Goal: Task Accomplishment & Management: Manage account settings

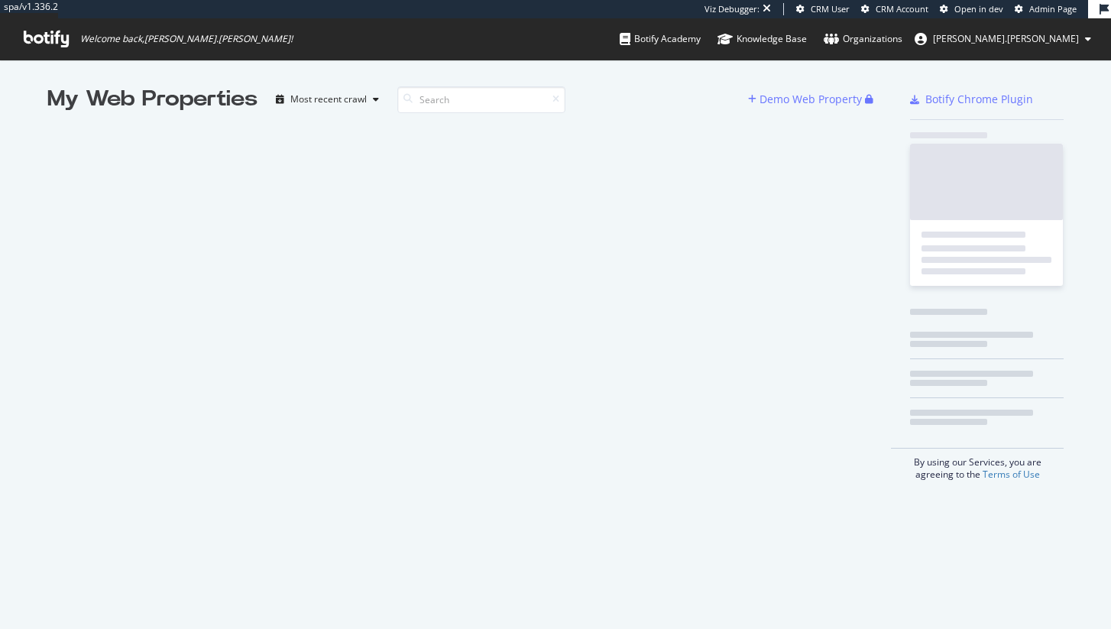
scroll to position [617, 1088]
click at [1058, 5] on span "Admin Page" at bounding box center [1052, 8] width 47 height 11
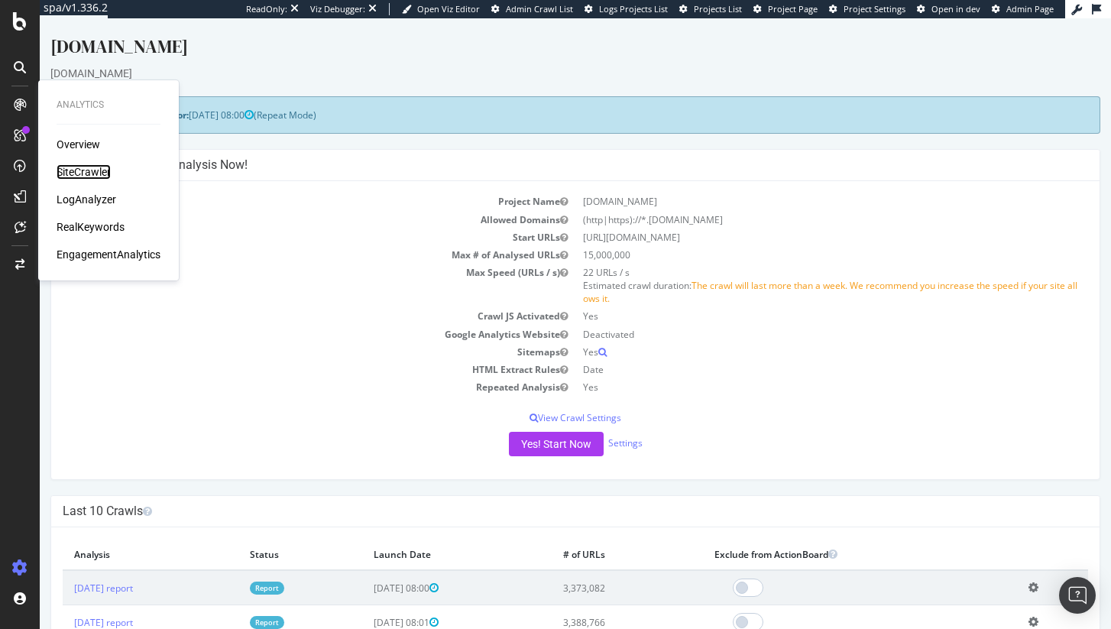
click at [70, 170] on div "SiteCrawler" at bounding box center [84, 171] width 54 height 15
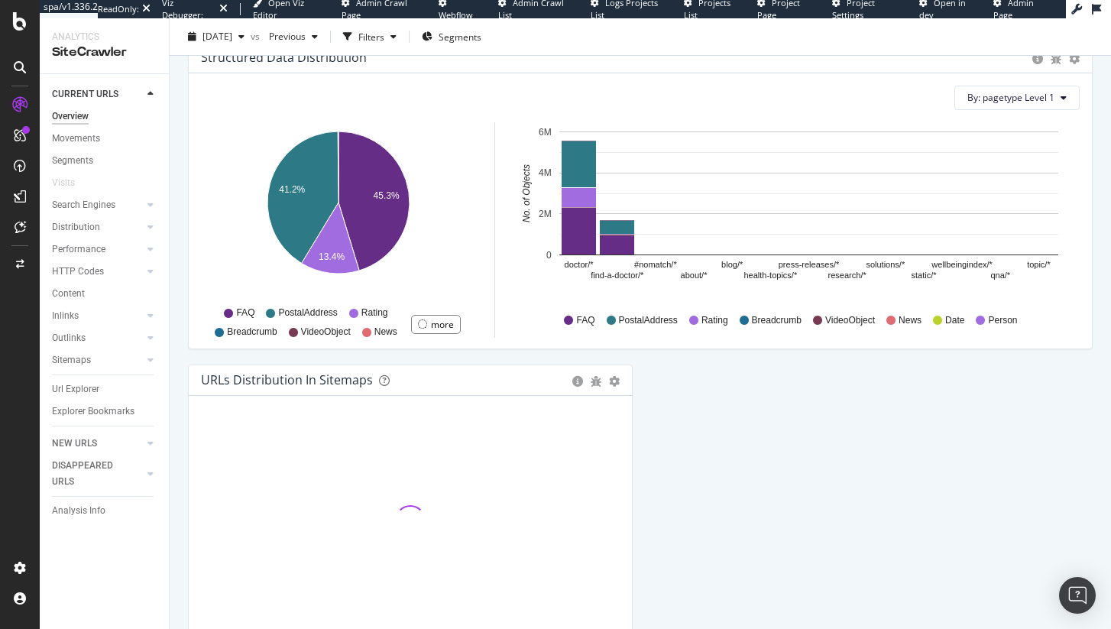
scroll to position [1606, 0]
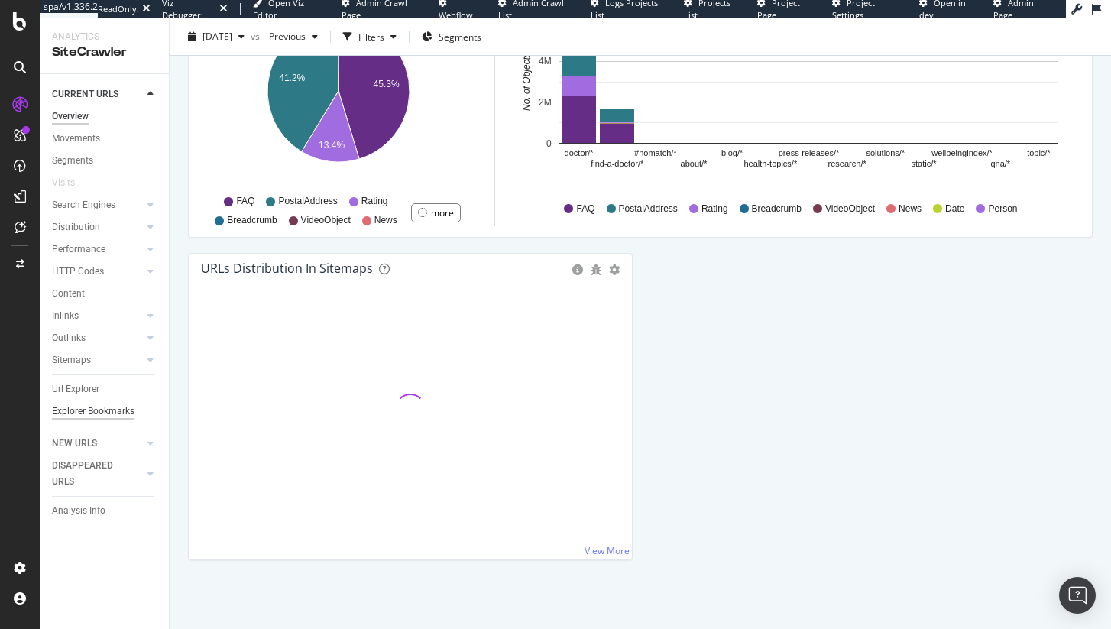
click at [83, 412] on div "Explorer Bookmarks" at bounding box center [93, 411] width 83 height 16
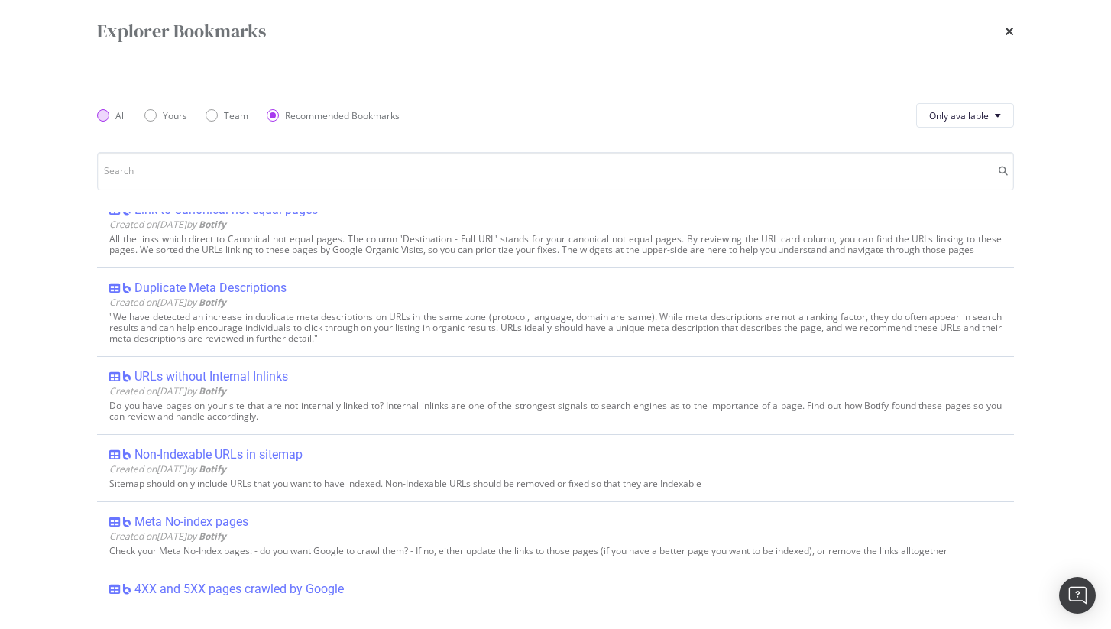
click at [109, 118] on div "All" at bounding box center [111, 115] width 29 height 13
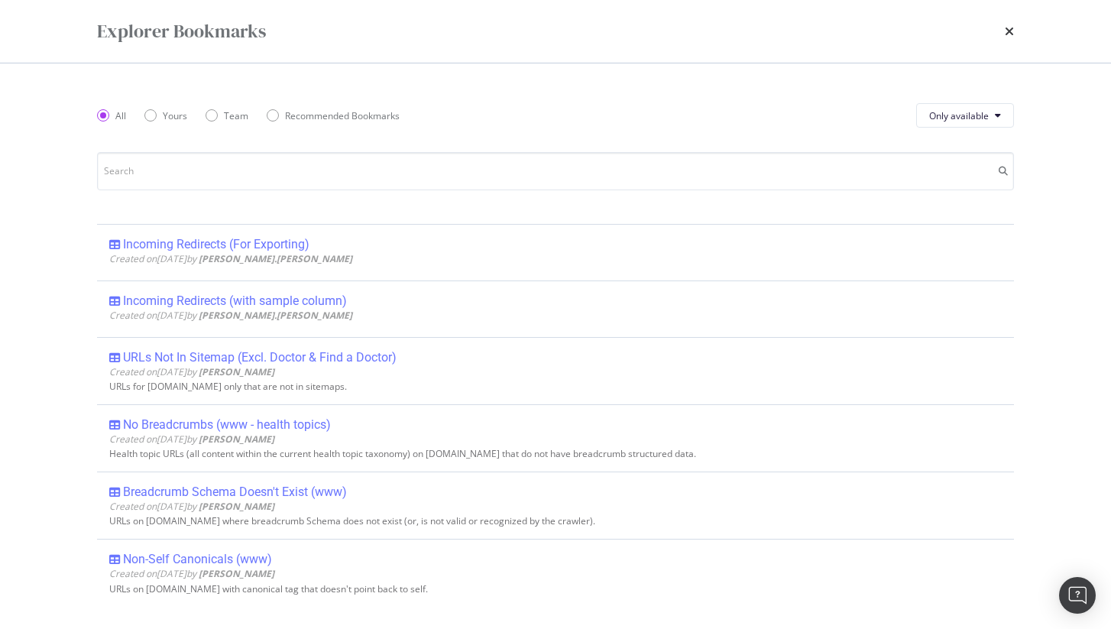
scroll to position [612, 0]
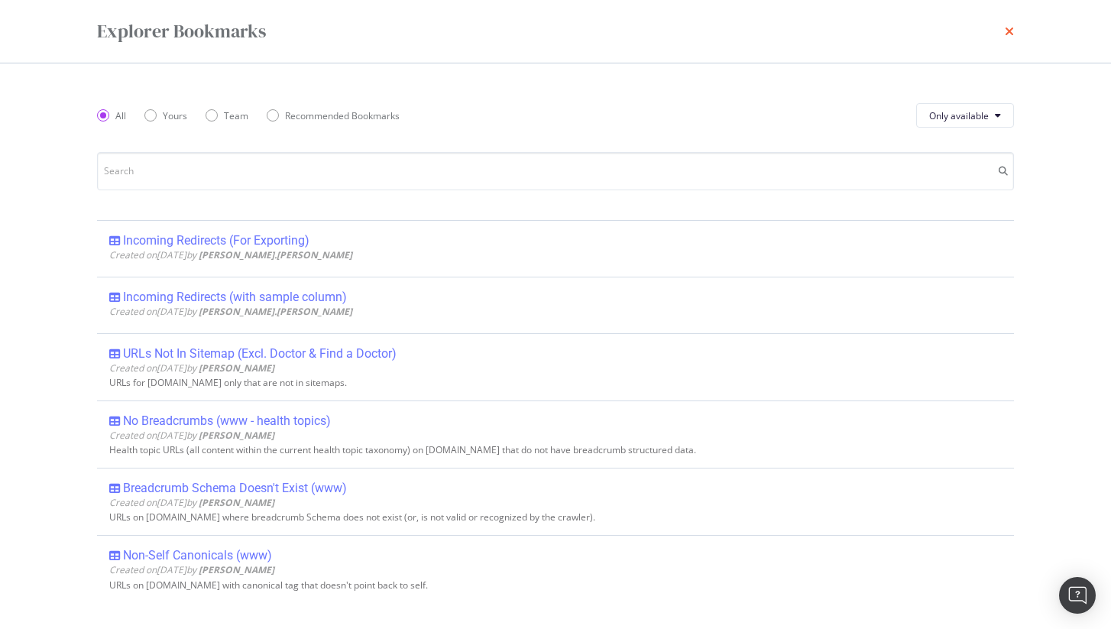
click at [1012, 29] on icon "times" at bounding box center [1009, 31] width 9 height 12
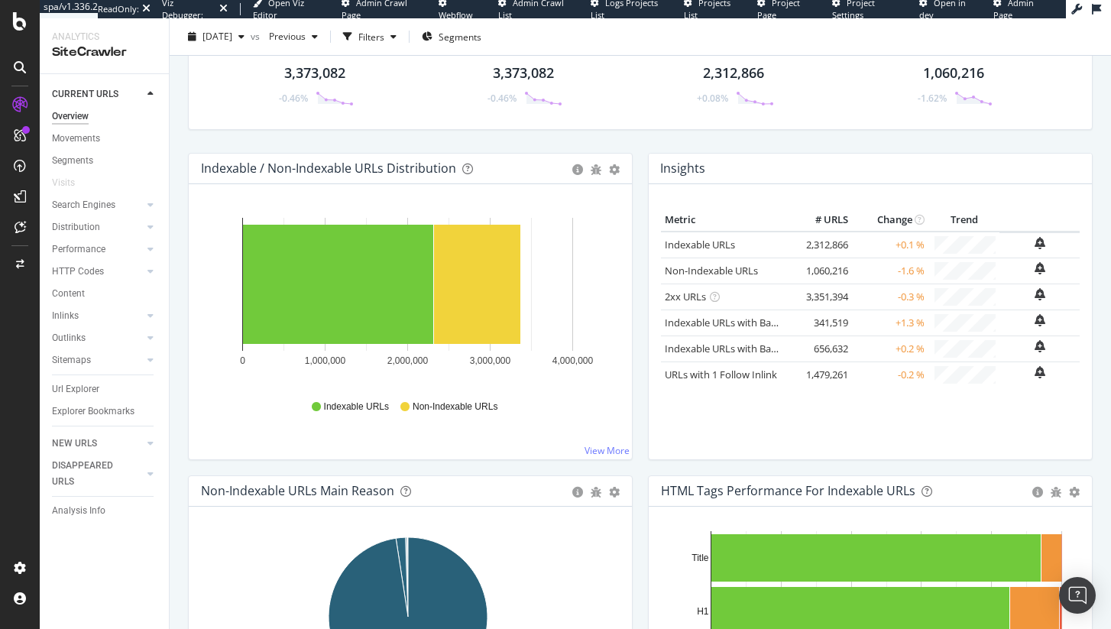
scroll to position [0, 0]
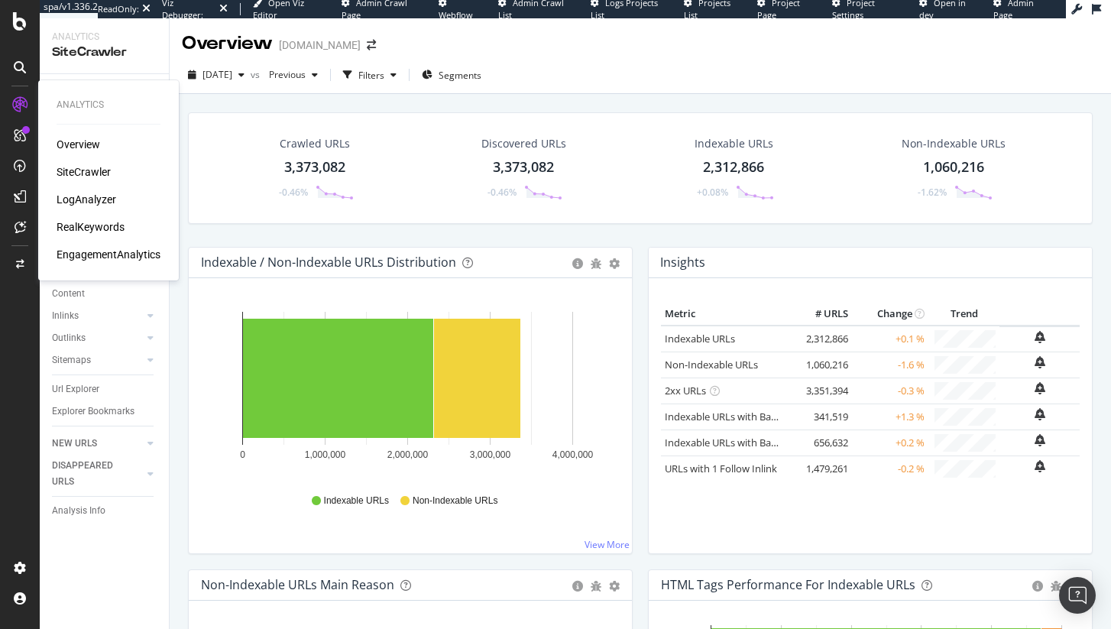
click at [104, 202] on div "LogAnalyzer" at bounding box center [87, 199] width 60 height 15
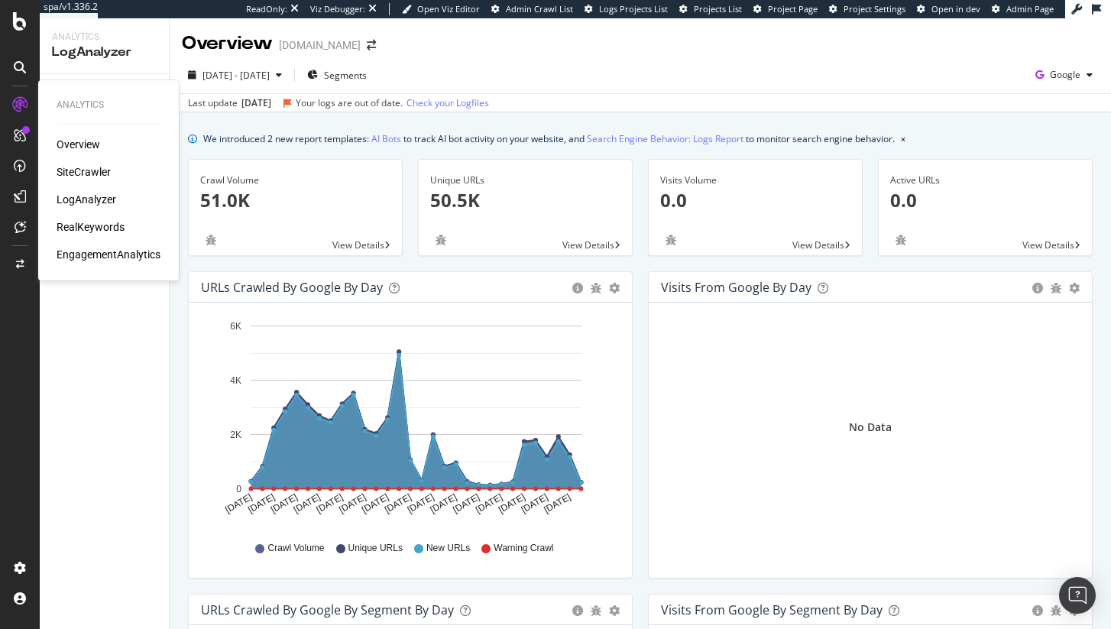
click at [93, 225] on div "RealKeywords" at bounding box center [91, 226] width 68 height 15
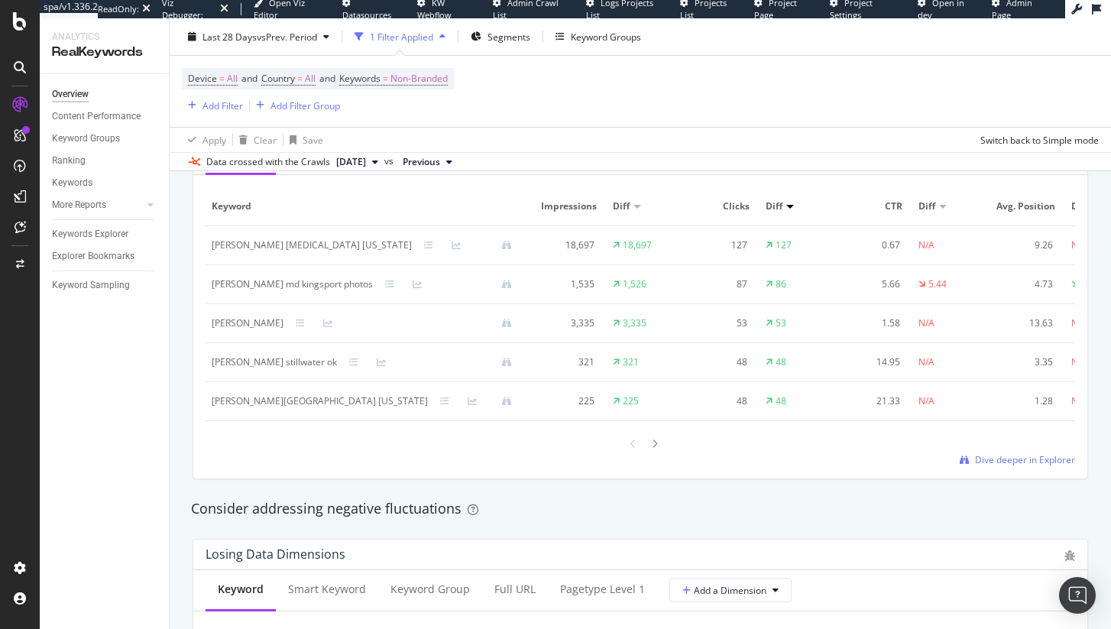
scroll to position [948, 0]
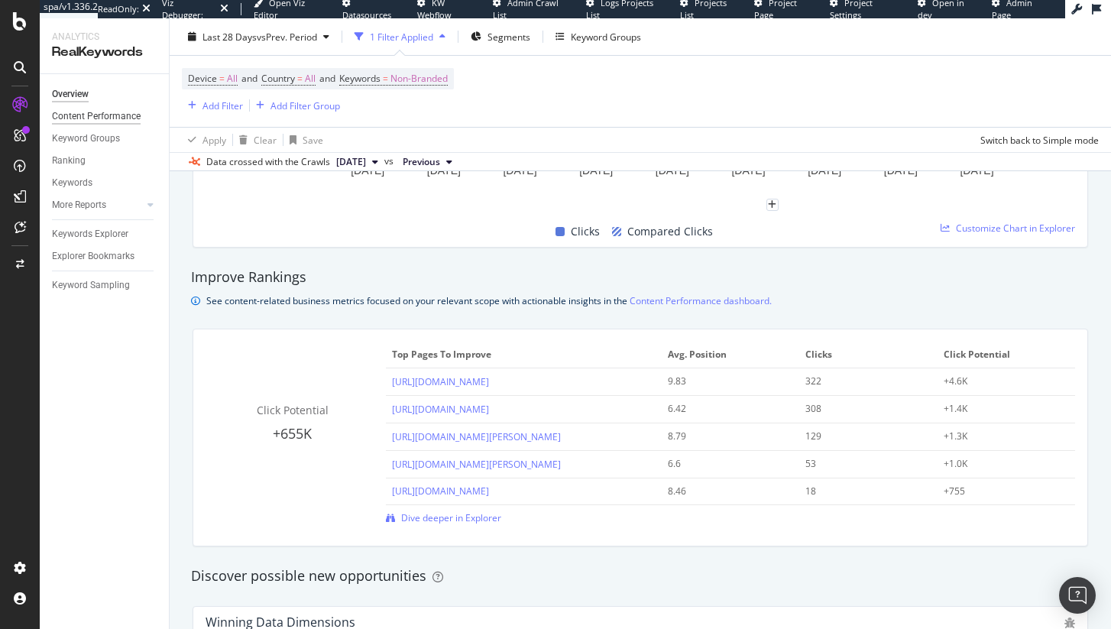
click at [89, 116] on div "Content Performance" at bounding box center [96, 117] width 89 height 16
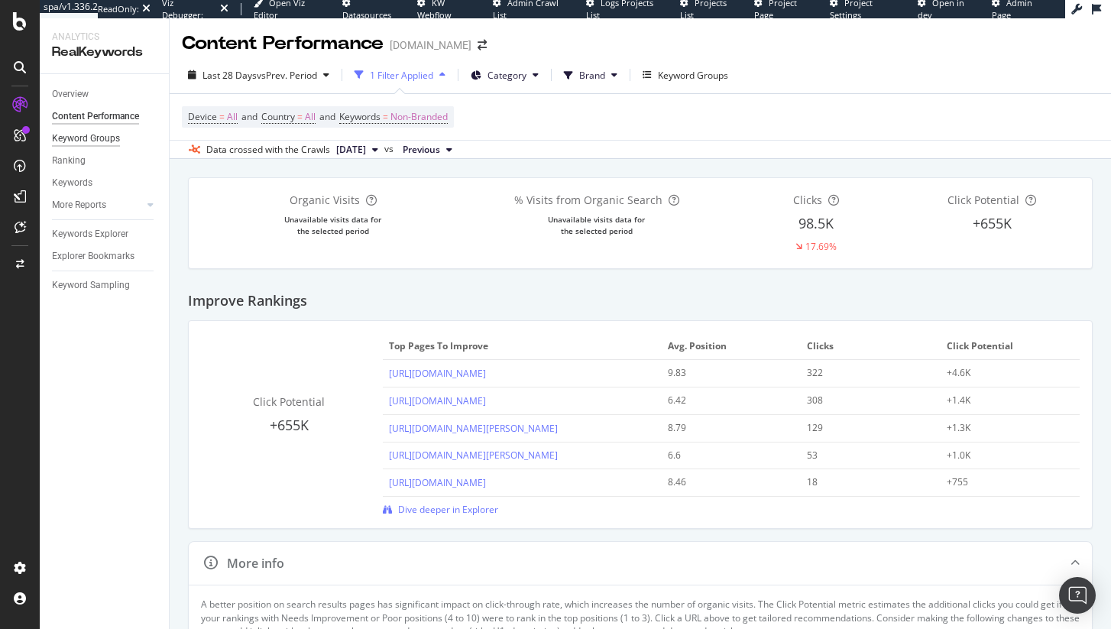
click at [90, 137] on div "Keyword Groups" at bounding box center [86, 139] width 68 height 16
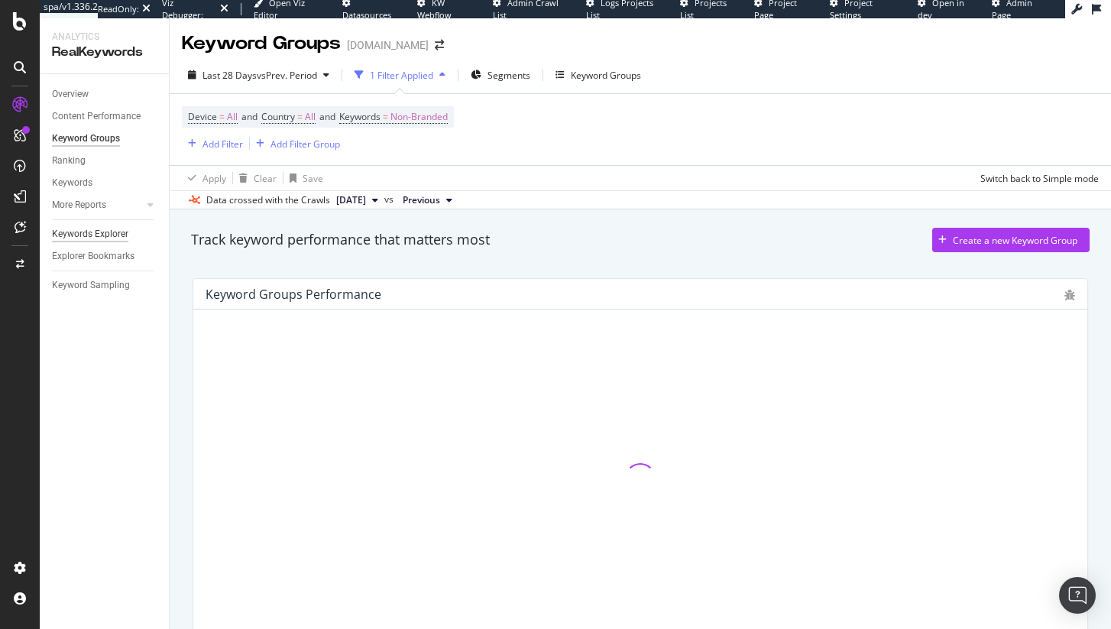
click at [103, 236] on div "Keywords Explorer" at bounding box center [90, 234] width 76 height 16
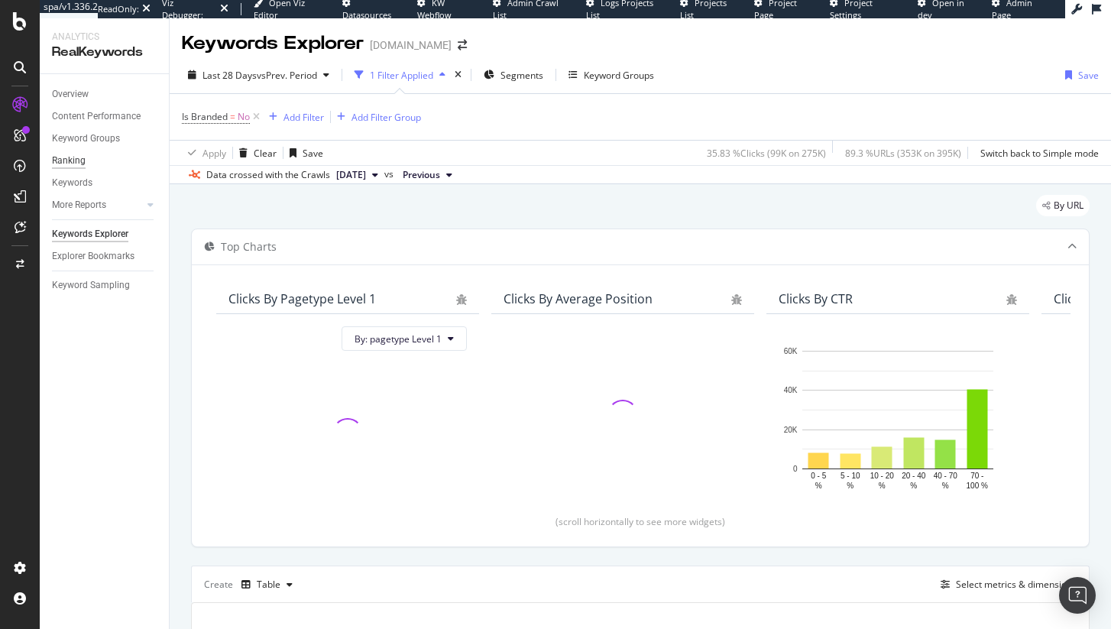
click at [80, 162] on div "Ranking" at bounding box center [69, 161] width 34 height 16
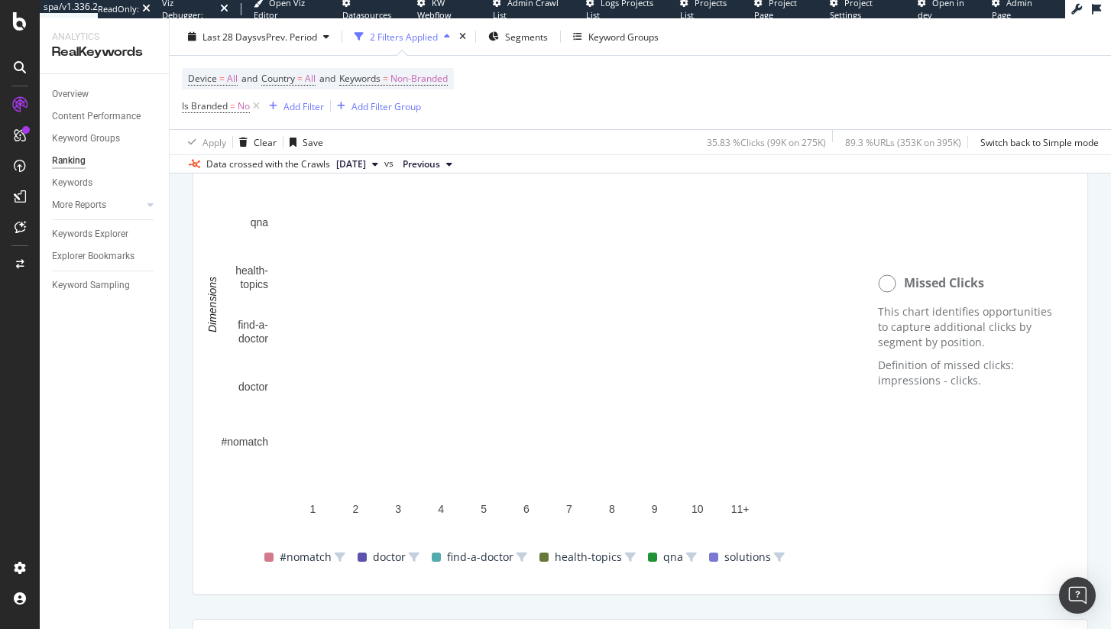
scroll to position [1192, 0]
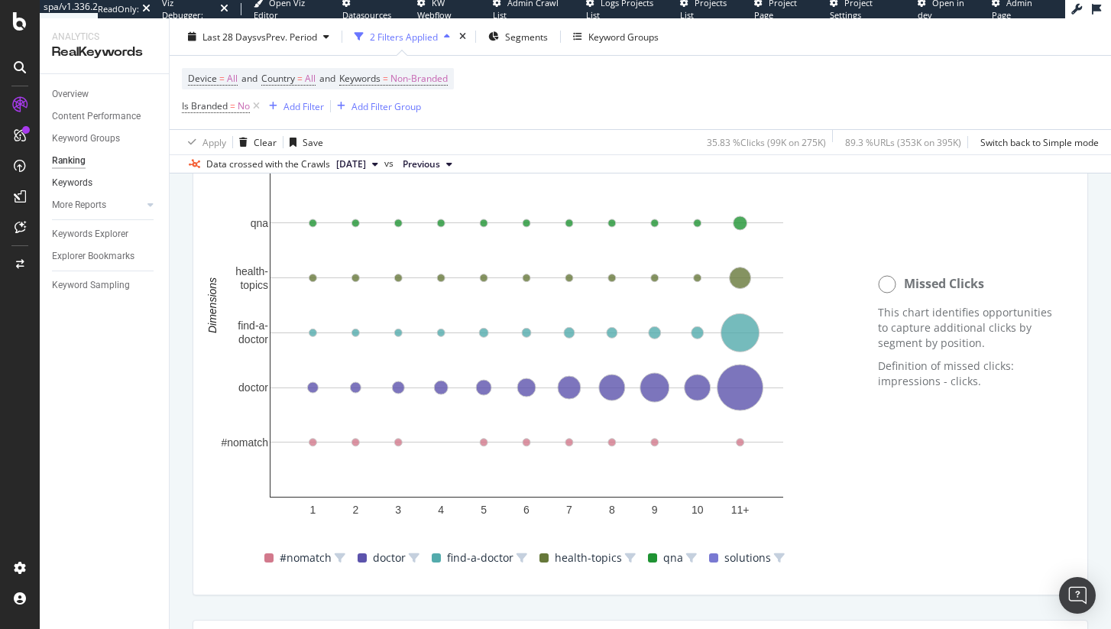
click at [94, 177] on link "Keywords" at bounding box center [105, 183] width 106 height 16
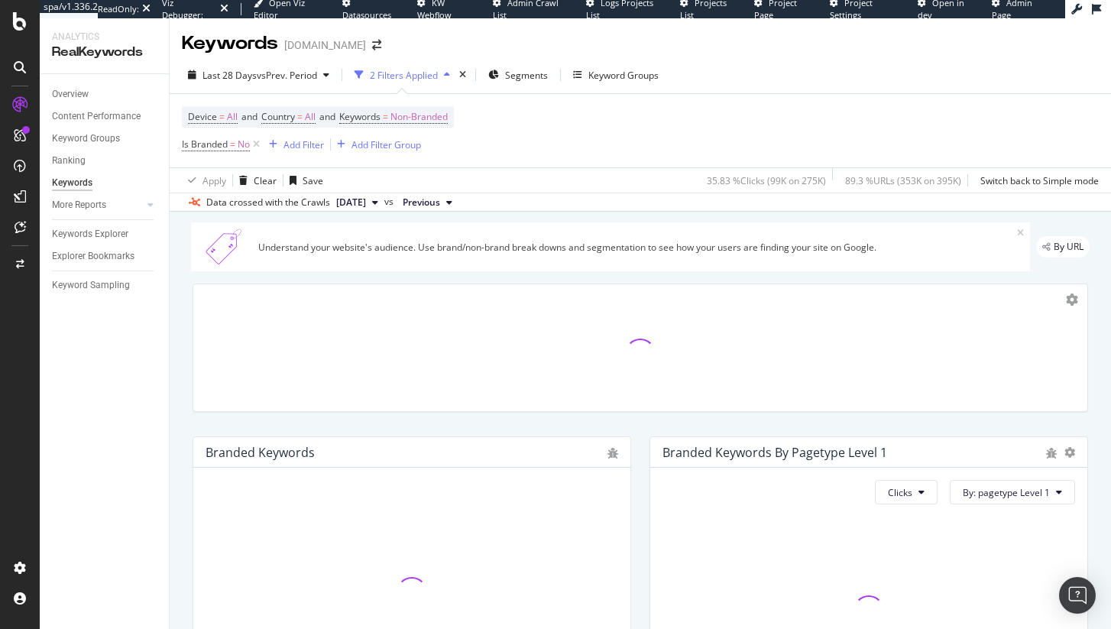
click at [81, 169] on div "Ranking" at bounding box center [110, 161] width 117 height 22
click at [81, 159] on div "Ranking" at bounding box center [69, 161] width 34 height 16
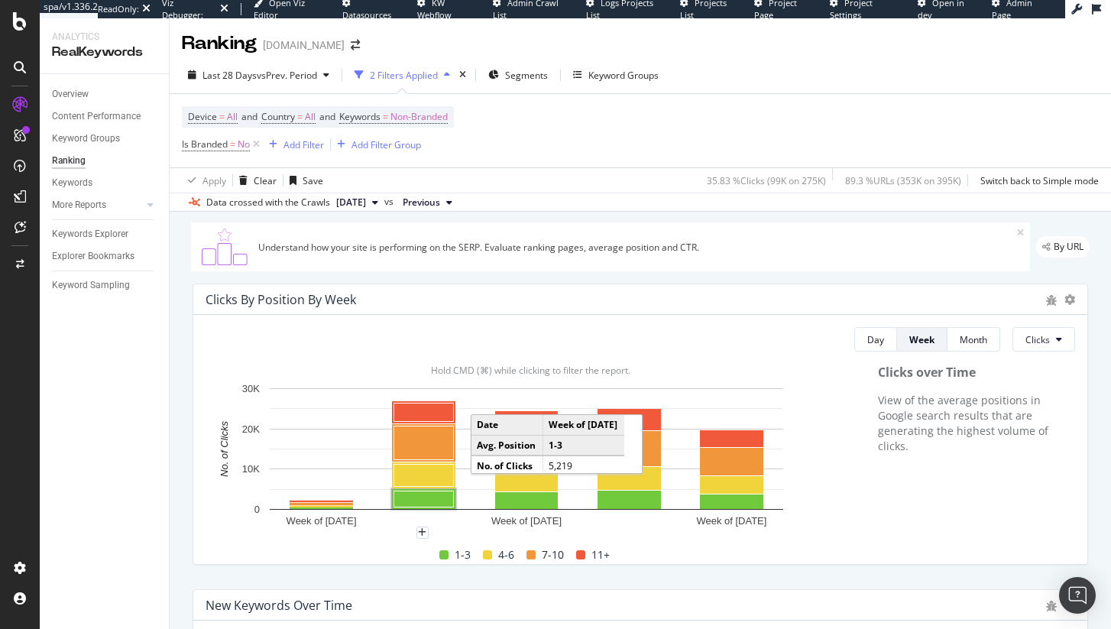
click at [440, 499] on rect "A chart." at bounding box center [424, 499] width 60 height 16
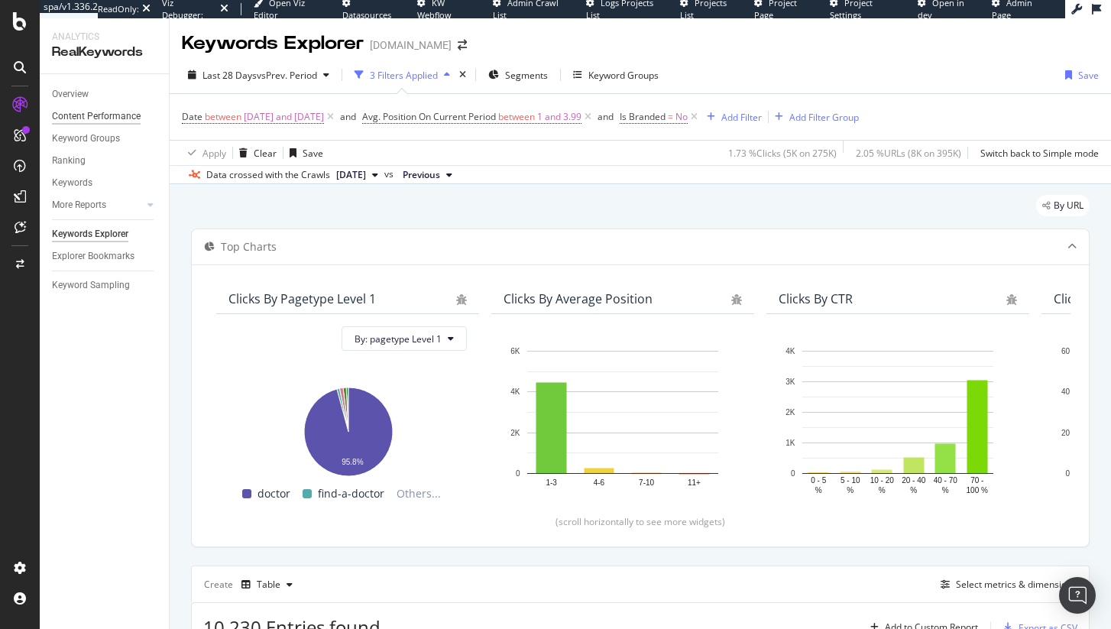
click at [84, 109] on div "Content Performance" at bounding box center [96, 117] width 89 height 16
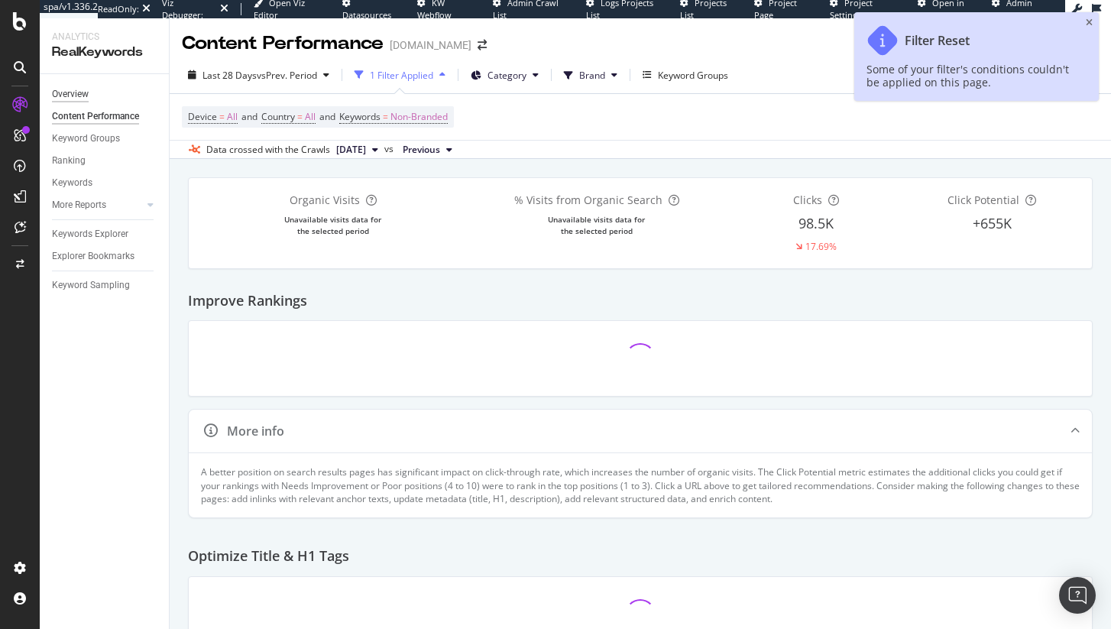
click at [80, 97] on div "Overview" at bounding box center [70, 94] width 37 height 16
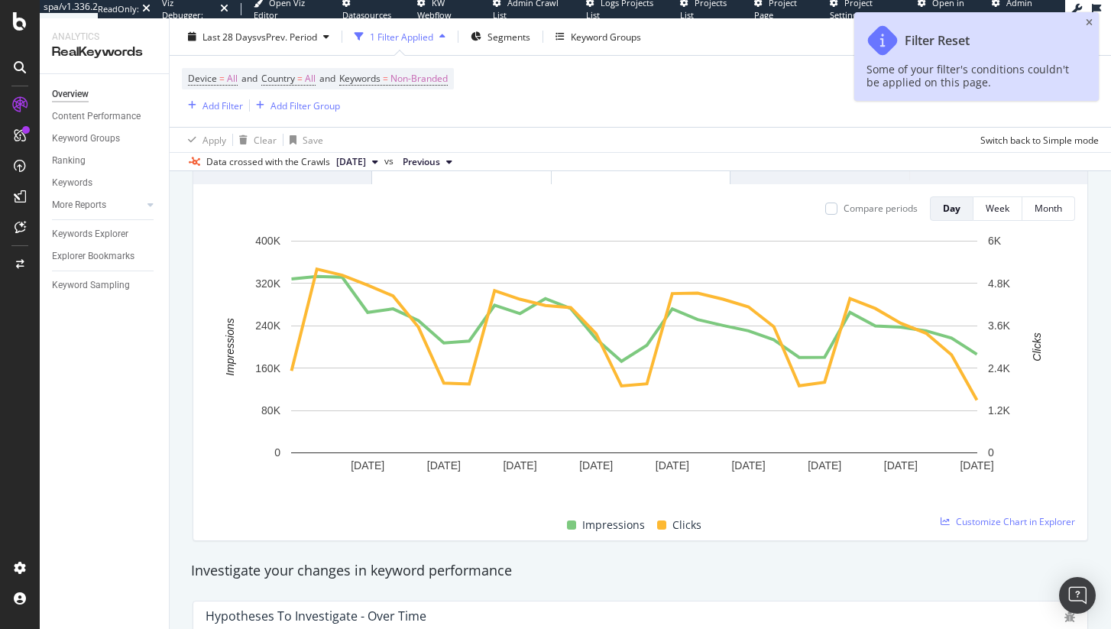
scroll to position [77, 0]
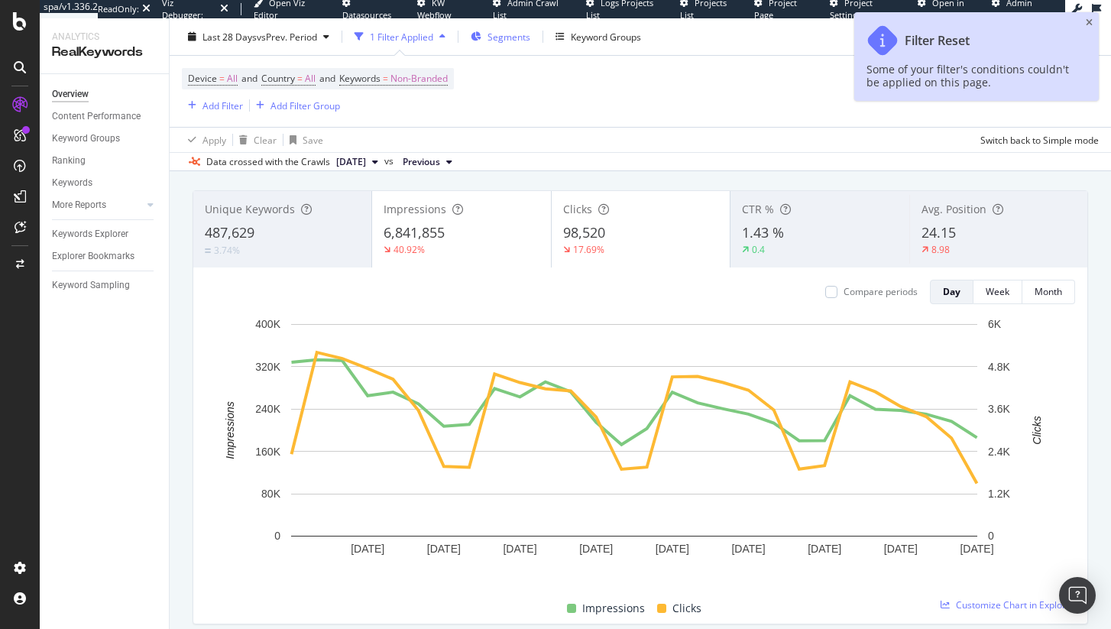
click at [505, 37] on span "Segments" at bounding box center [509, 36] width 43 height 13
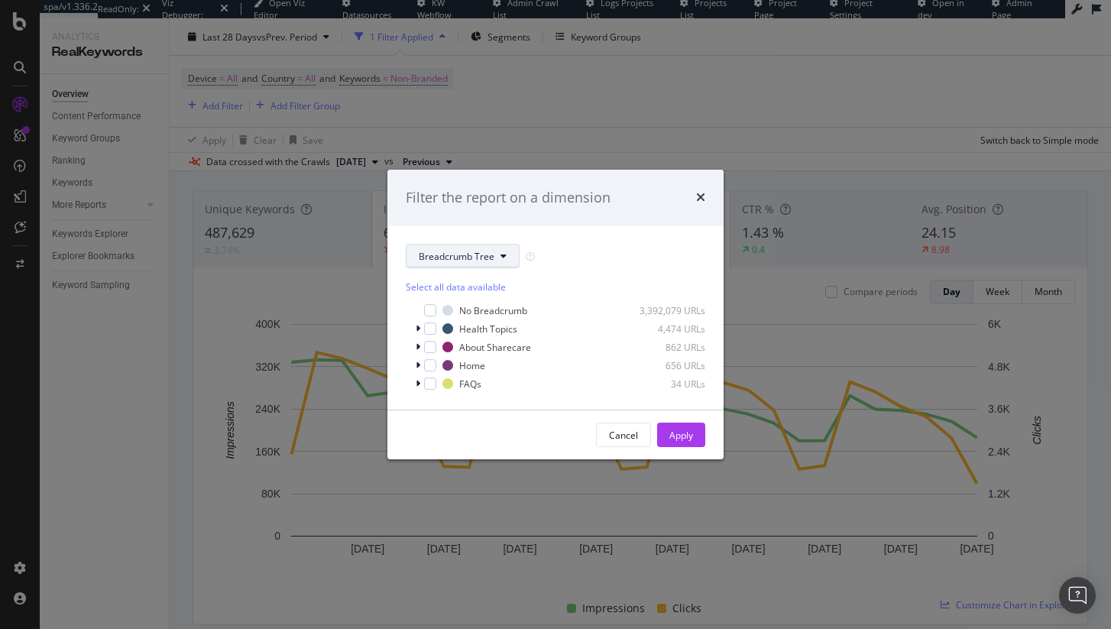
click at [449, 261] on span "Breadcrumb Tree" at bounding box center [457, 256] width 76 height 13
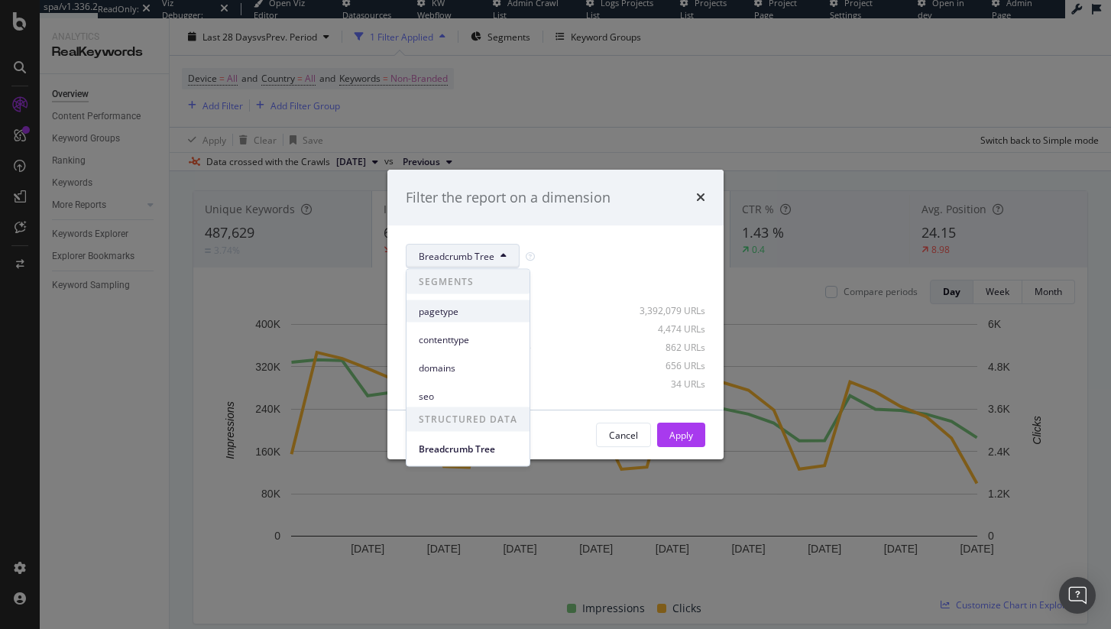
click at [443, 313] on span "pagetype" at bounding box center [468, 311] width 99 height 14
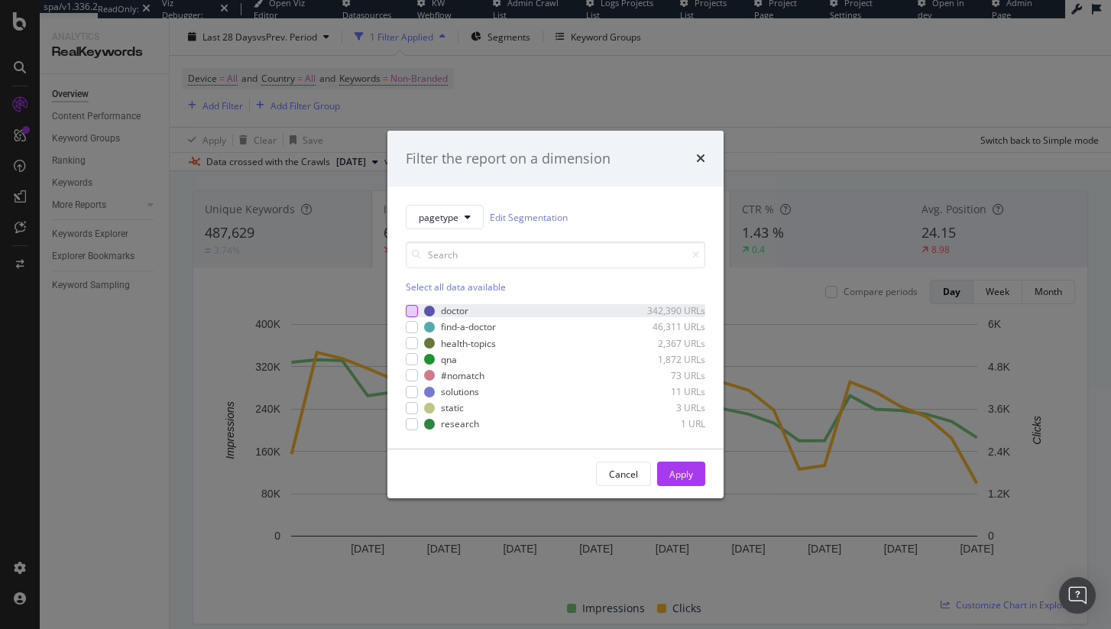
click at [409, 307] on div "modal" at bounding box center [412, 311] width 12 height 12
click at [679, 470] on div "Apply" at bounding box center [681, 474] width 24 height 13
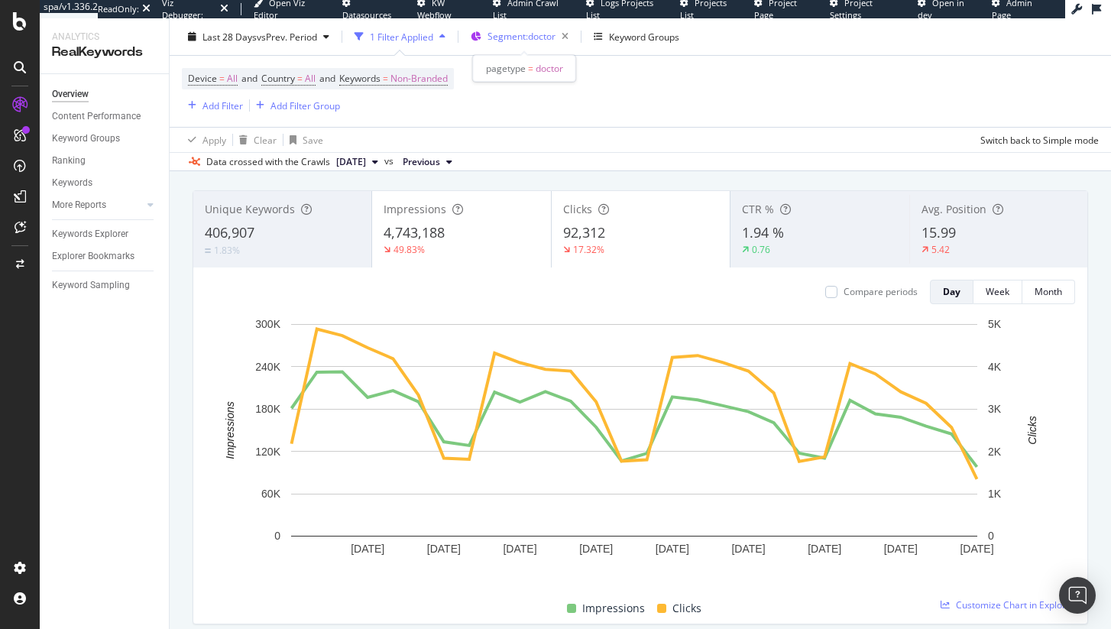
click at [526, 46] on div "Segment: doctor" at bounding box center [531, 36] width 87 height 21
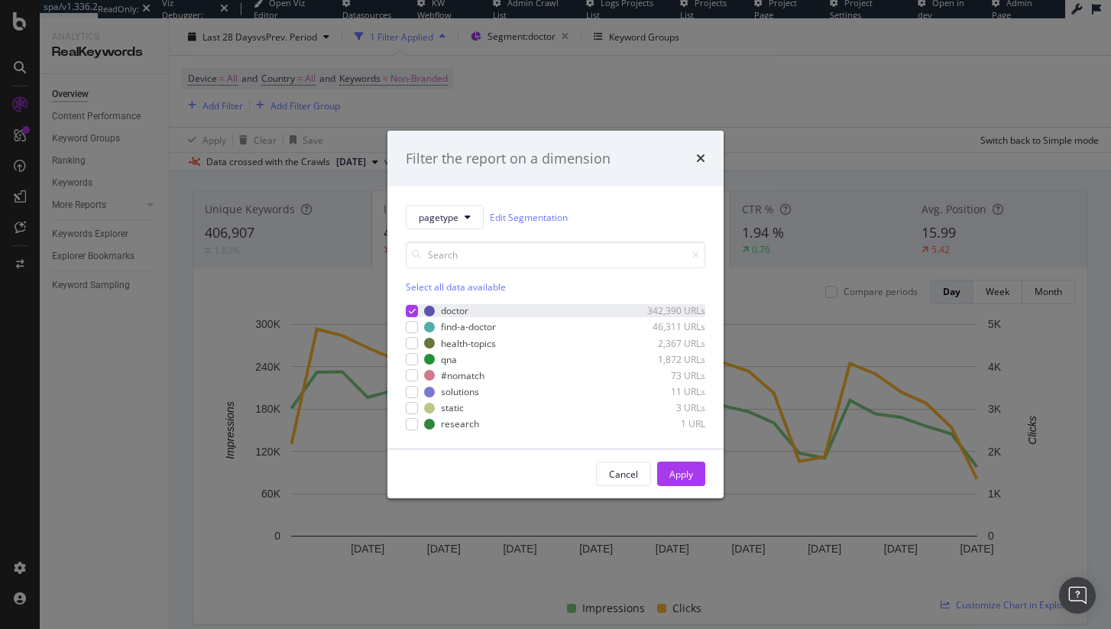
click at [412, 306] on div "modal" at bounding box center [412, 311] width 12 height 12
click at [408, 333] on div "find-a-doctor 46,311 URLs" at bounding box center [556, 327] width 300 height 13
click at [408, 337] on div "modal" at bounding box center [412, 343] width 12 height 12
click at [409, 326] on icon "modal" at bounding box center [412, 327] width 7 height 8
click at [679, 476] on div "Apply" at bounding box center [681, 474] width 24 height 13
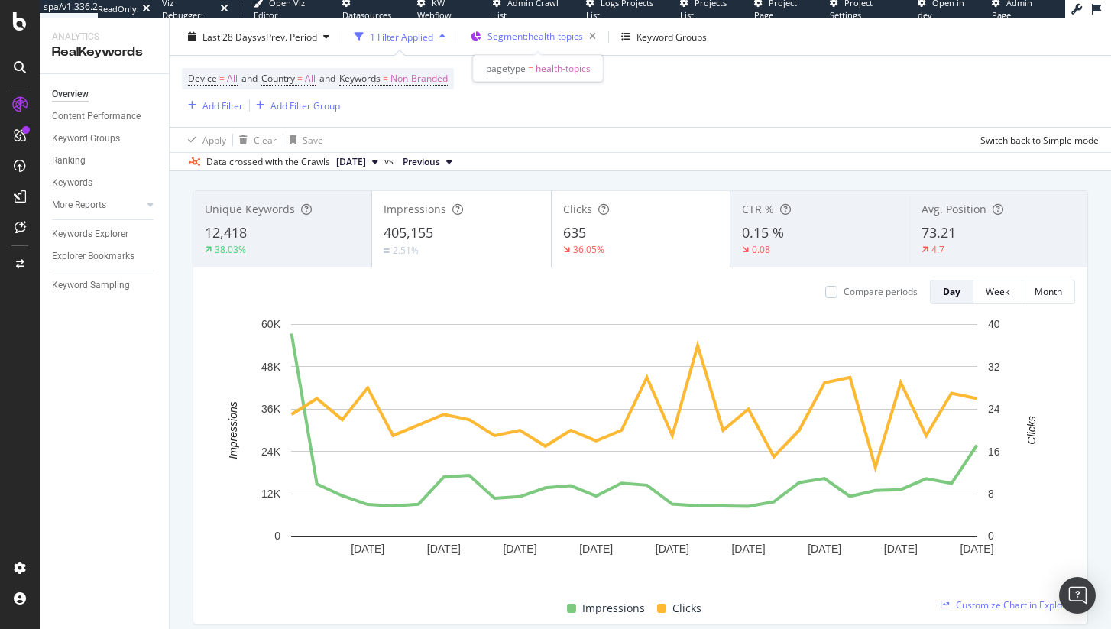
click at [530, 35] on span "Segment: health-topics" at bounding box center [536, 36] width 96 height 13
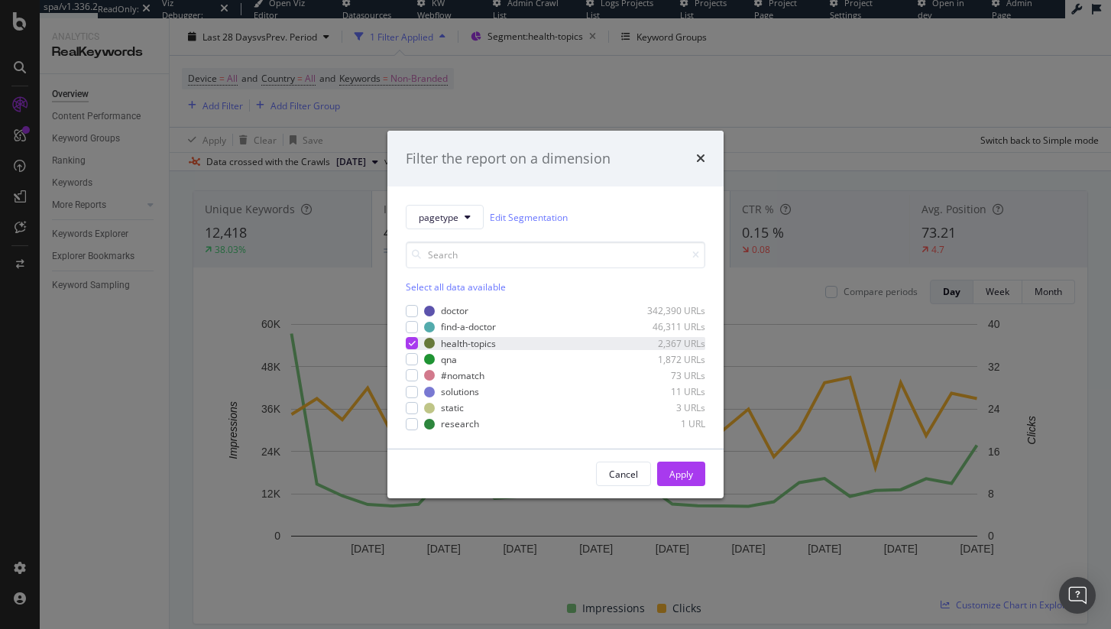
click at [410, 345] on icon "modal" at bounding box center [412, 343] width 7 height 8
click at [411, 331] on div "modal" at bounding box center [412, 327] width 12 height 12
click at [674, 476] on div "Apply" at bounding box center [681, 474] width 24 height 13
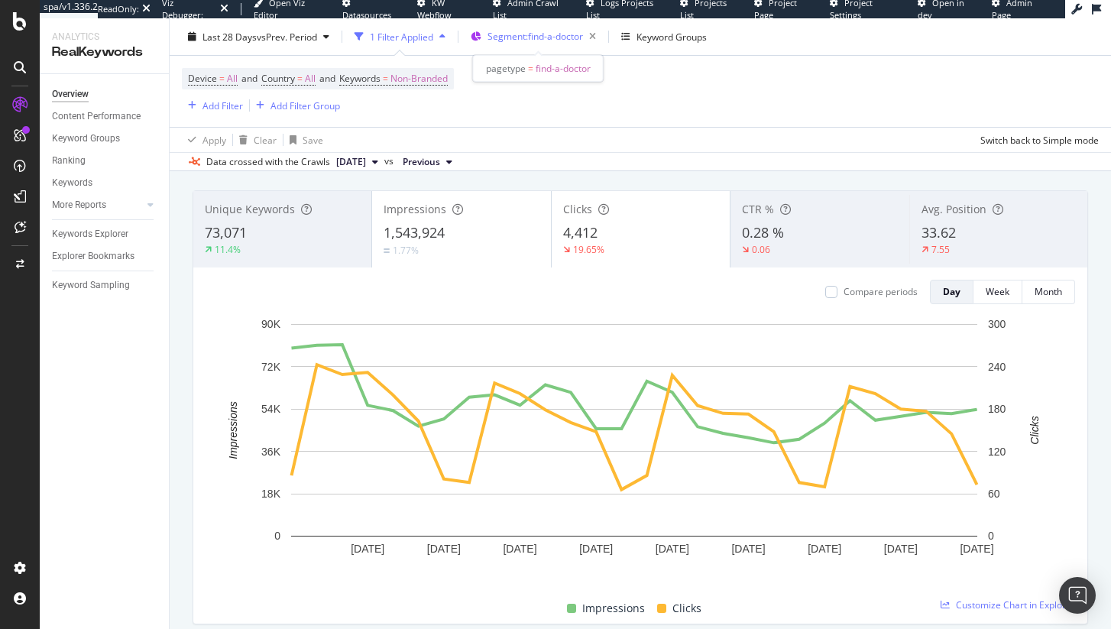
click at [526, 47] on div "Segment: find-a-doctor" at bounding box center [545, 36] width 115 height 21
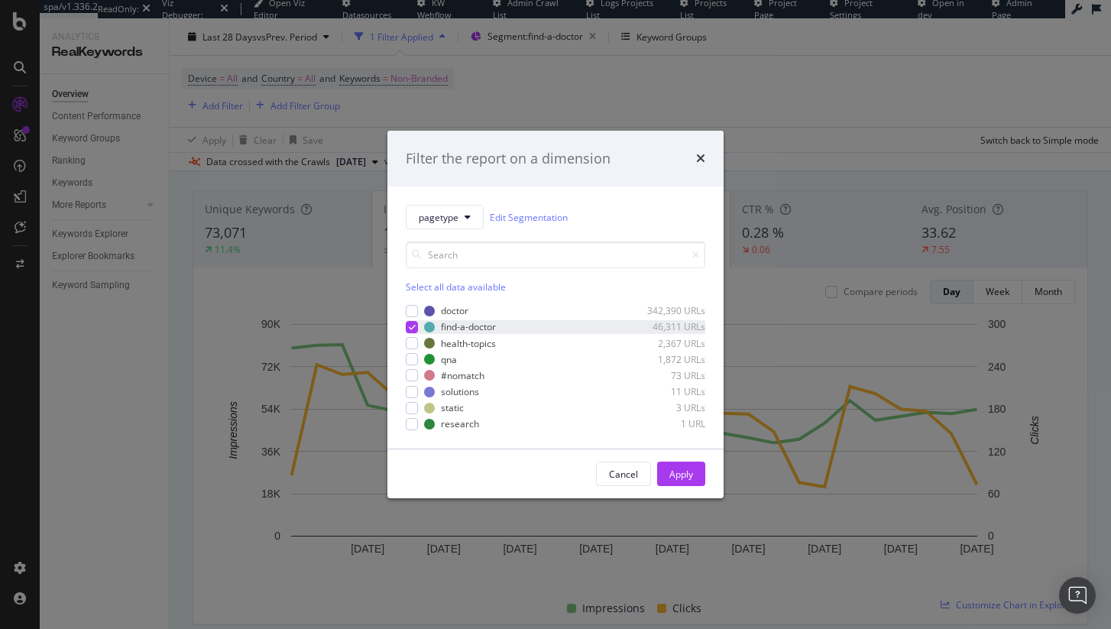
click at [407, 329] on div "modal" at bounding box center [412, 327] width 12 height 12
click at [407, 311] on div "modal" at bounding box center [412, 311] width 12 height 12
click at [677, 475] on div "Apply" at bounding box center [681, 474] width 24 height 13
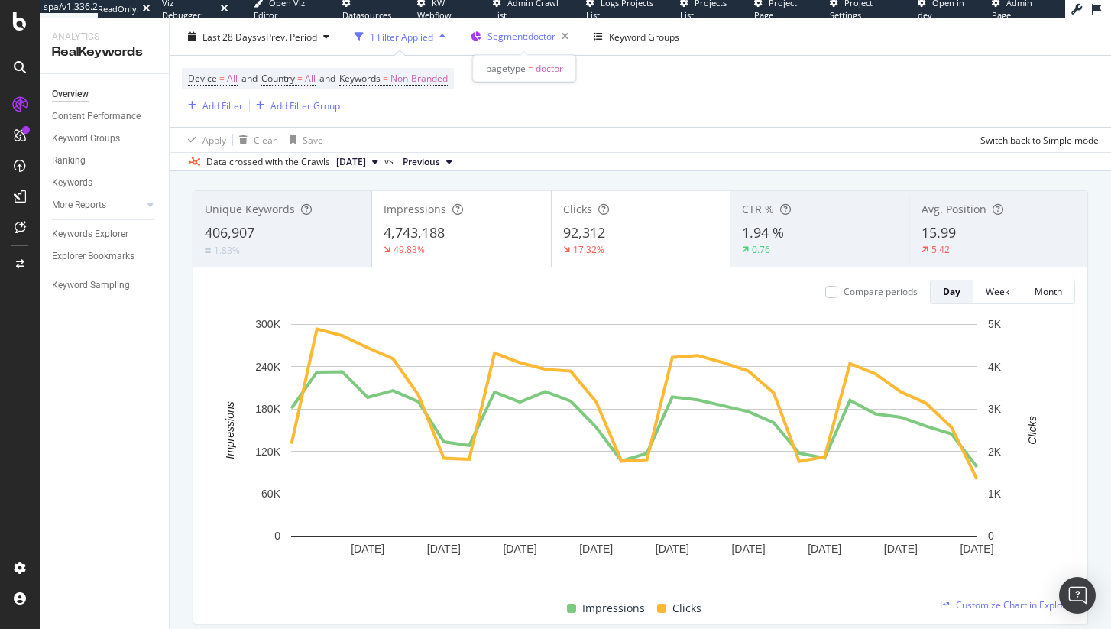
click at [547, 40] on span "Segment: doctor" at bounding box center [522, 36] width 68 height 13
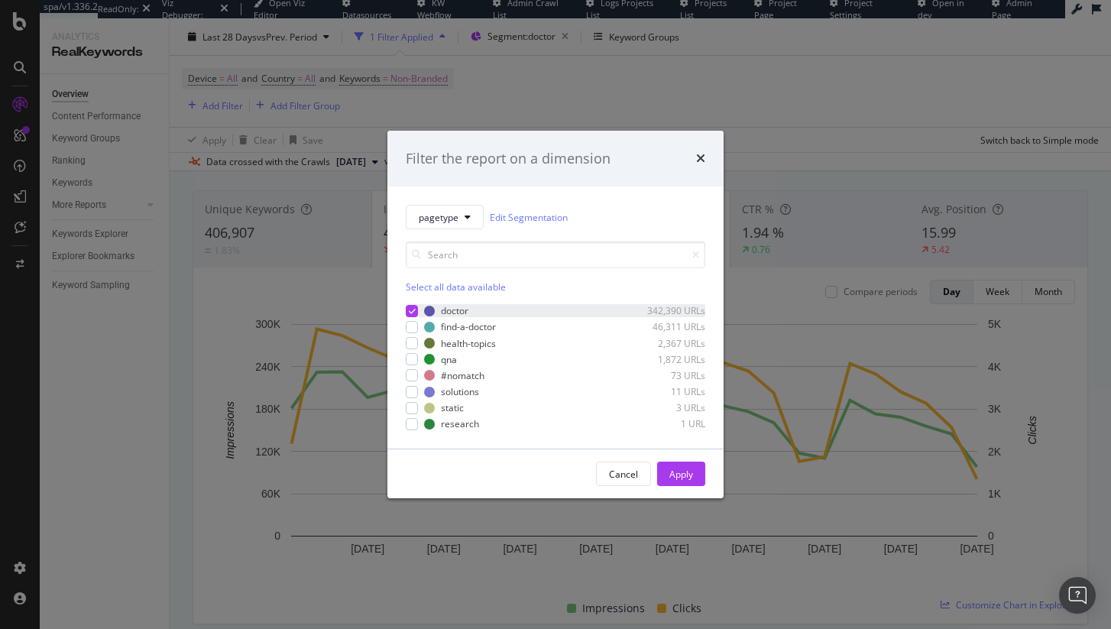
click at [415, 316] on div "modal" at bounding box center [412, 311] width 12 height 12
drag, startPoint x: 413, startPoint y: 324, endPoint x: 422, endPoint y: 334, distance: 13.0
click at [413, 325] on div "modal" at bounding box center [412, 327] width 12 height 12
click at [685, 476] on div "Apply" at bounding box center [681, 474] width 24 height 13
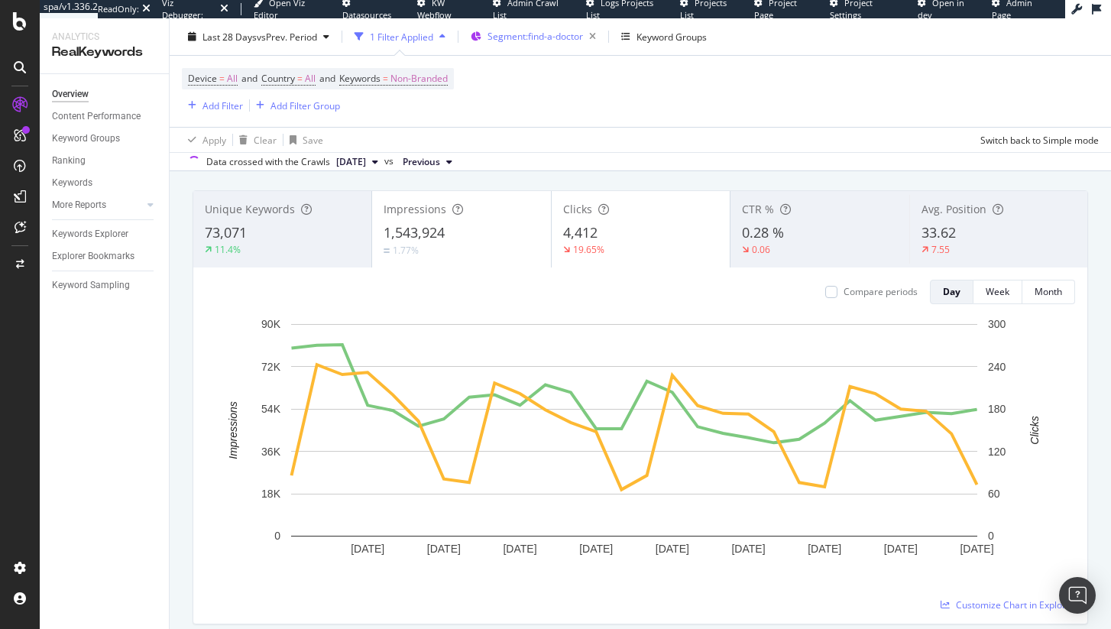
click at [501, 43] on div "Segment: find-a-doctor" at bounding box center [545, 36] width 115 height 21
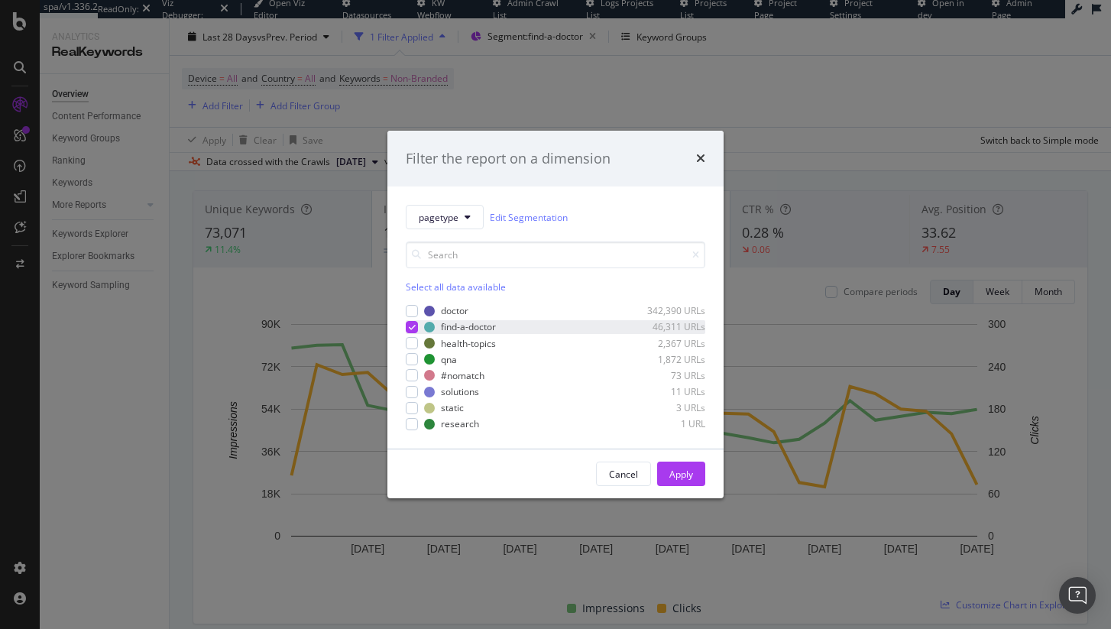
click at [414, 326] on icon "modal" at bounding box center [412, 327] width 7 height 8
click at [410, 350] on div "doctor 342,390 URLs find-a-doctor 46,311 URLs health-topics 2,367 URLs qna 1,87…" at bounding box center [556, 367] width 300 height 126
click at [411, 342] on div "modal" at bounding box center [412, 343] width 12 height 12
click at [688, 479] on div "Apply" at bounding box center [681, 474] width 24 height 13
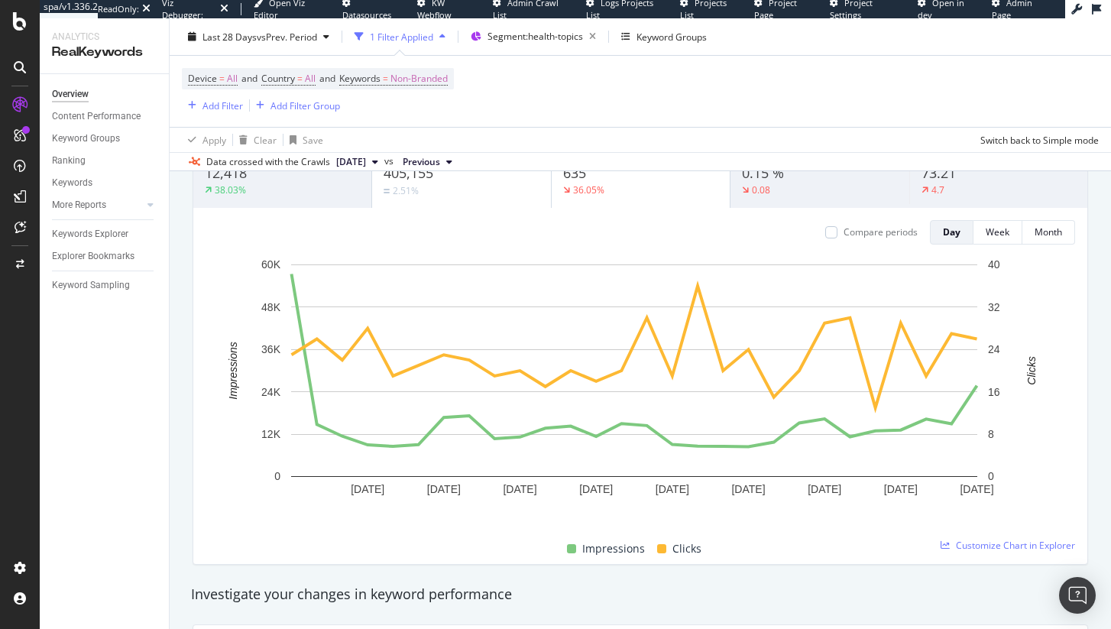
scroll to position [138, 0]
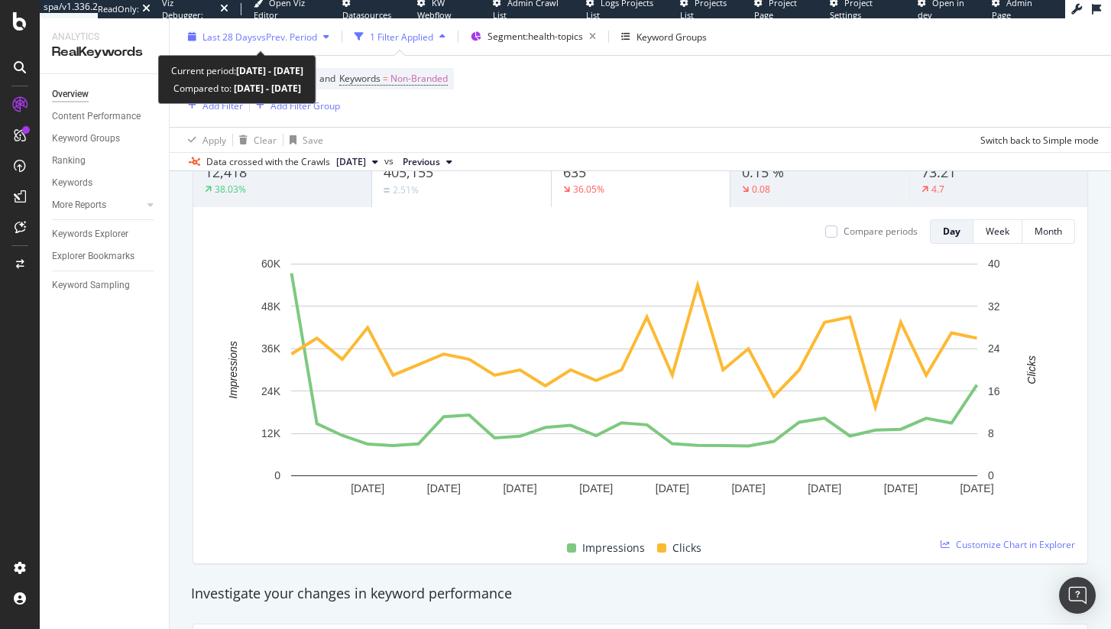
click at [262, 47] on div "Last 28 Days vs Prev. Period" at bounding box center [259, 36] width 154 height 23
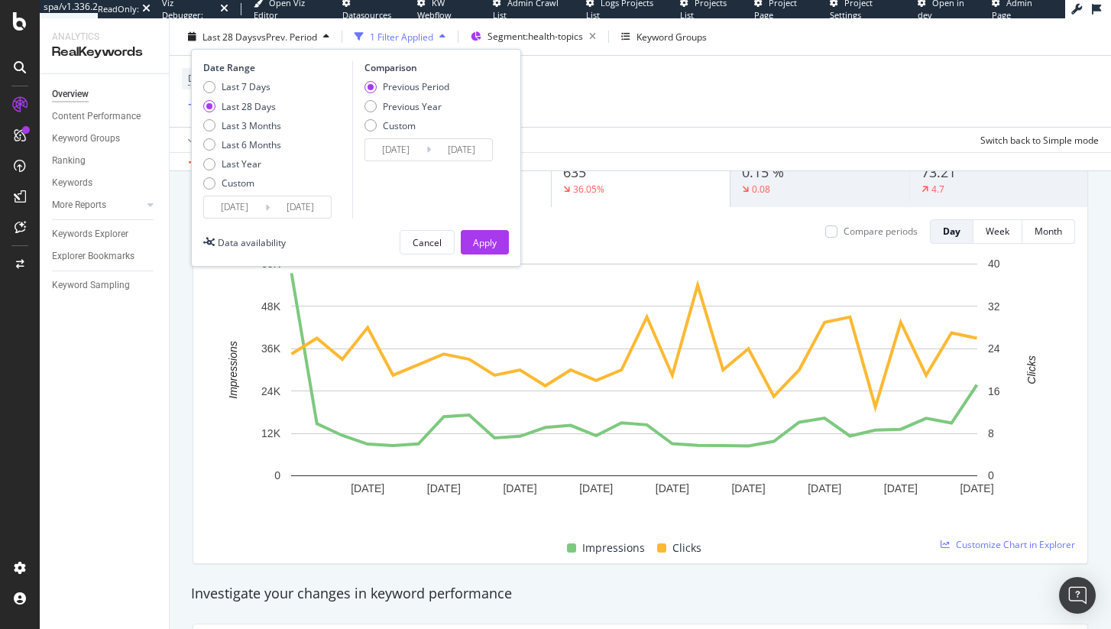
click at [262, 116] on div "Last 7 Days Last 28 Days Last 3 Months Last 6 Months Last Year Custom" at bounding box center [242, 137] width 78 height 115
click at [265, 125] on div "Last 3 Months" at bounding box center [252, 124] width 60 height 13
type input "[DATE]"
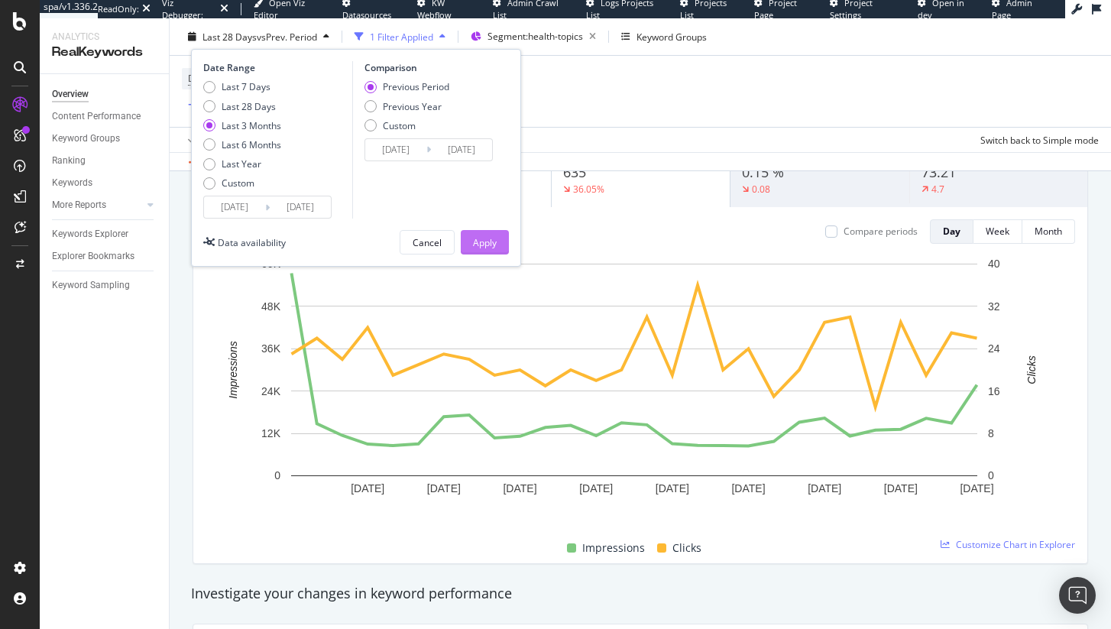
click at [463, 248] on button "Apply" at bounding box center [485, 242] width 48 height 24
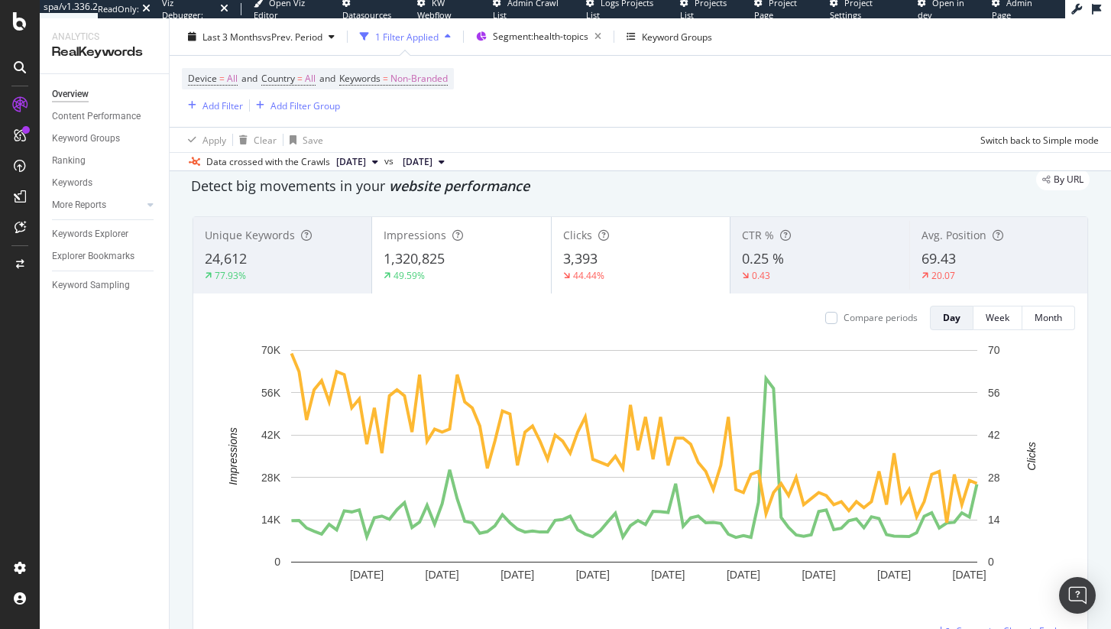
scroll to position [52, 0]
click at [584, 34] on span "Segment: health-topics" at bounding box center [541, 36] width 96 height 13
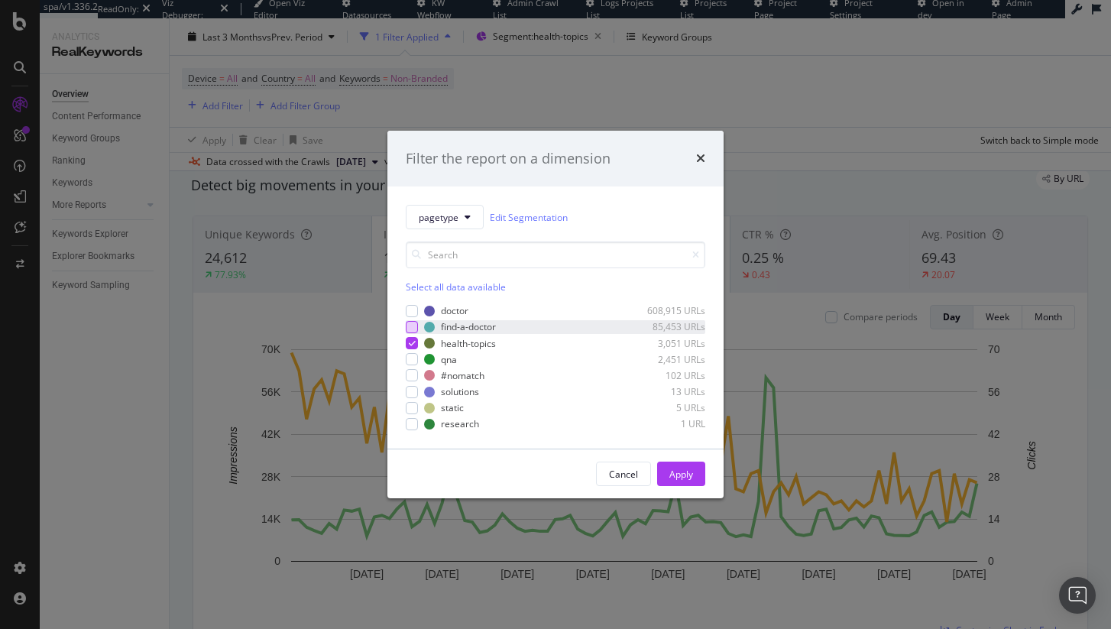
click at [406, 322] on div "modal" at bounding box center [412, 327] width 12 height 12
click at [693, 481] on button "Apply" at bounding box center [681, 474] width 48 height 24
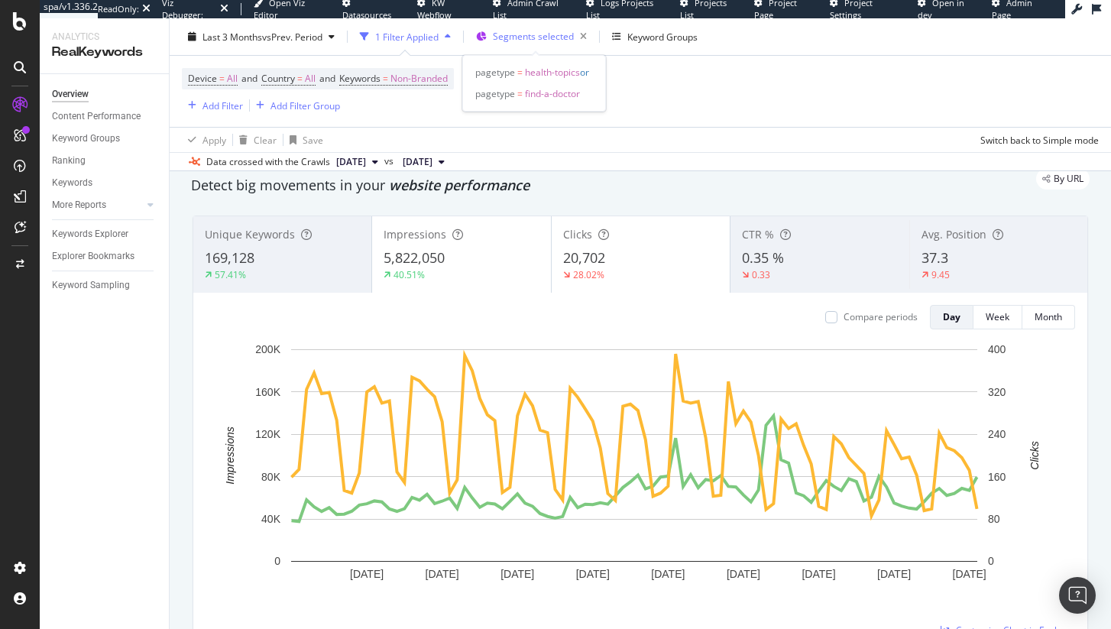
click at [514, 34] on span "Segments selected" at bounding box center [533, 36] width 81 height 13
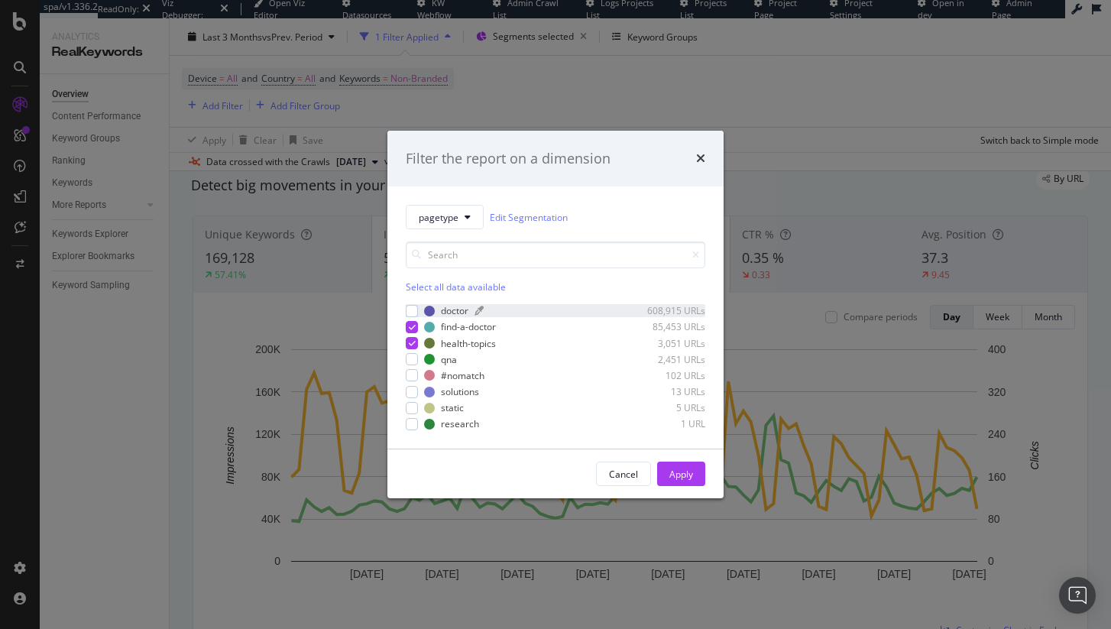
click at [441, 312] on div "doctor" at bounding box center [455, 310] width 28 height 13
click at [418, 339] on div "health-topics 3,051 URLs" at bounding box center [556, 343] width 300 height 13
click at [415, 328] on icon "modal" at bounding box center [412, 327] width 7 height 8
click at [679, 482] on div "Apply" at bounding box center [681, 473] width 24 height 23
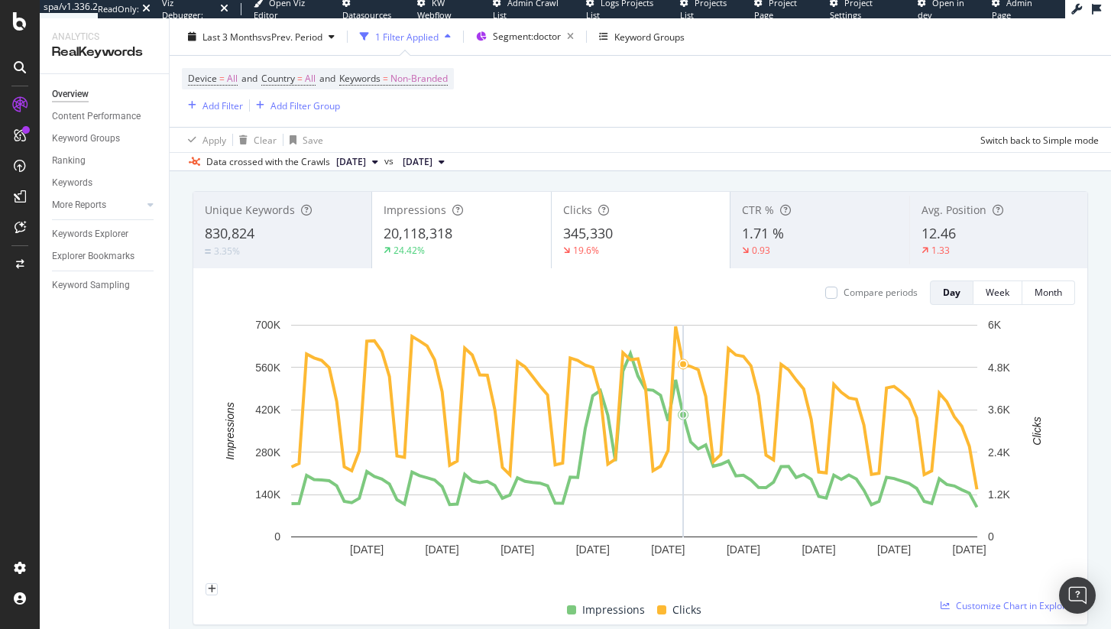
scroll to position [82, 0]
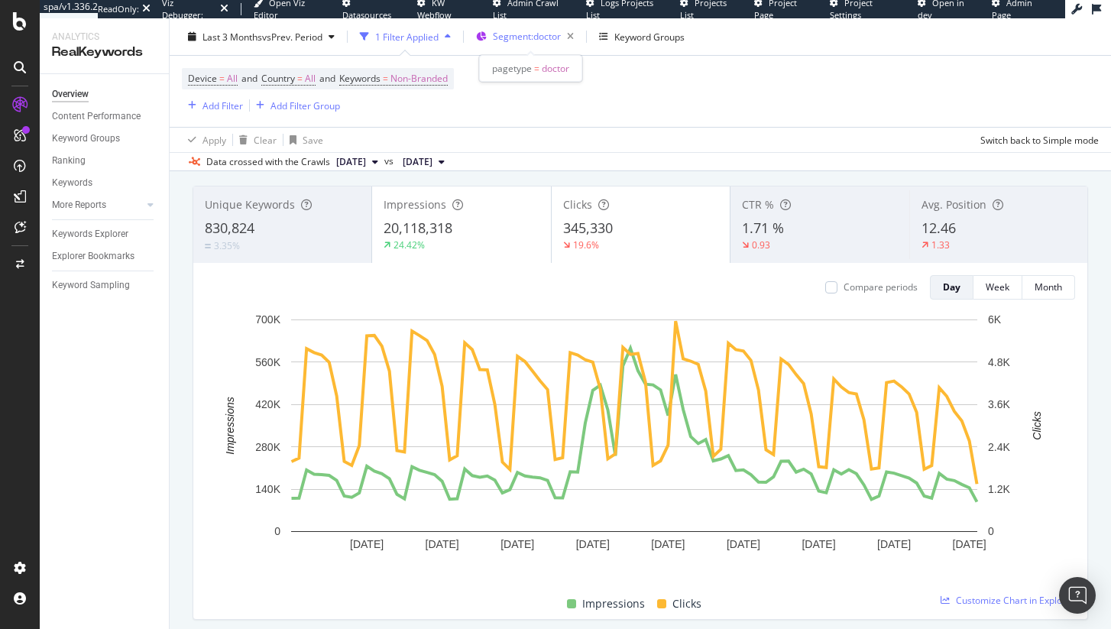
click at [557, 34] on span "Segment: doctor" at bounding box center [527, 36] width 68 height 13
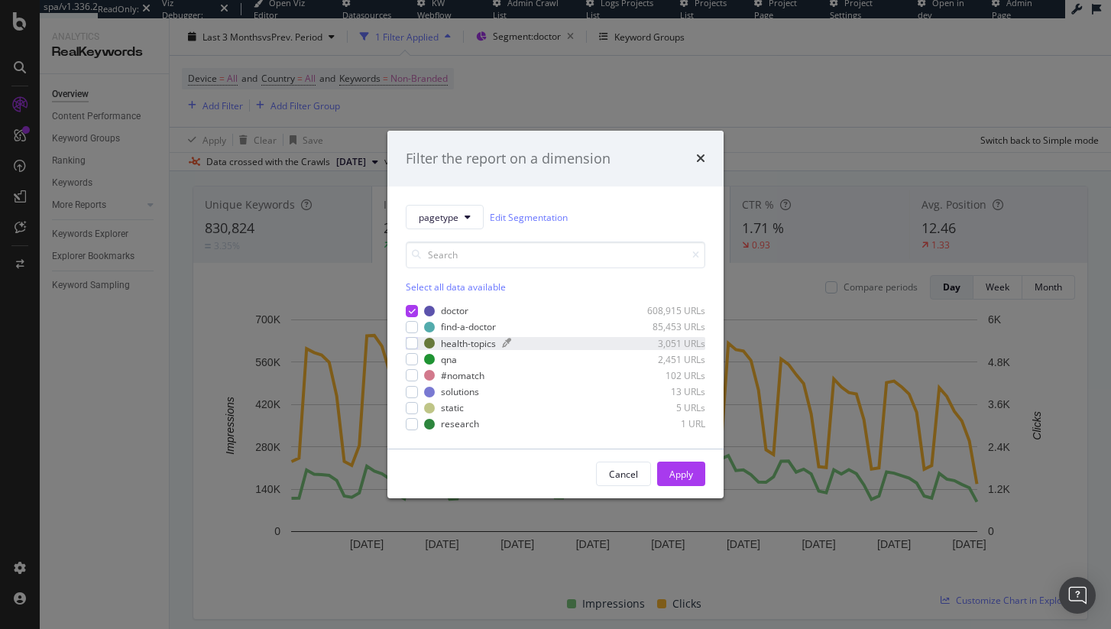
click at [475, 343] on div "health-topics" at bounding box center [468, 343] width 55 height 13
click at [410, 307] on icon "modal" at bounding box center [412, 311] width 7 height 8
click at [695, 470] on button "Apply" at bounding box center [681, 474] width 48 height 24
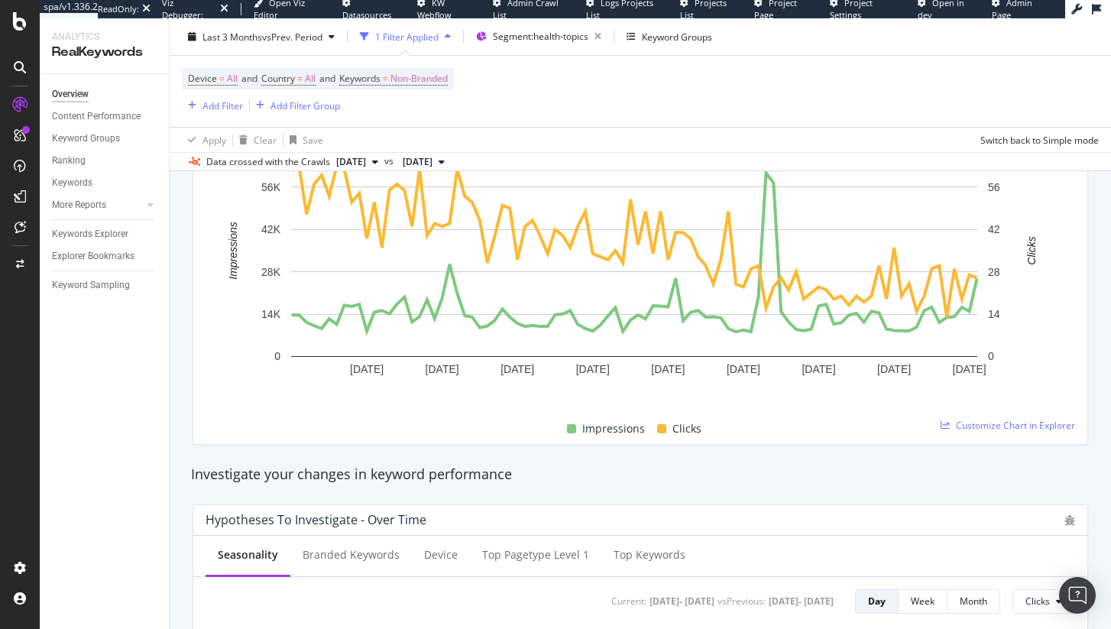
scroll to position [600, 0]
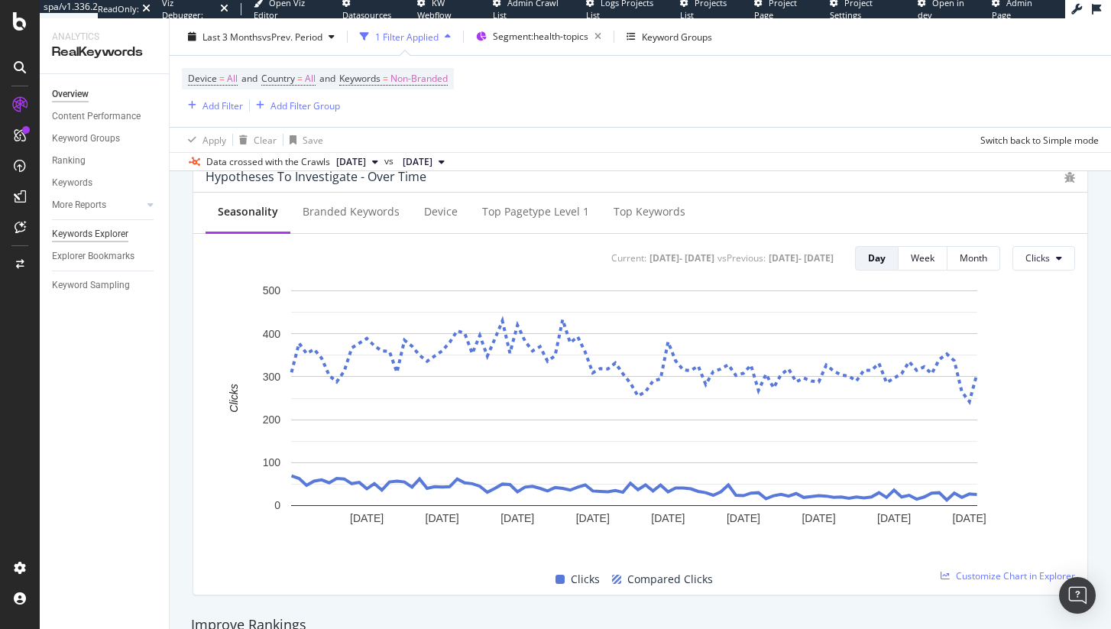
click at [82, 231] on div "Keywords Explorer" at bounding box center [90, 234] width 76 height 16
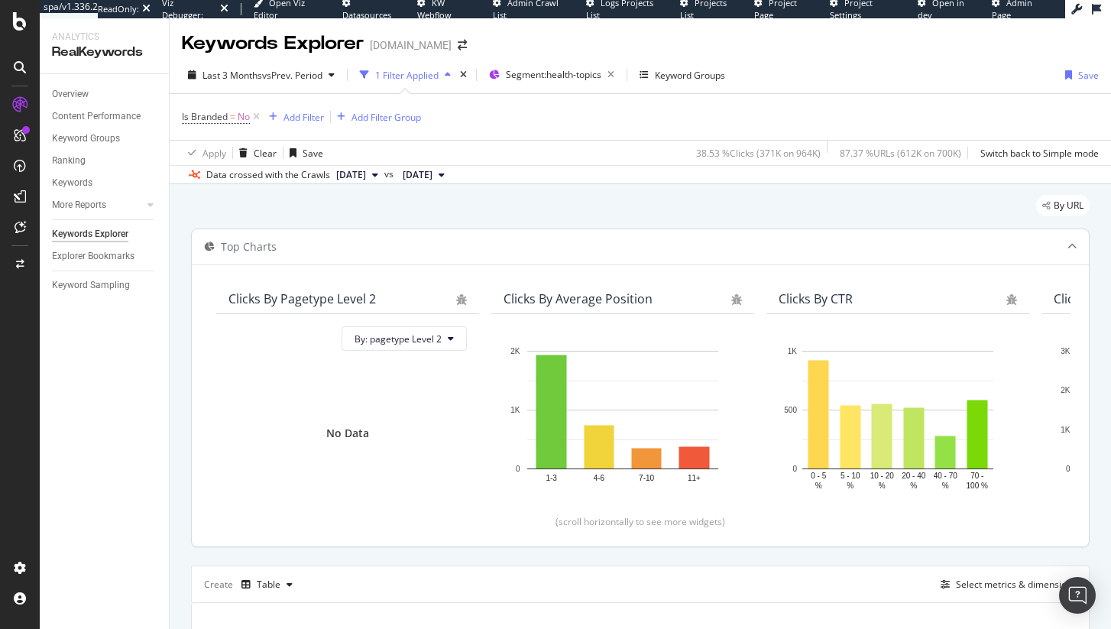
scroll to position [229, 0]
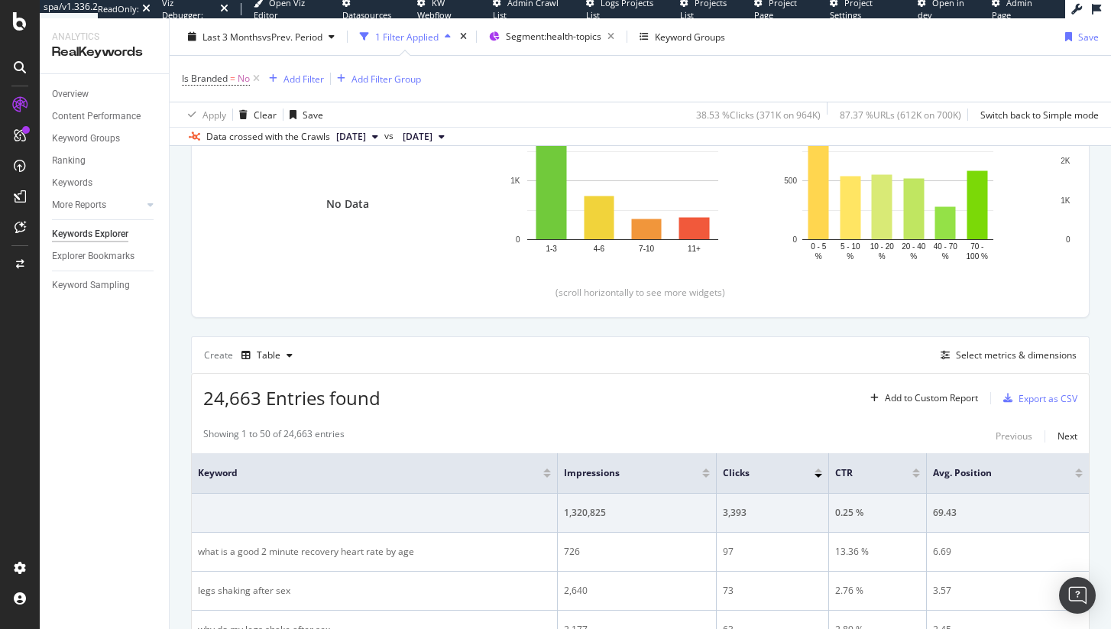
click at [1000, 343] on div "Create Table Select metrics & dimensions" at bounding box center [640, 354] width 899 height 37
click at [1000, 361] on div "Select metrics & dimensions" at bounding box center [1016, 354] width 121 height 13
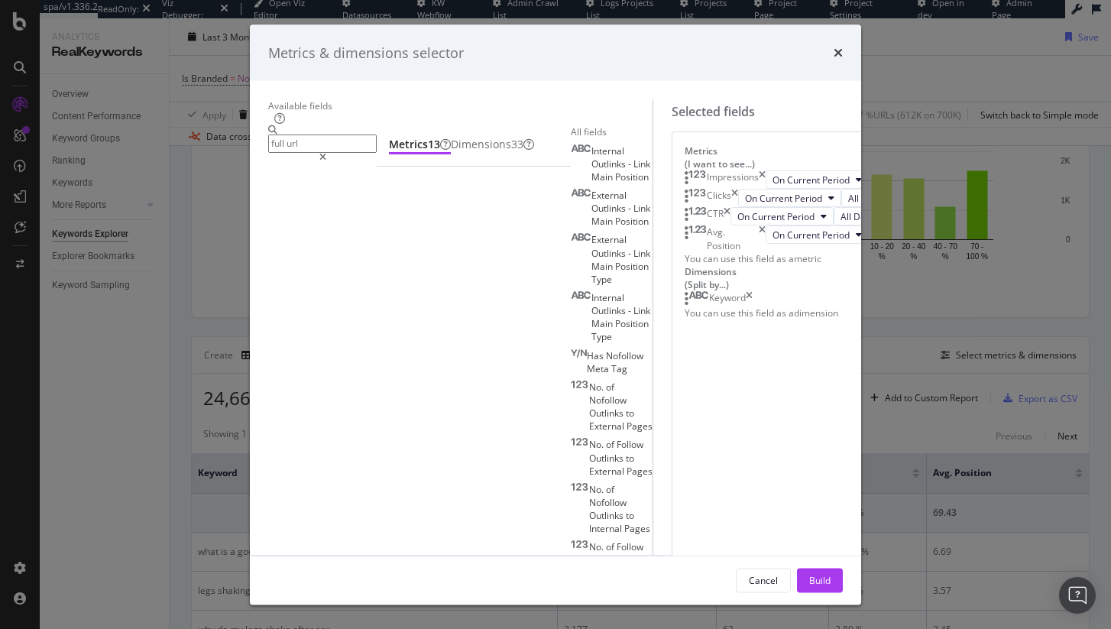
click at [327, 147] on input "full url" at bounding box center [322, 143] width 109 height 18
click at [326, 147] on input "full url" at bounding box center [322, 143] width 109 height 18
click at [451, 152] on div "Dimensions 33" at bounding box center [492, 144] width 83 height 15
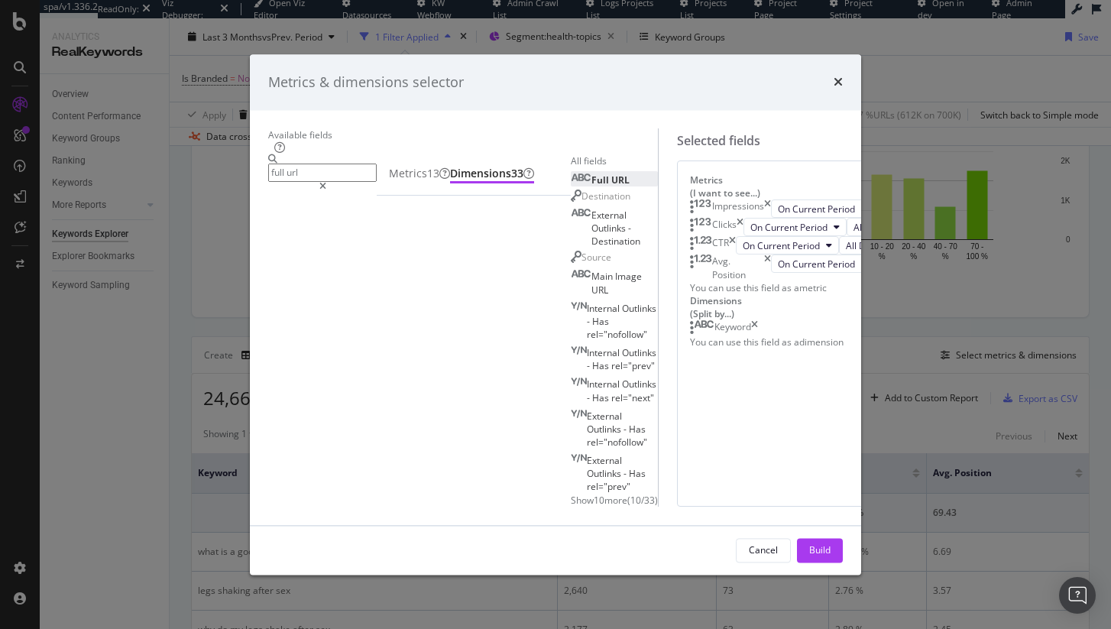
click at [571, 186] on div "Full URL" at bounding box center [600, 179] width 59 height 13
click at [374, 164] on input "full url" at bounding box center [322, 173] width 109 height 18
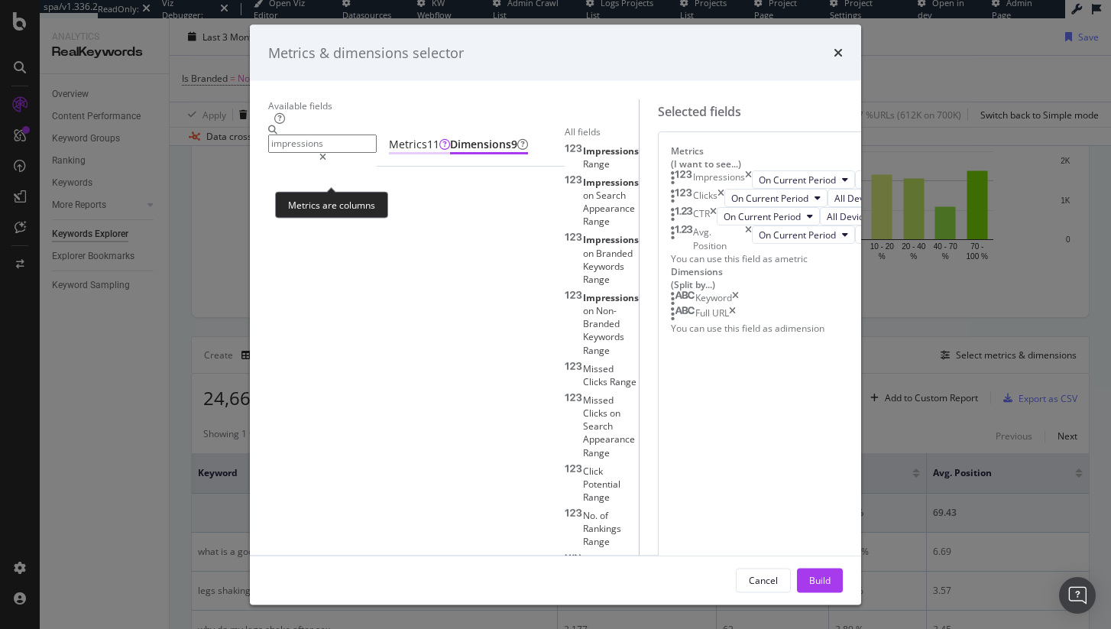
click at [439, 150] on icon "modal" at bounding box center [444, 144] width 11 height 11
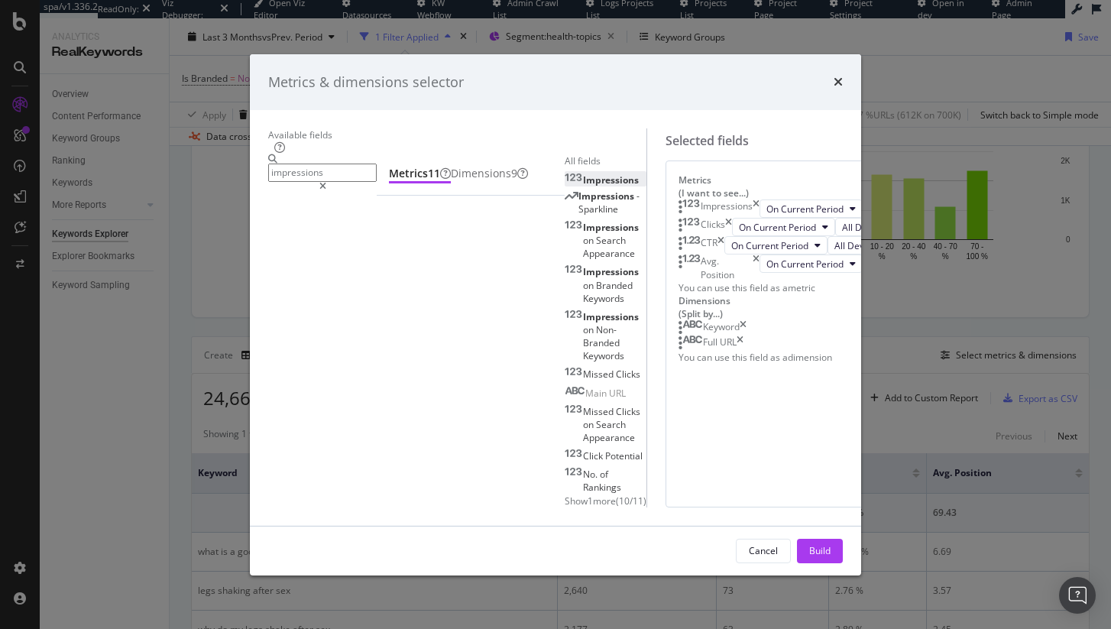
click at [583, 186] on span "Impressions" at bounding box center [611, 179] width 56 height 13
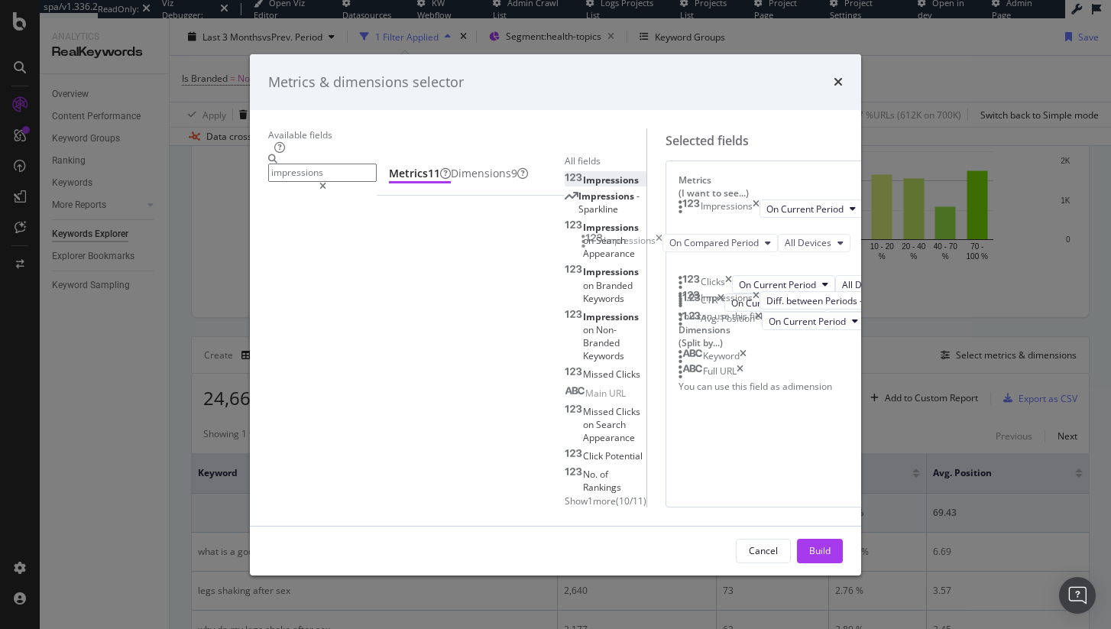
drag, startPoint x: 594, startPoint y: 400, endPoint x: 595, endPoint y: 226, distance: 174.2
click at [589, 236] on body "spa/v1.336.2 ReadOnly: Viz Debugger: Open Viz Editor Datasources KW Webflow Adm…" at bounding box center [555, 314] width 1111 height 629
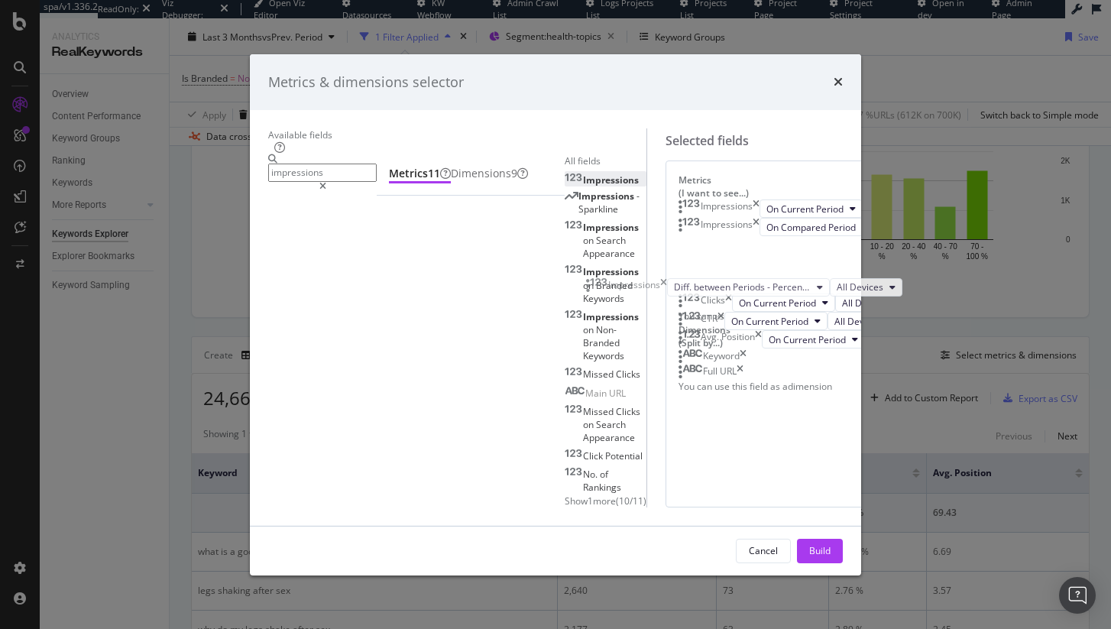
drag, startPoint x: 601, startPoint y: 466, endPoint x: 602, endPoint y: 283, distance: 183.4
click at [602, 283] on body "spa/v1.336.2 ReadOnly: Viz Debugger: Open Viz Editor Datasources KW Webflow Adm…" at bounding box center [555, 314] width 1111 height 629
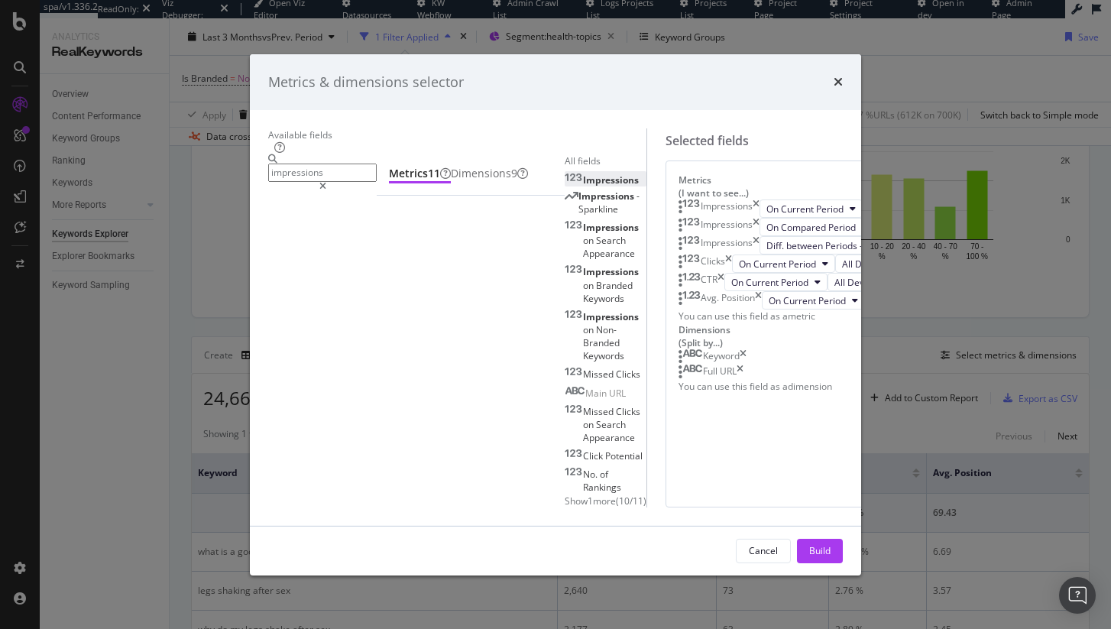
click at [331, 164] on input "impressions" at bounding box center [322, 173] width 109 height 18
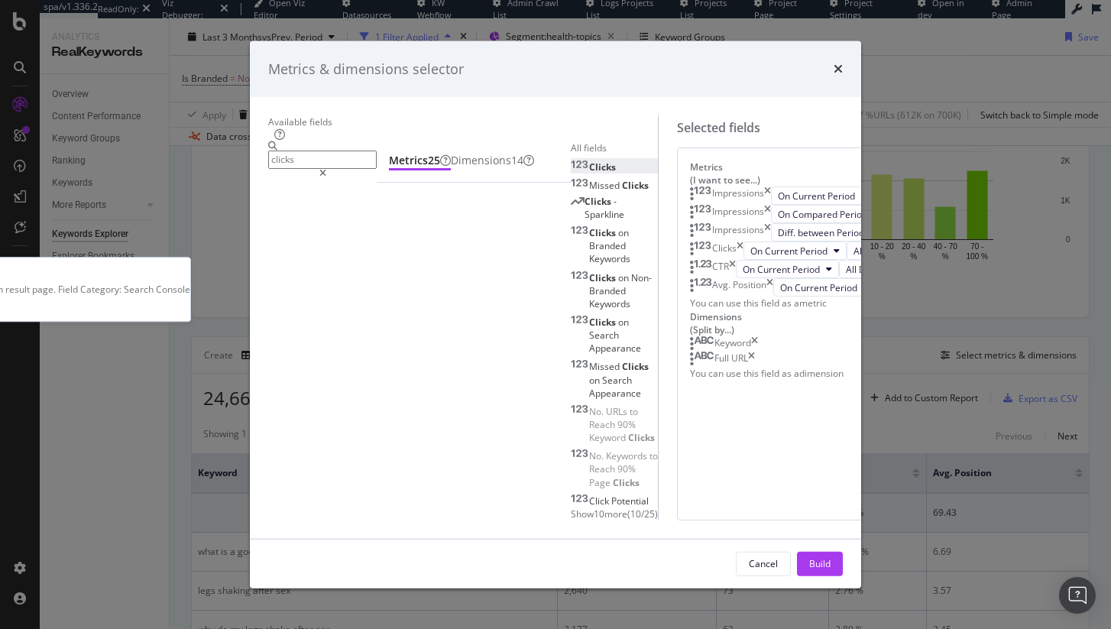
click at [571, 173] on div "Clicks" at bounding box center [593, 166] width 45 height 13
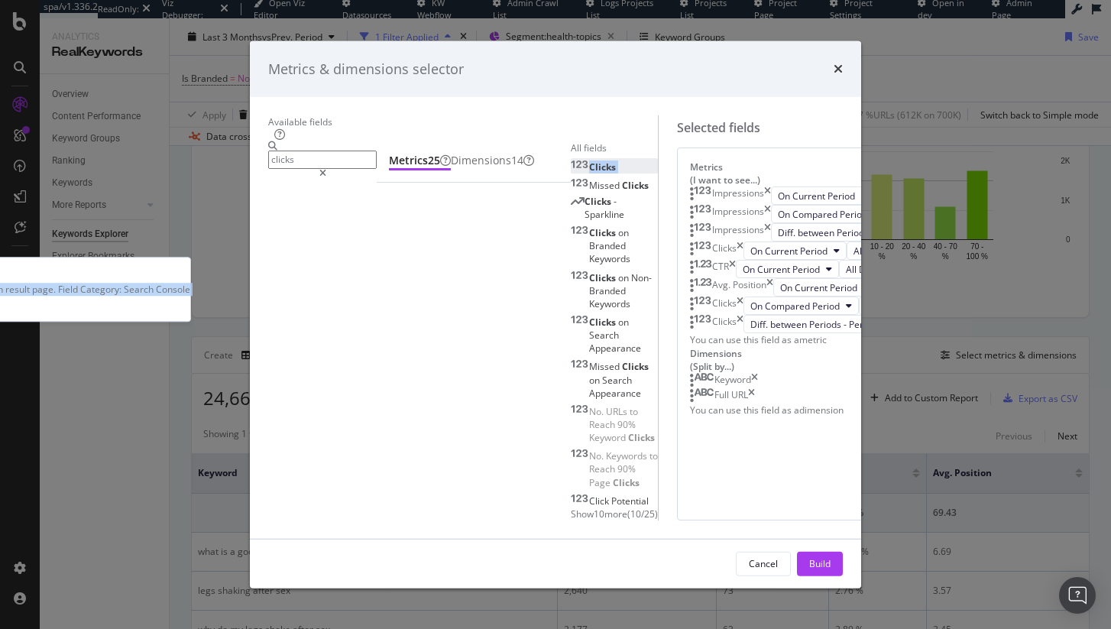
scroll to position [80, 0]
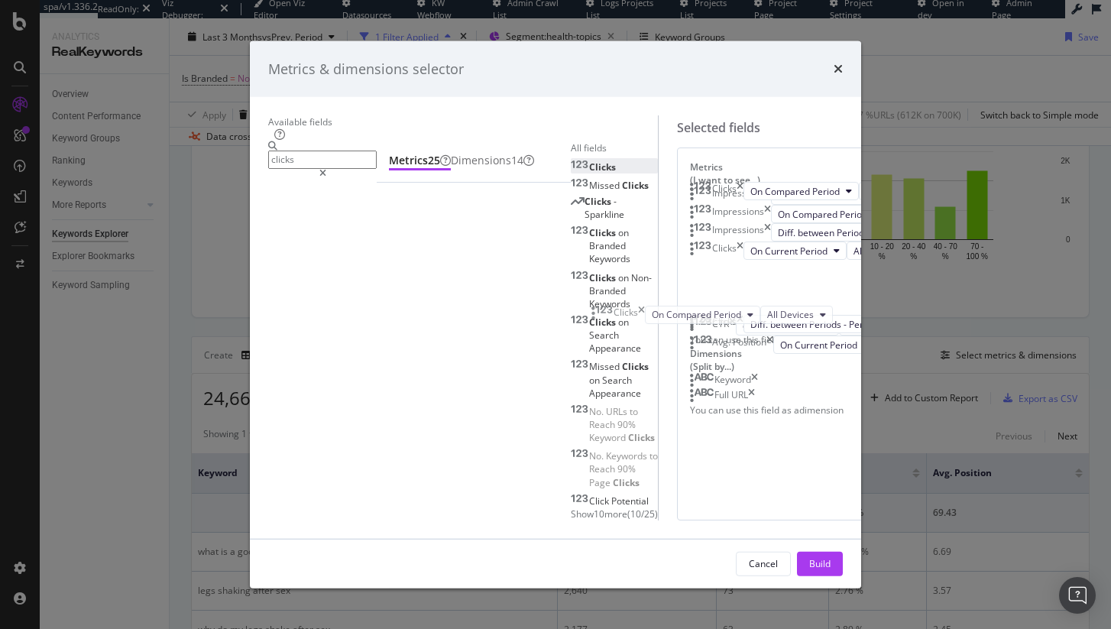
drag, startPoint x: 600, startPoint y: 439, endPoint x: 603, endPoint y: 318, distance: 121.5
click at [603, 318] on body "spa/v1.336.2 ReadOnly: Viz Debugger: Open Viz Editor Datasources KW Webflow Adm…" at bounding box center [555, 314] width 1111 height 629
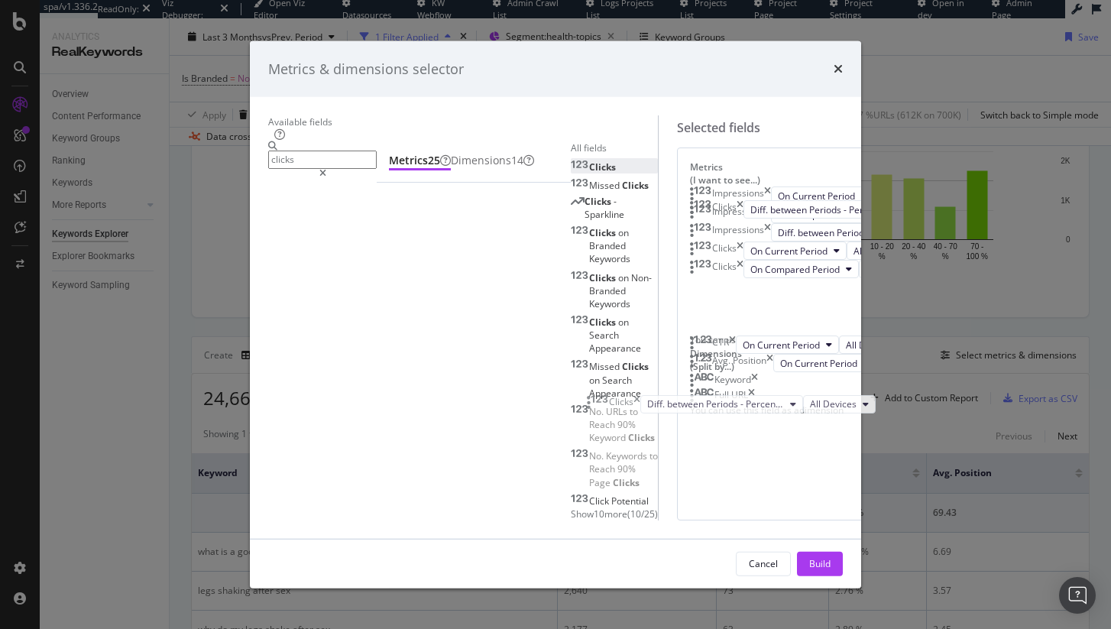
drag, startPoint x: 598, startPoint y: 494, endPoint x: 569, endPoint y: 386, distance: 112.5
click at [598, 404] on body "spa/v1.336.2 ReadOnly: Viz Debugger: Open Viz Editor Datasources KW Webflow Adm…" at bounding box center [555, 314] width 1111 height 629
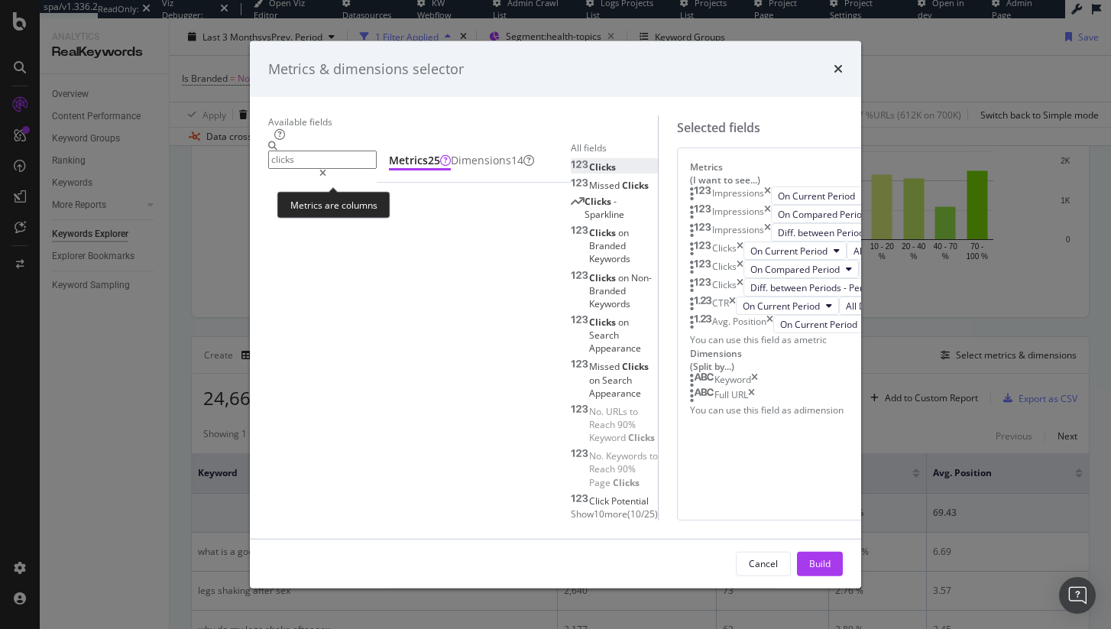
click at [305, 115] on div "Available fields" at bounding box center [463, 121] width 390 height 13
click at [303, 151] on input "clicks" at bounding box center [322, 160] width 109 height 18
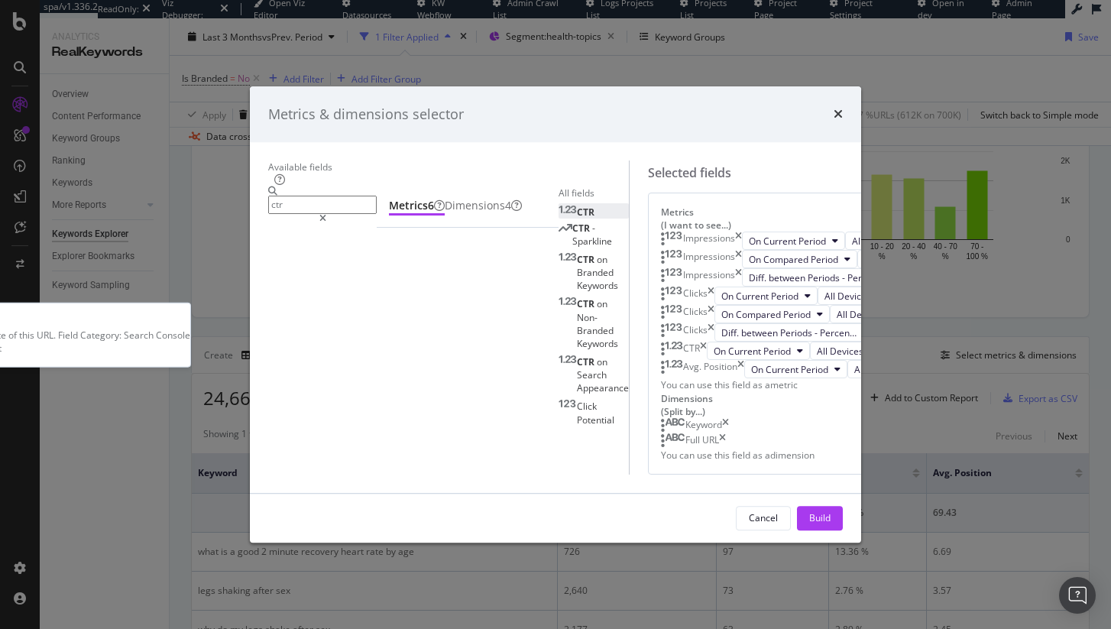
click at [559, 219] on div "CTR" at bounding box center [577, 212] width 36 height 13
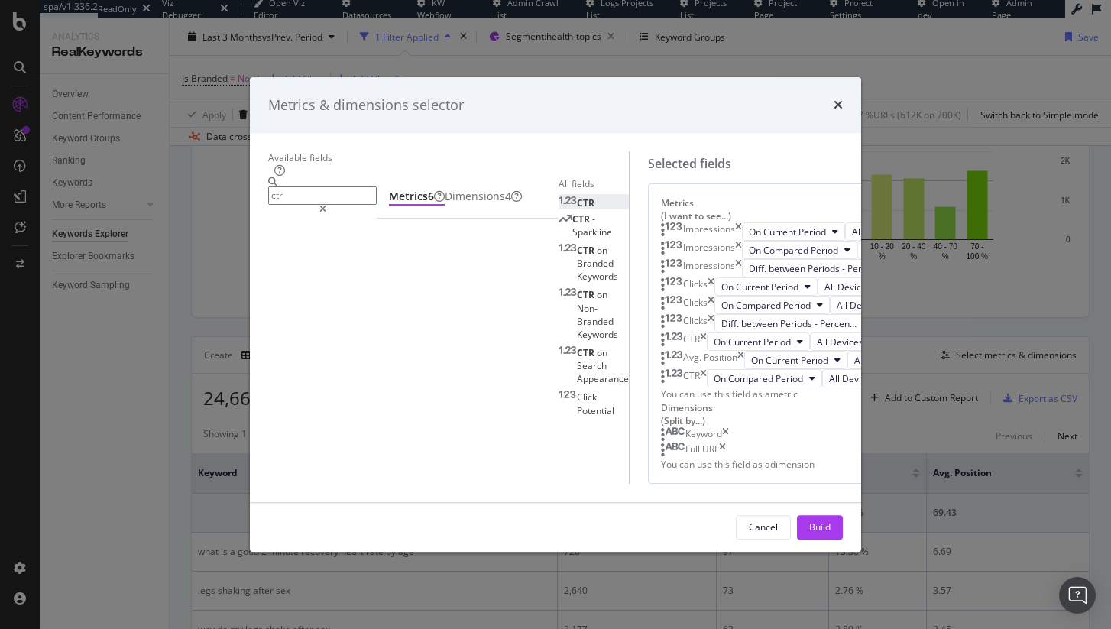
click at [559, 209] on div "CTR" at bounding box center [577, 202] width 36 height 13
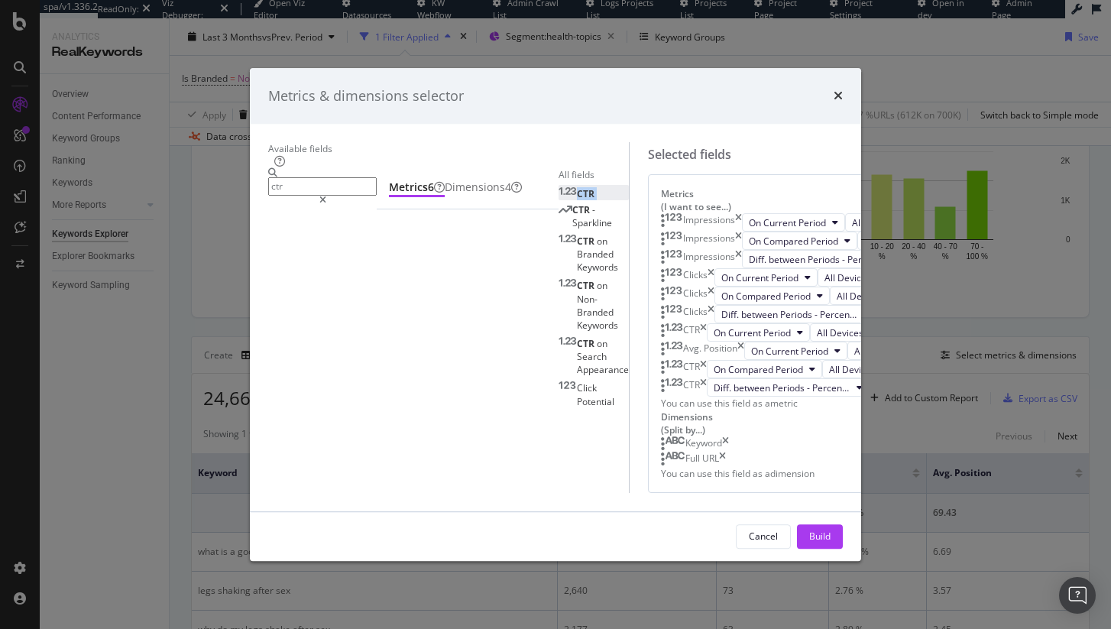
scroll to position [195, 0]
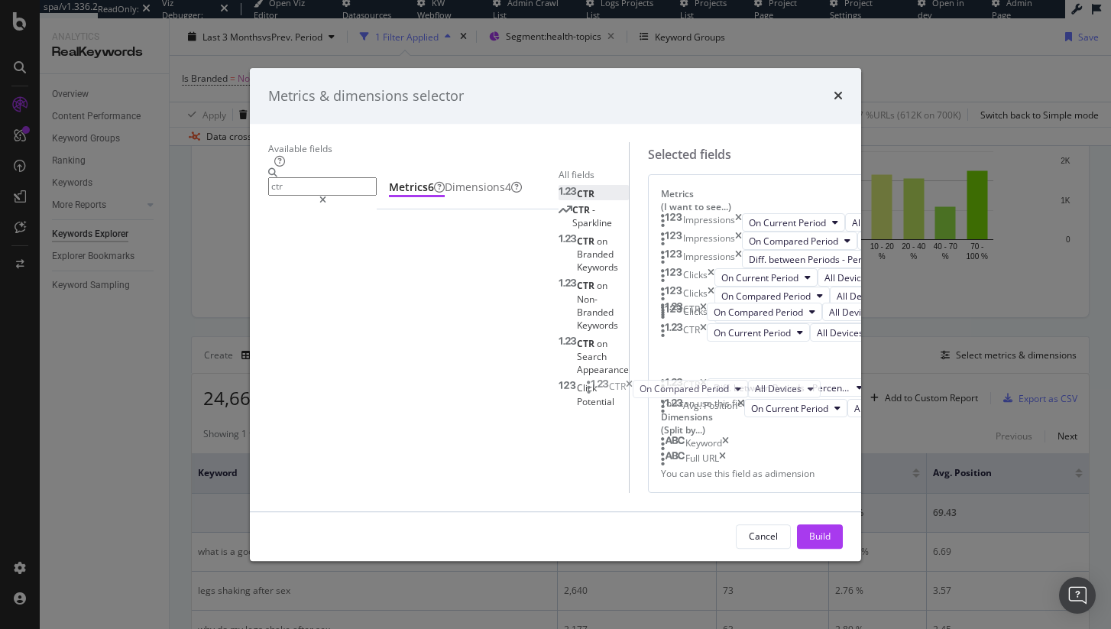
drag, startPoint x: 598, startPoint y: 442, endPoint x: 597, endPoint y: 389, distance: 53.5
click at [597, 389] on body "spa/v1.336.2 ReadOnly: Viz Debugger: Open Viz Editor Datasources KW Webflow Adm…" at bounding box center [555, 314] width 1111 height 629
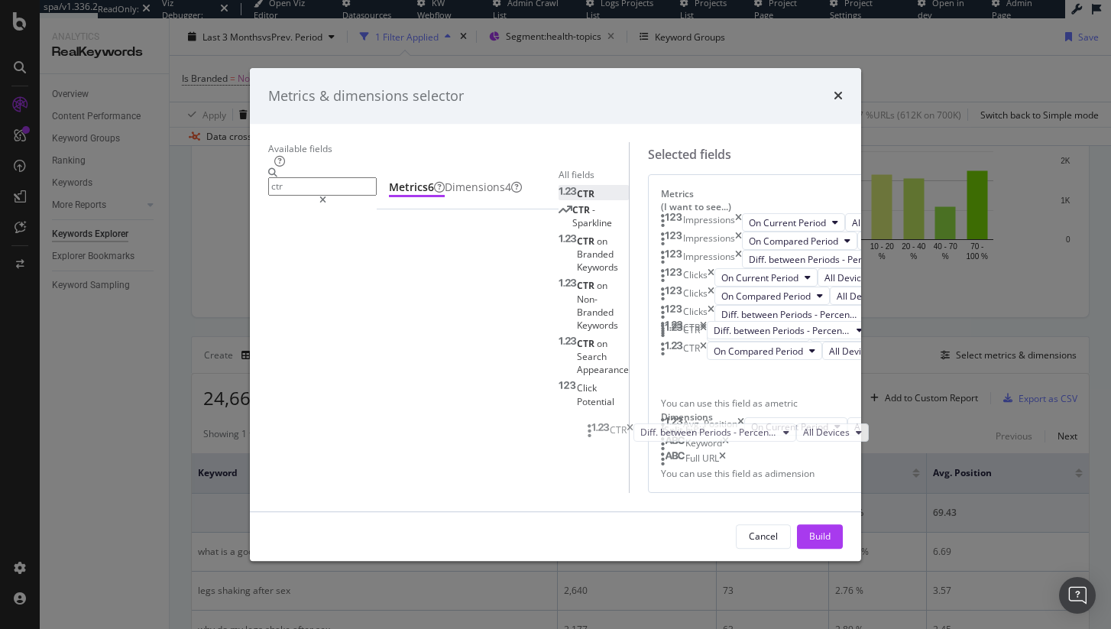
drag, startPoint x: 595, startPoint y: 490, endPoint x: 595, endPoint y: 435, distance: 55.0
click at [595, 429] on body "spa/v1.336.2 ReadOnly: Viz Debugger: Open Viz Editor Datasources KW Webflow Adm…" at bounding box center [555, 314] width 1111 height 629
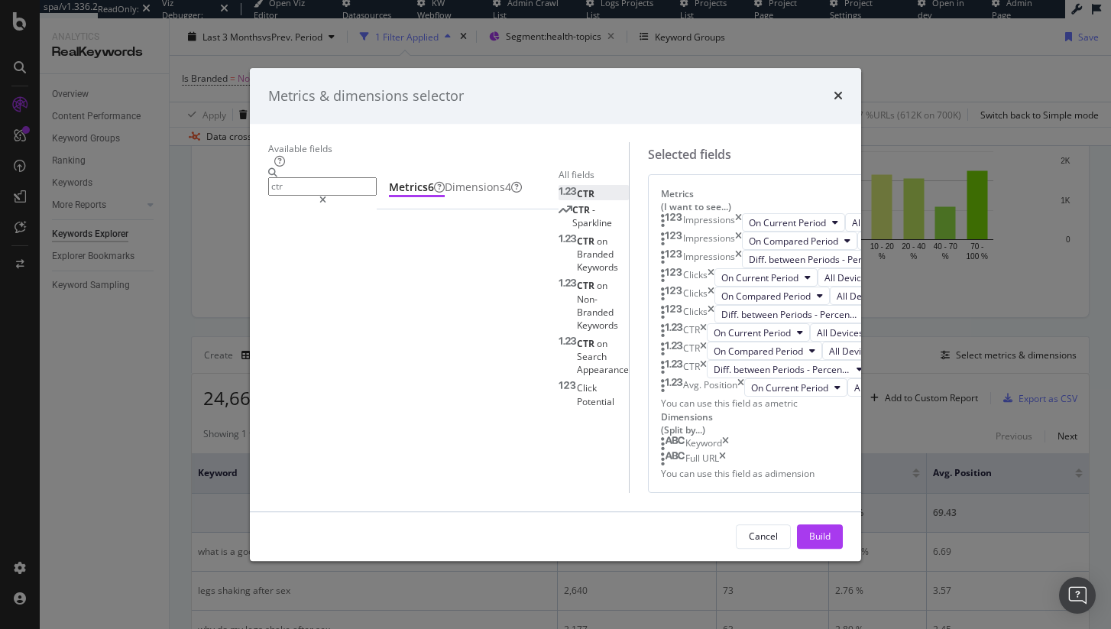
click at [377, 178] on input "ctr" at bounding box center [322, 187] width 109 height 18
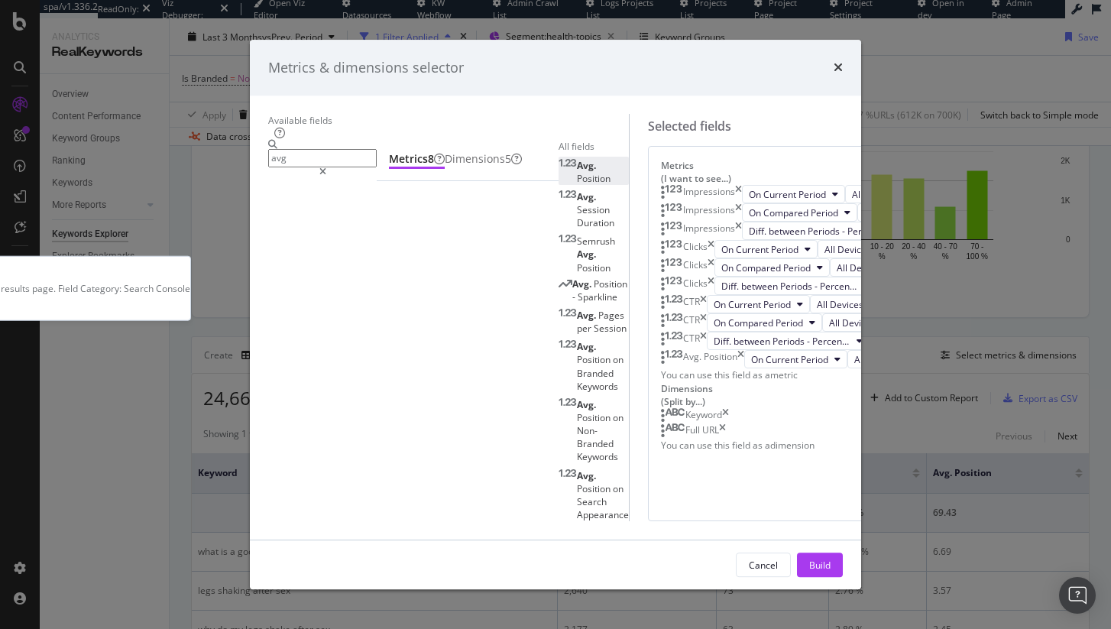
click at [559, 185] on div "Avg. Position" at bounding box center [594, 172] width 70 height 26
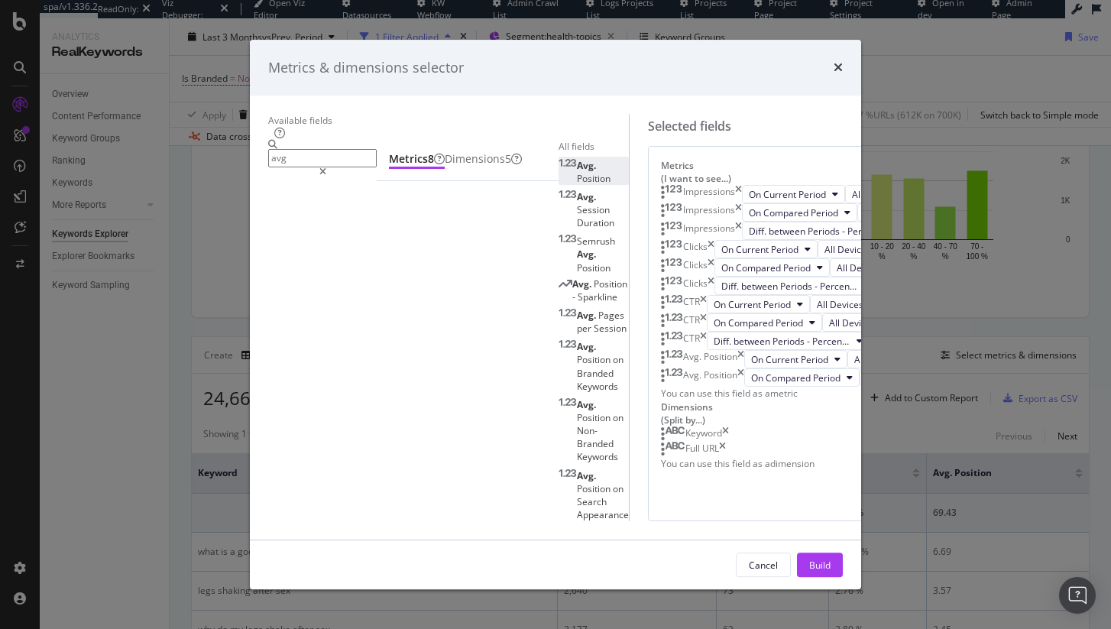
click at [559, 185] on div "Avg. Position" at bounding box center [594, 172] width 70 height 26
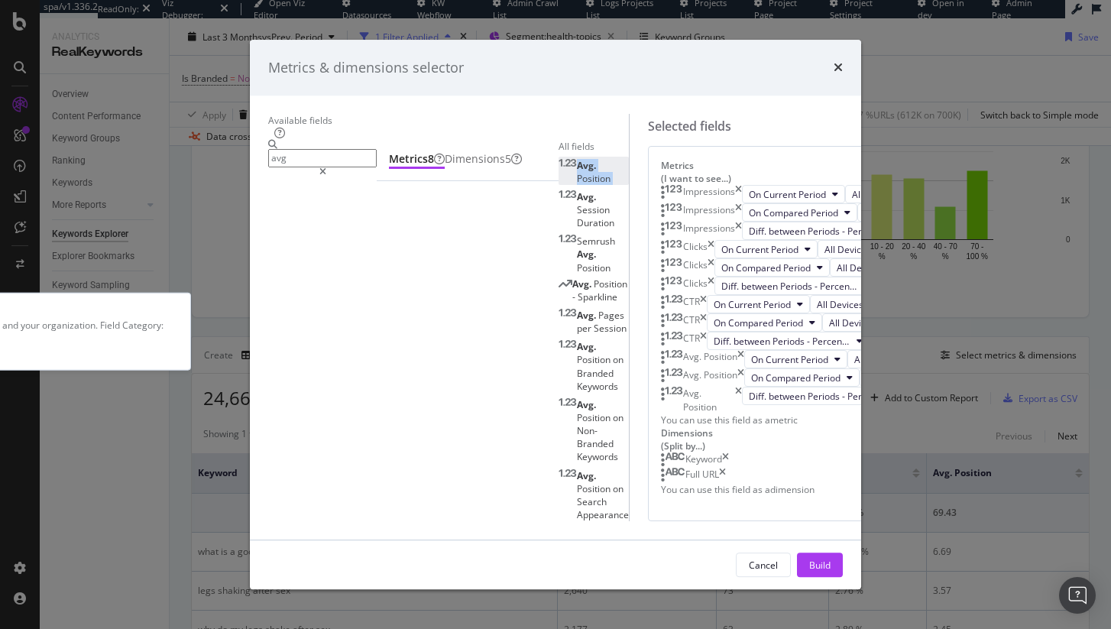
scroll to position [309, 0]
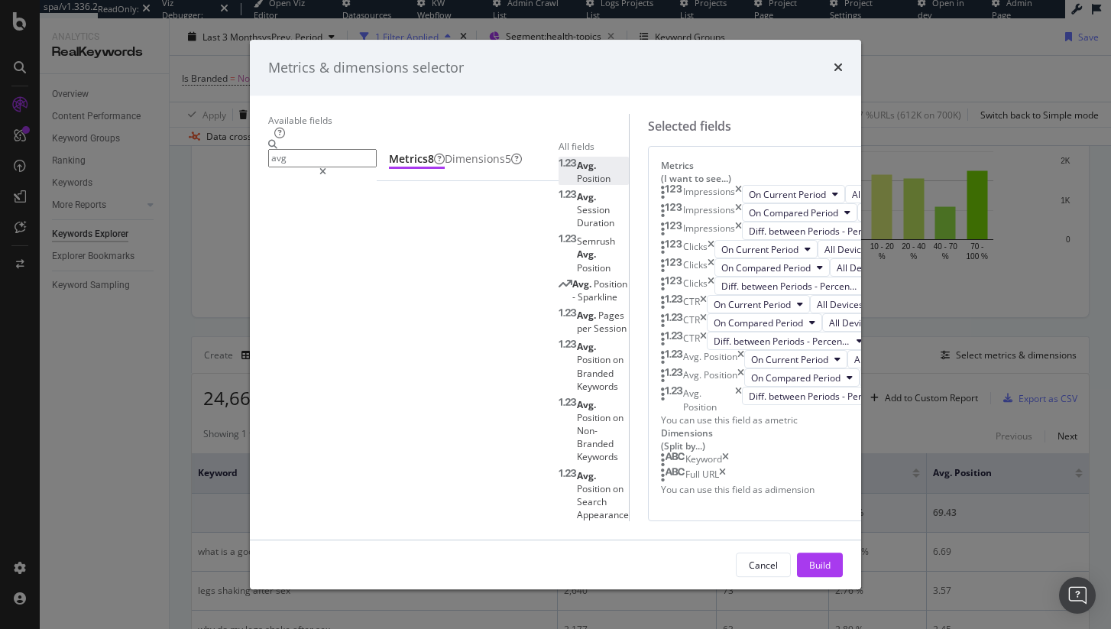
click at [377, 150] on input "avg" at bounding box center [322, 159] width 109 height 18
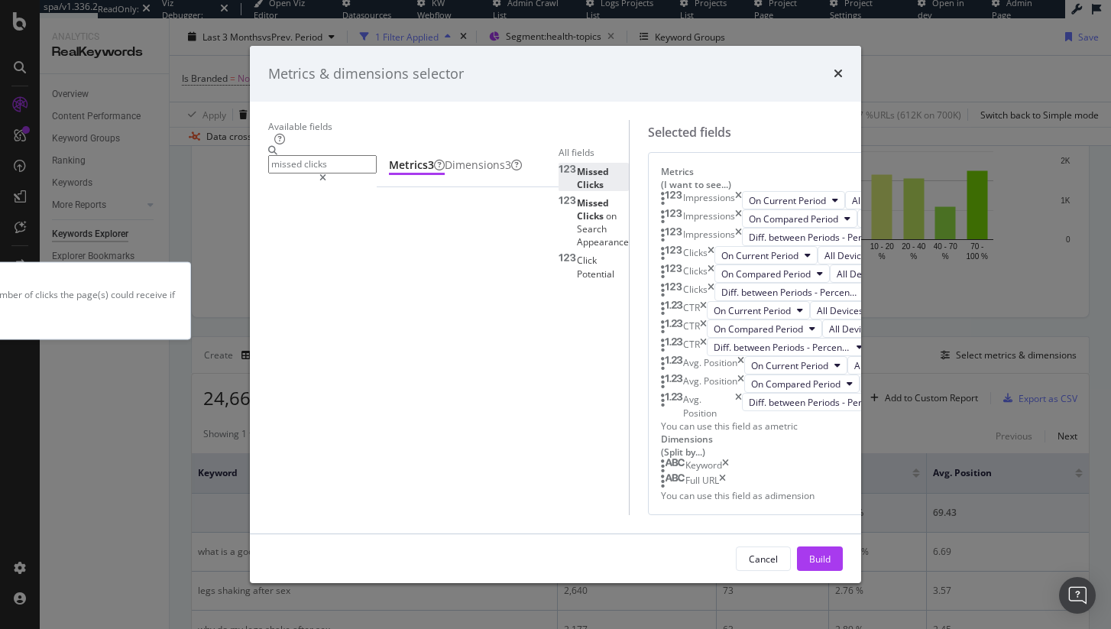
type input "missed clicks"
click at [559, 191] on div "Missed Clicks" at bounding box center [594, 178] width 70 height 26
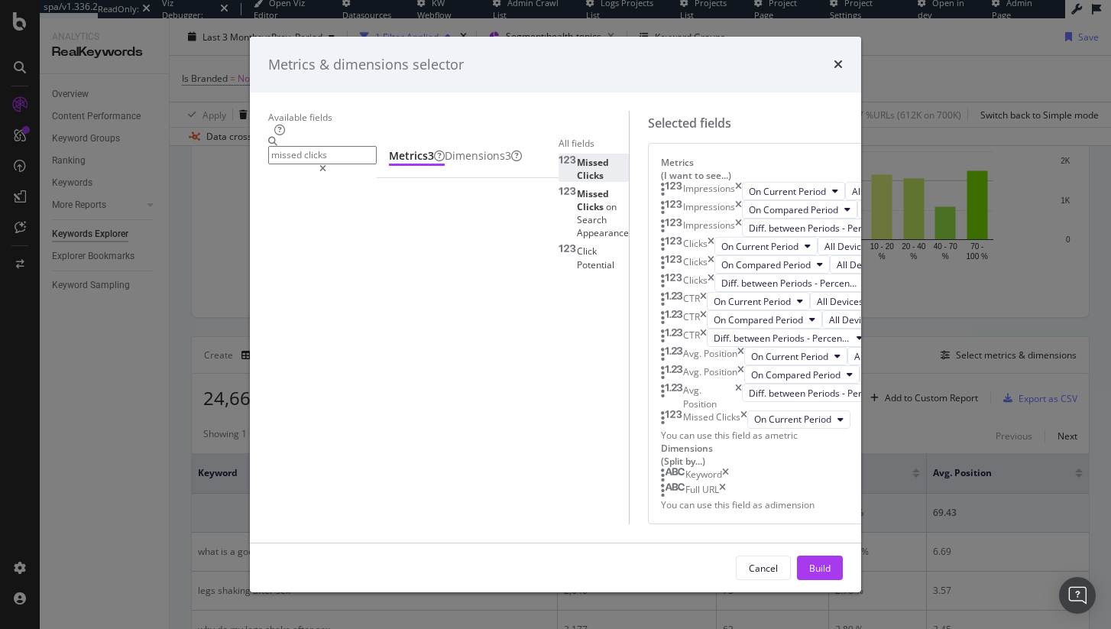
scroll to position [528, 0]
click at [831, 573] on div "Build" at bounding box center [819, 568] width 21 height 13
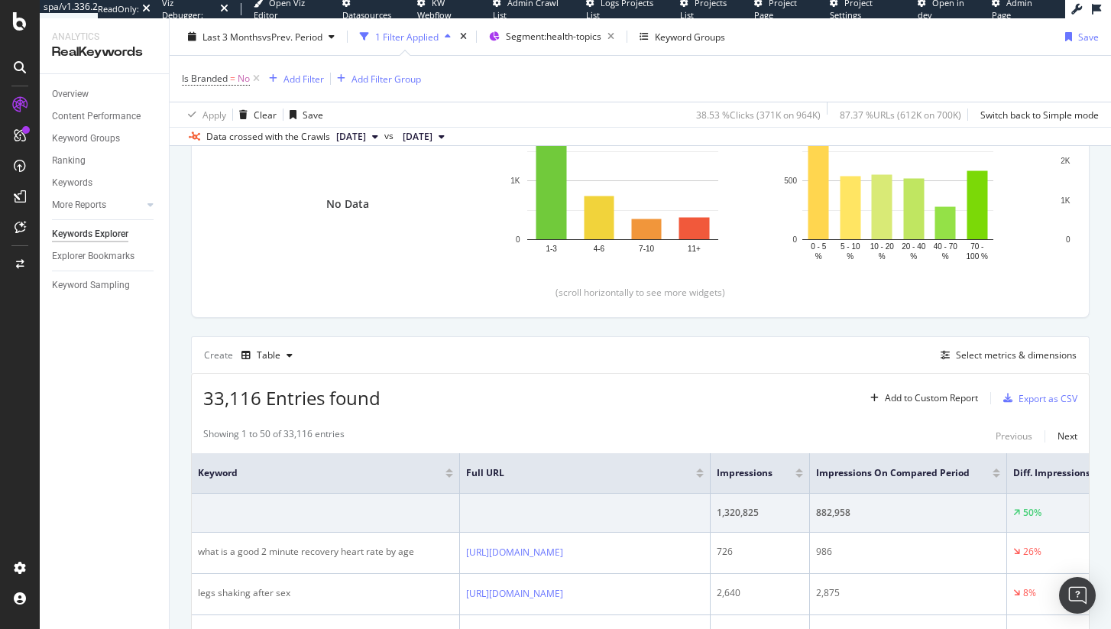
click at [273, 20] on div "Last 3 Months vs Prev. Period 1 Filter Applied Segment: health-topics Keyword G…" at bounding box center [640, 82] width 941 height 128
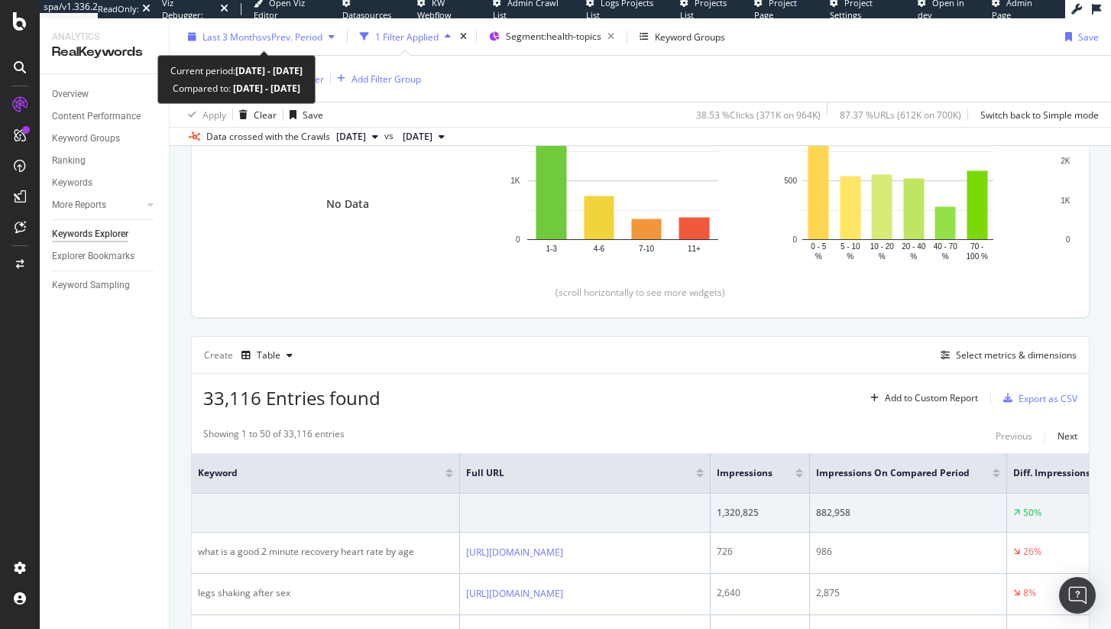
click at [273, 39] on span "vs Prev. Period" at bounding box center [292, 36] width 60 height 13
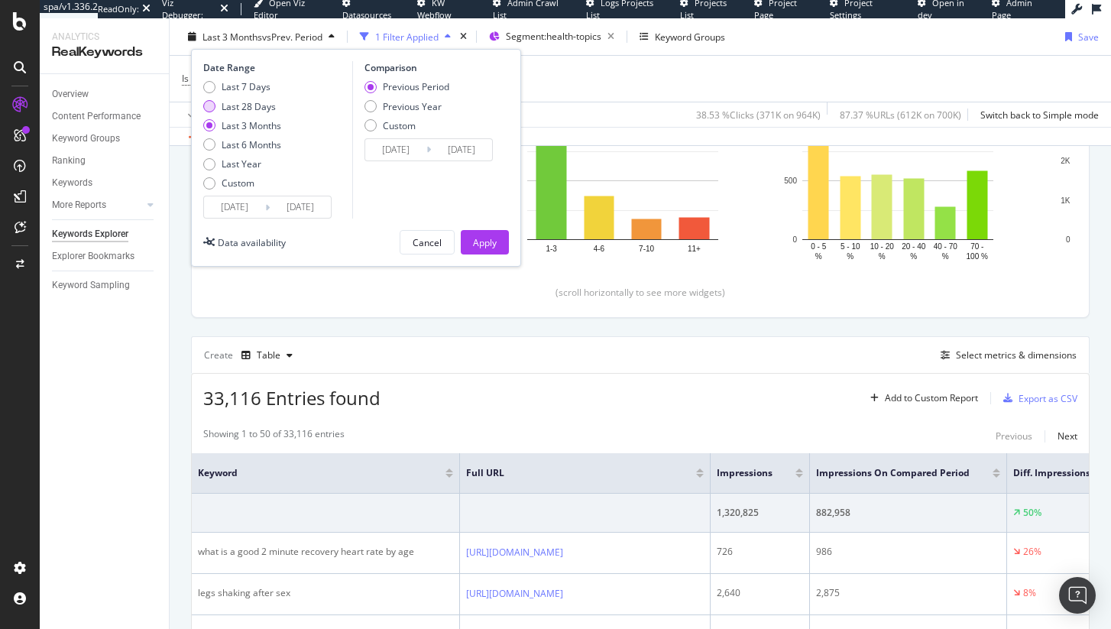
click at [217, 106] on div "Last 28 Days" at bounding box center [242, 105] width 78 height 13
type input "[DATE]"
click at [491, 240] on div "Apply" at bounding box center [485, 241] width 24 height 13
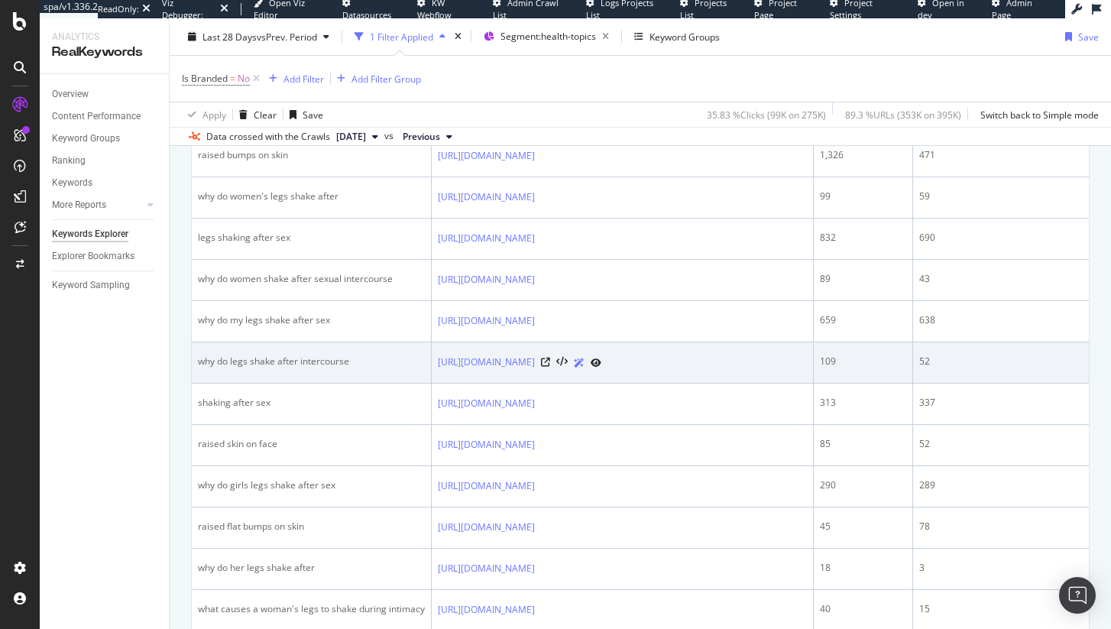
scroll to position [99, 0]
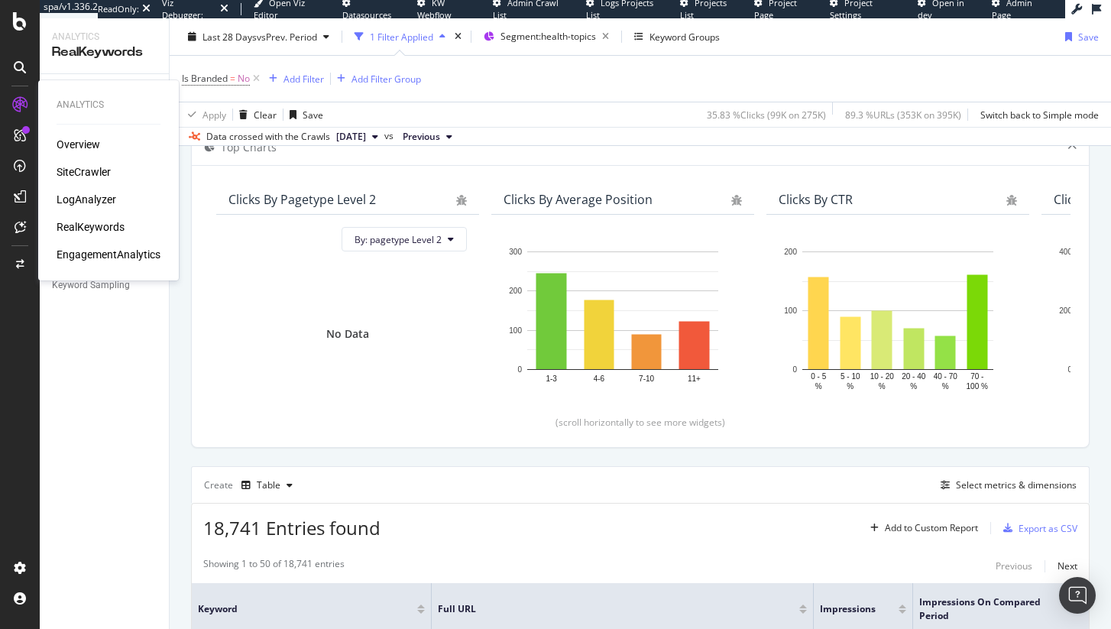
click at [92, 170] on div "SiteCrawler" at bounding box center [84, 171] width 54 height 15
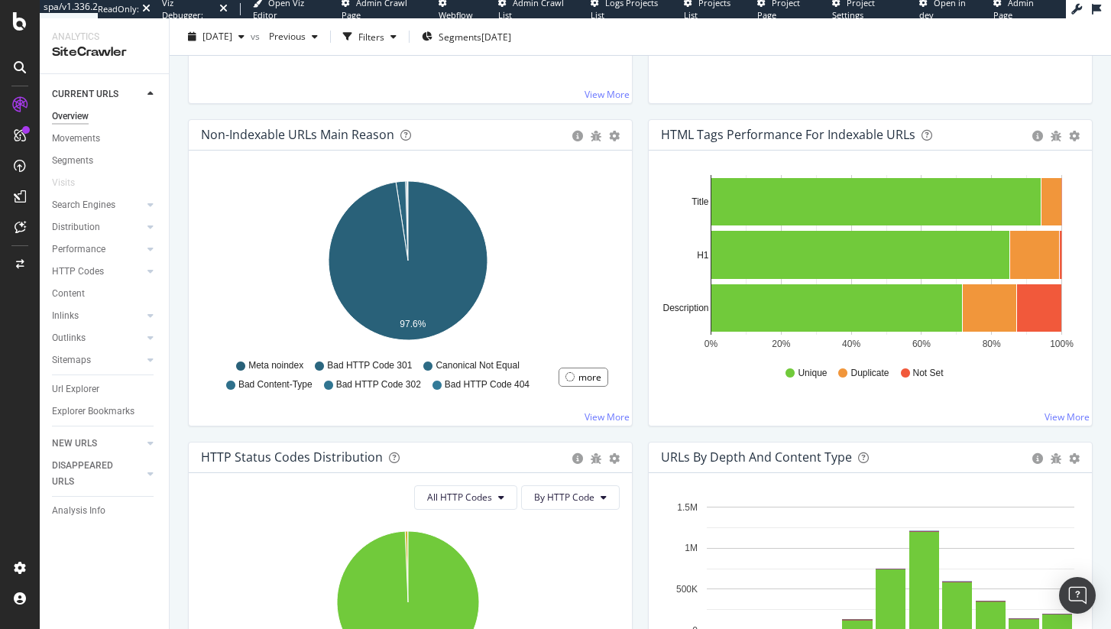
scroll to position [238, 0]
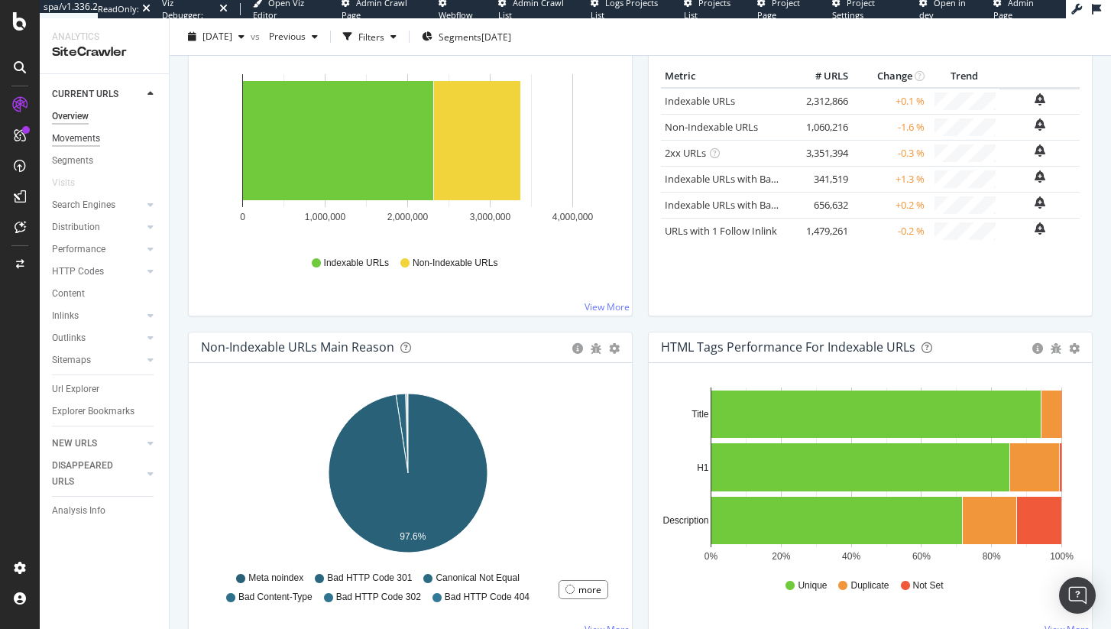
click at [83, 144] on div "Movements" at bounding box center [76, 139] width 48 height 16
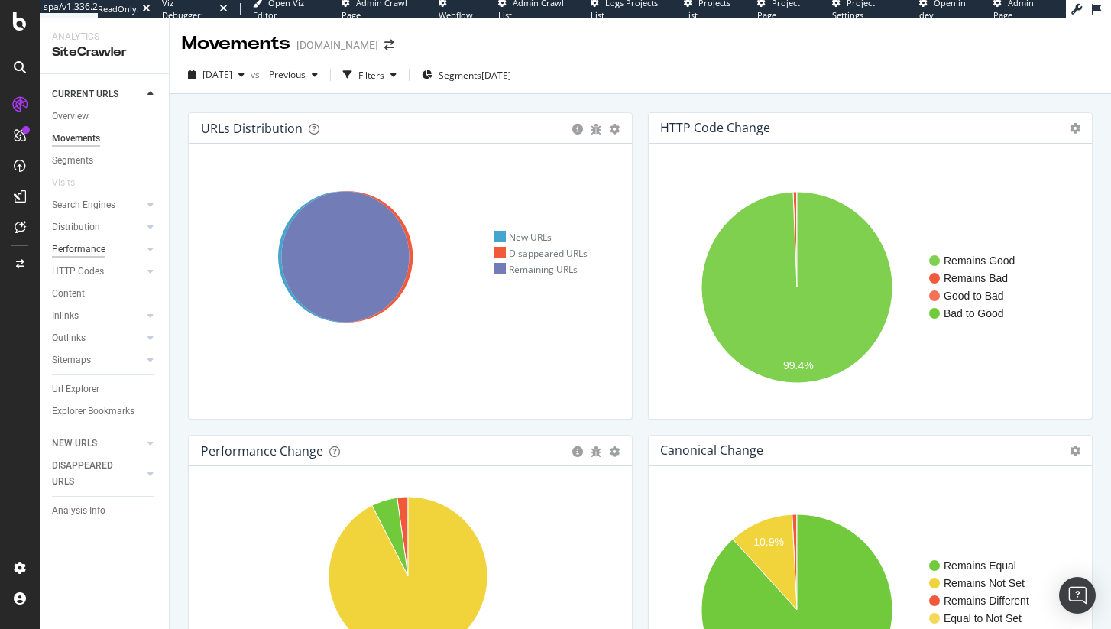
click at [95, 245] on div "Performance" at bounding box center [78, 249] width 53 height 16
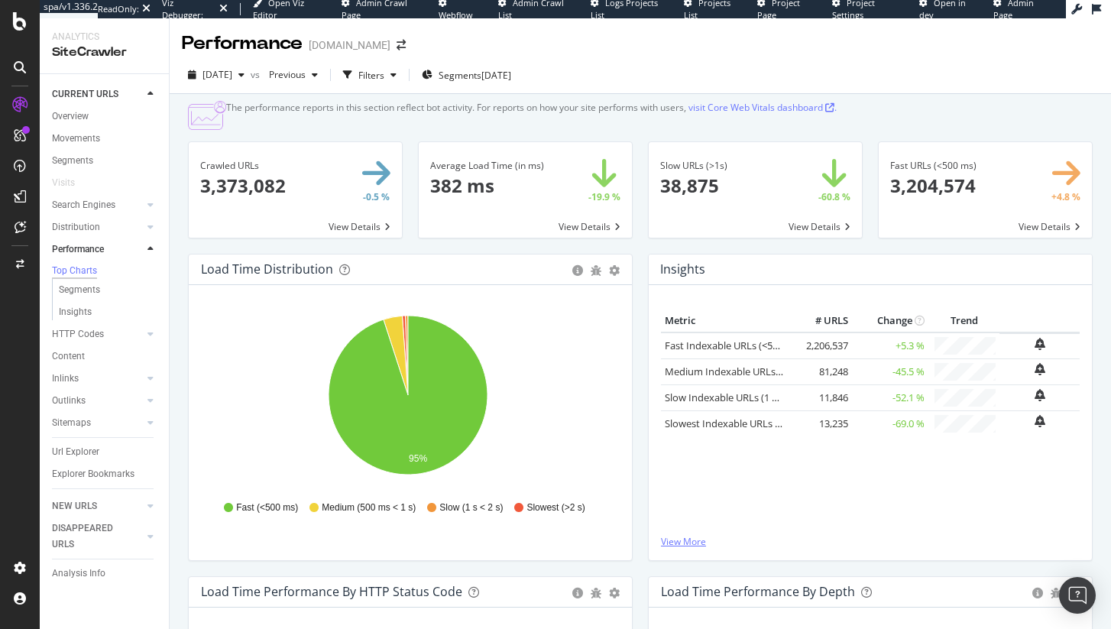
click at [661, 548] on link "View More" at bounding box center [870, 541] width 419 height 13
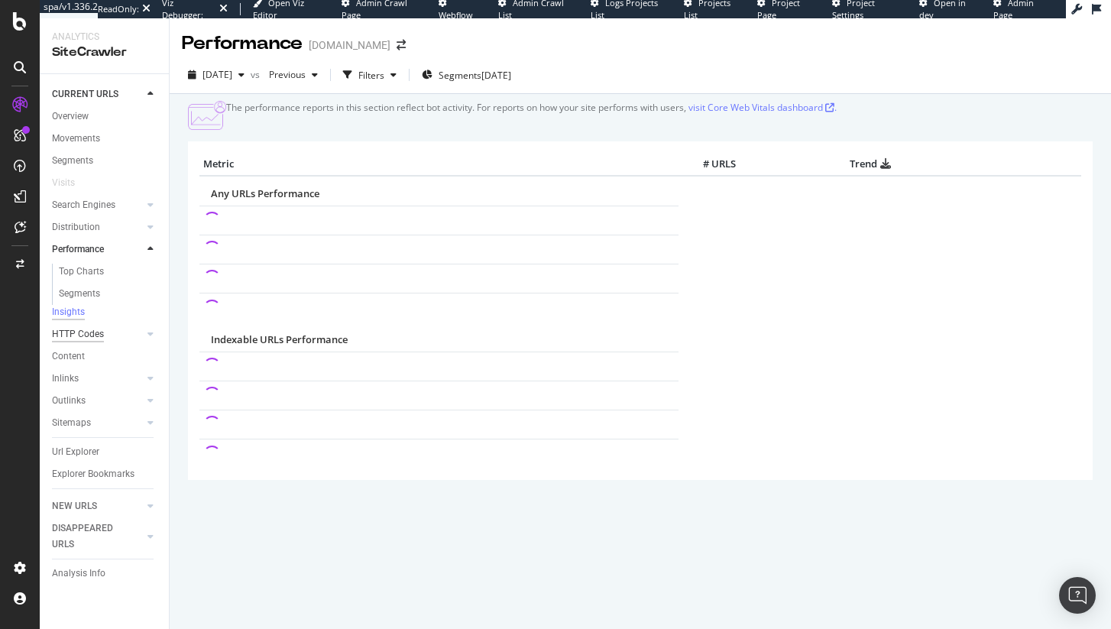
click at [75, 340] on div "HTTP Codes" at bounding box center [78, 334] width 52 height 16
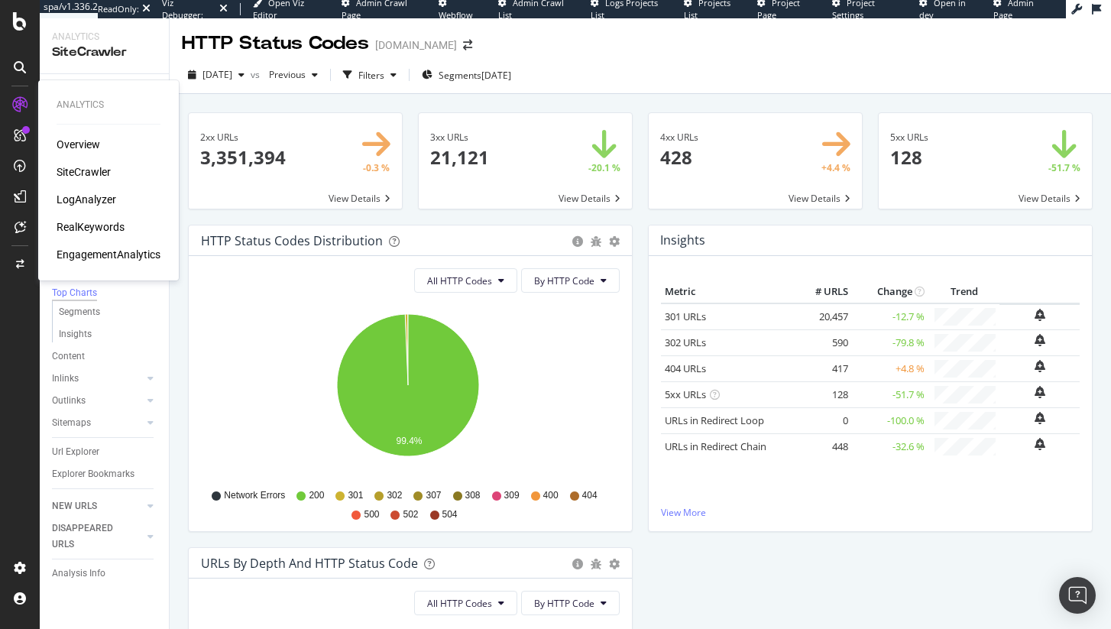
click at [80, 177] on div "SiteCrawler" at bounding box center [84, 171] width 54 height 15
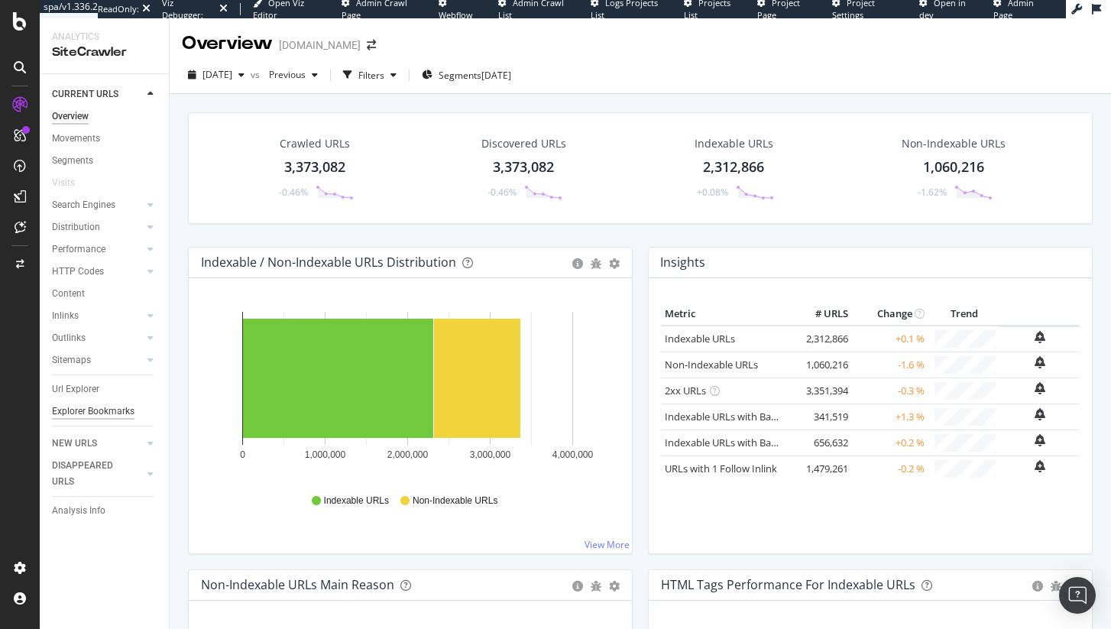
click at [97, 414] on div "Explorer Bookmarks" at bounding box center [93, 411] width 83 height 16
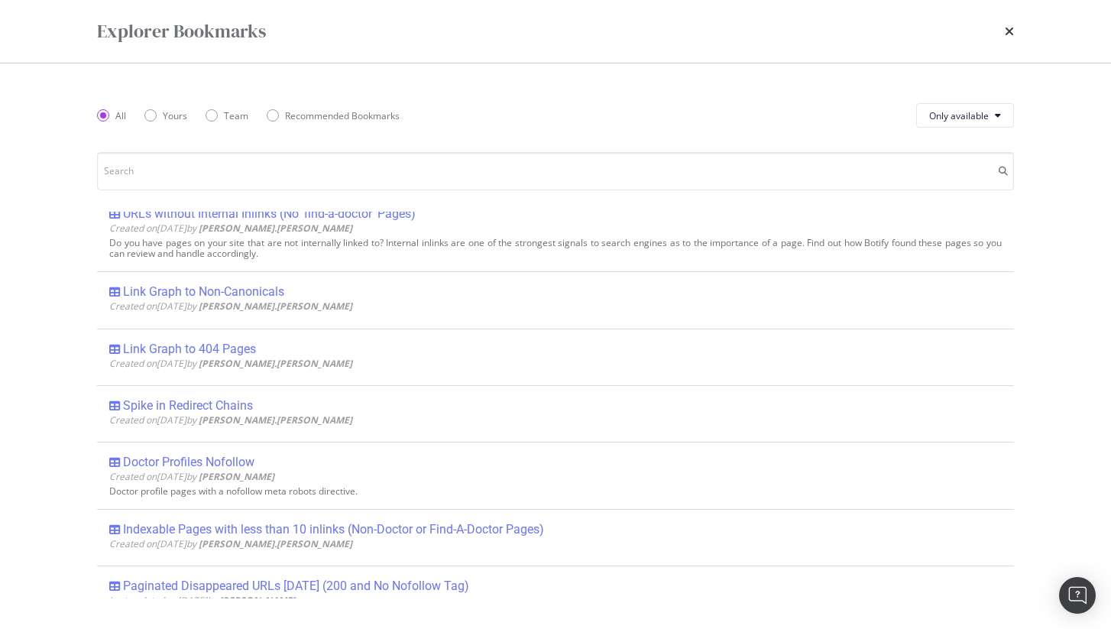
scroll to position [12, 0]
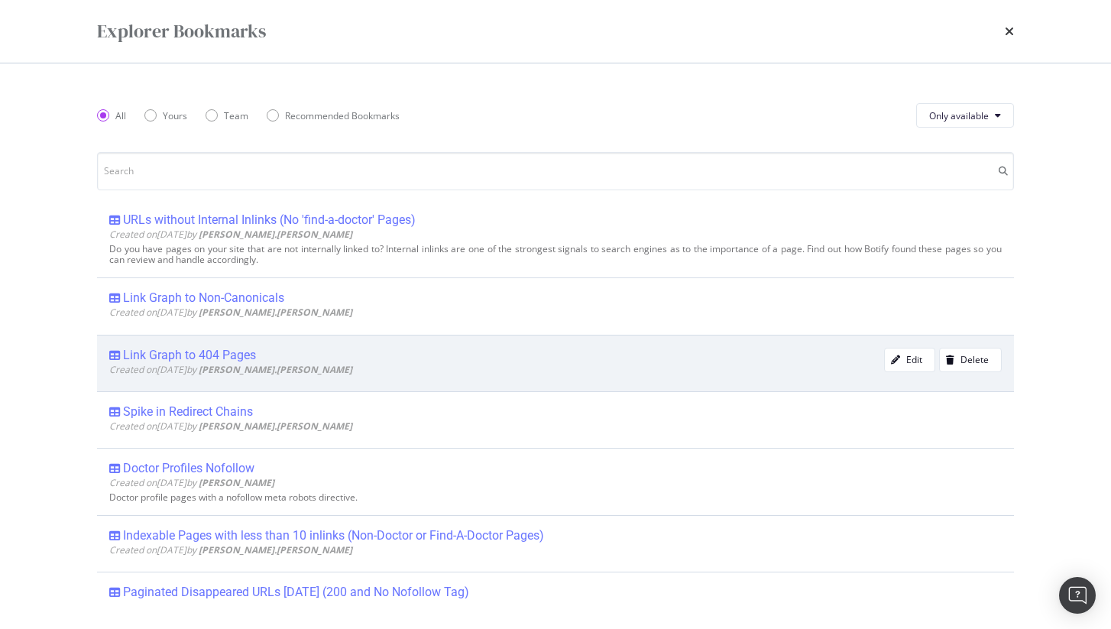
click at [269, 351] on div "Link Graph to 404 Pages" at bounding box center [496, 355] width 775 height 15
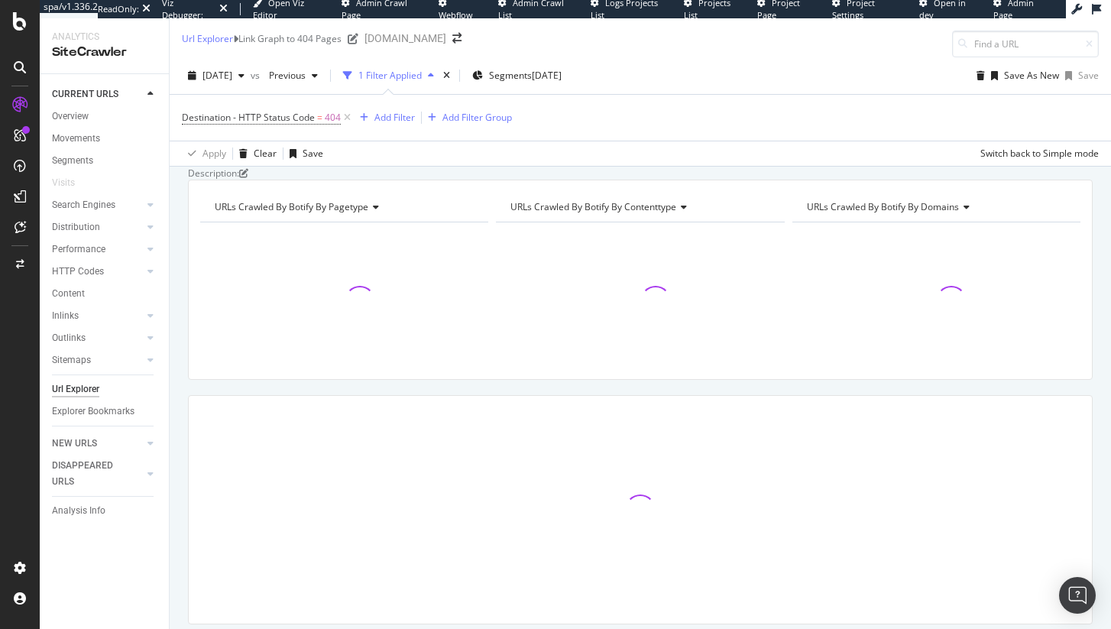
click at [321, 125] on span "Destination - HTTP Status Code = 404" at bounding box center [268, 117] width 172 height 21
click at [325, 119] on span "Destination - HTTP Status Code = 404" at bounding box center [261, 118] width 159 height 14
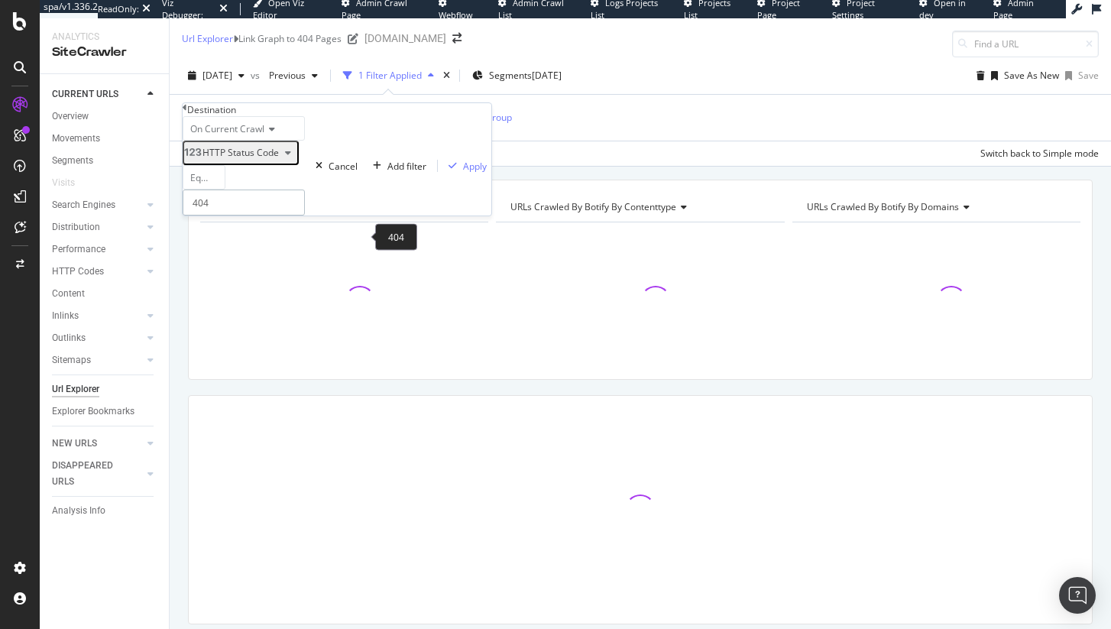
click at [247, 215] on input "404" at bounding box center [244, 203] width 122 height 26
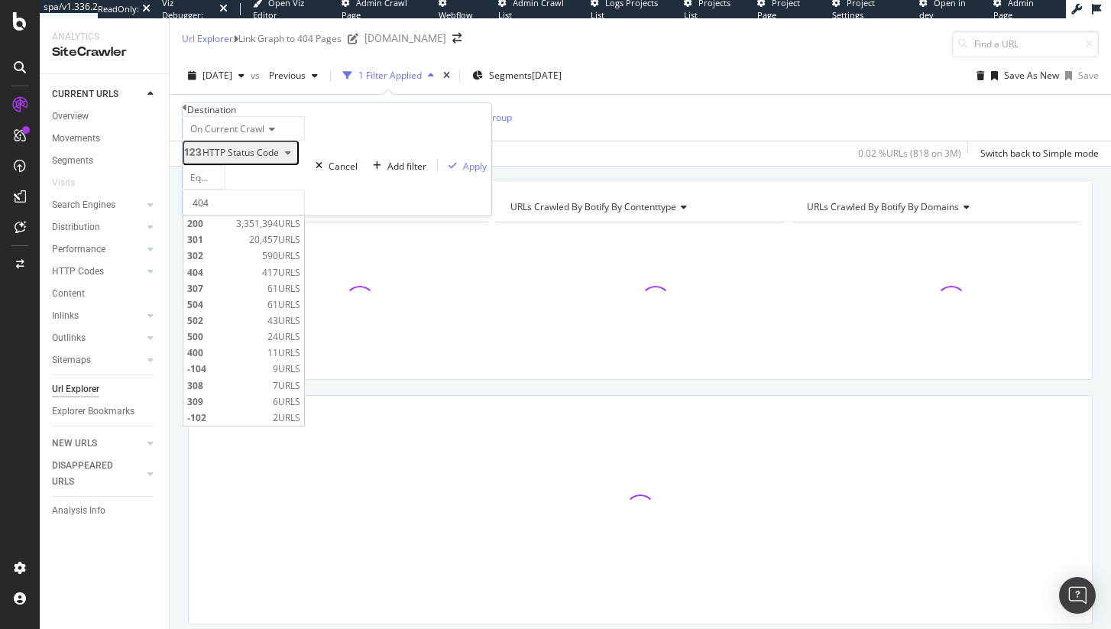
click at [451, 167] on div "Description: URLs Crawled By Botify By pagetype Chart (by Value) Table Expand E…" at bounding box center [640, 167] width 941 height 0
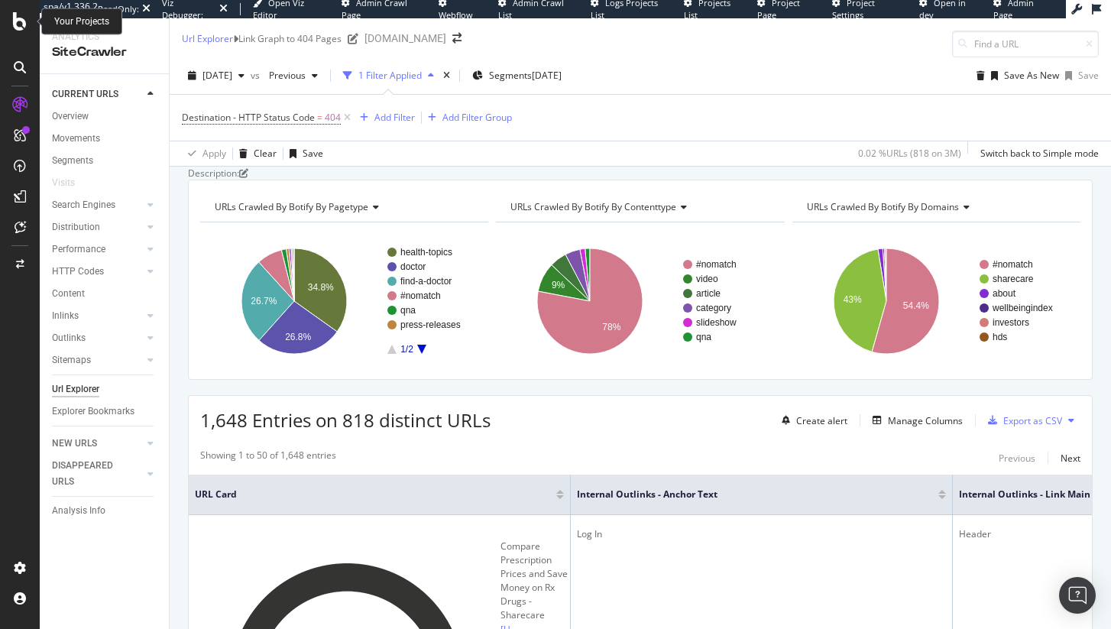
click at [17, 15] on icon at bounding box center [20, 21] width 14 height 18
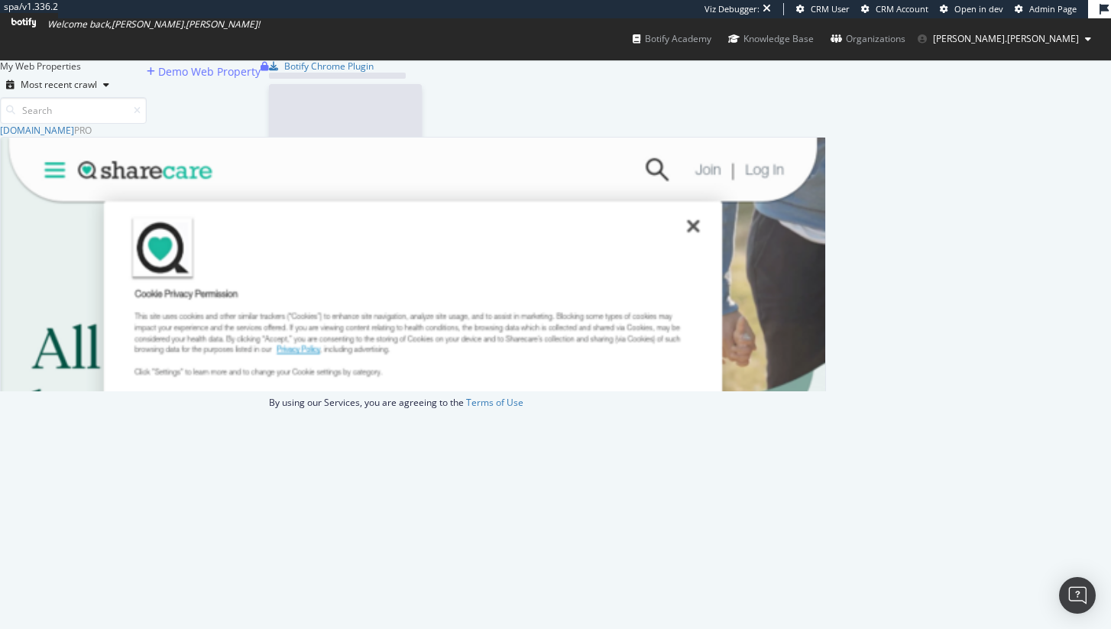
scroll to position [256, 815]
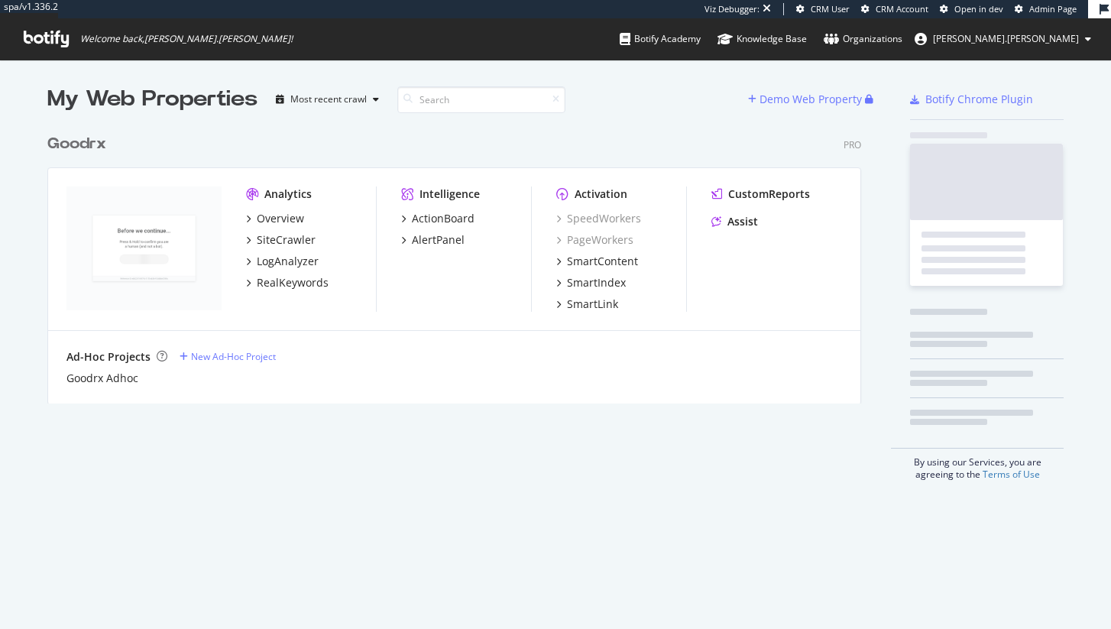
scroll to position [277, 815]
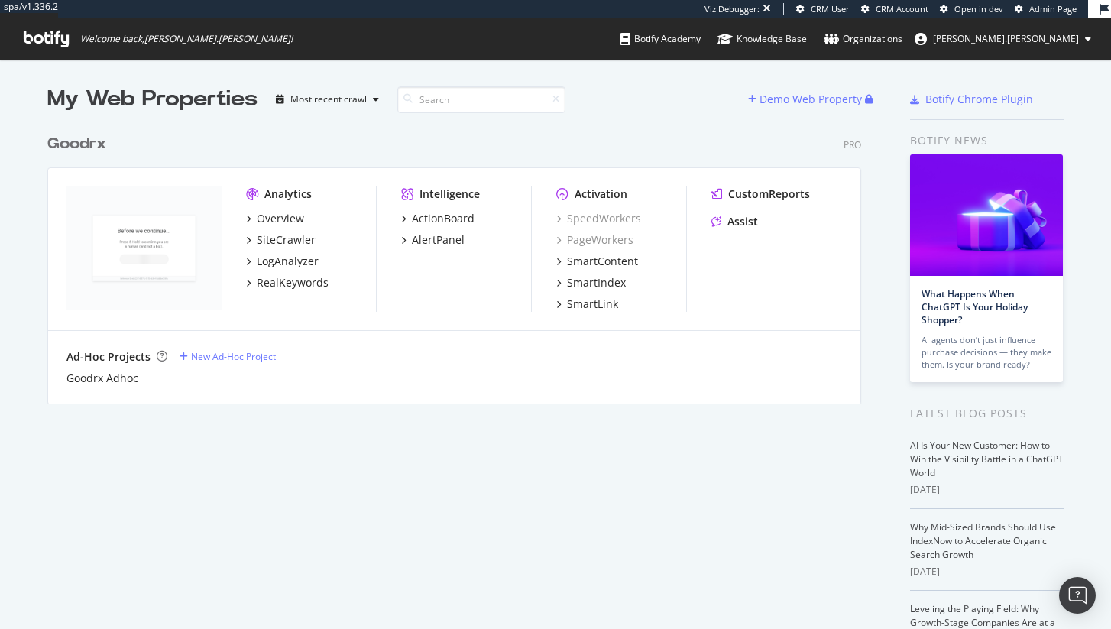
click at [1028, 2] on div "Viz Debugger: CRM User CRM Account Open in dev Admin Page" at bounding box center [897, 9] width 384 height 18
click at [1029, 5] on link "Admin Page" at bounding box center [1046, 9] width 62 height 12
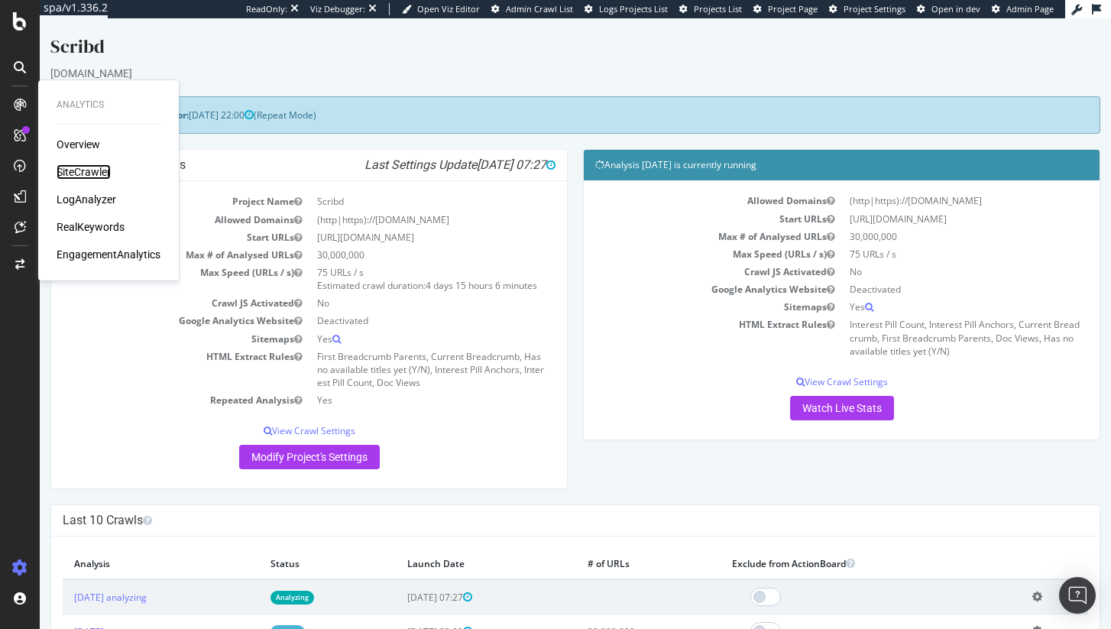
click at [78, 165] on div "SiteCrawler" at bounding box center [84, 171] width 54 height 15
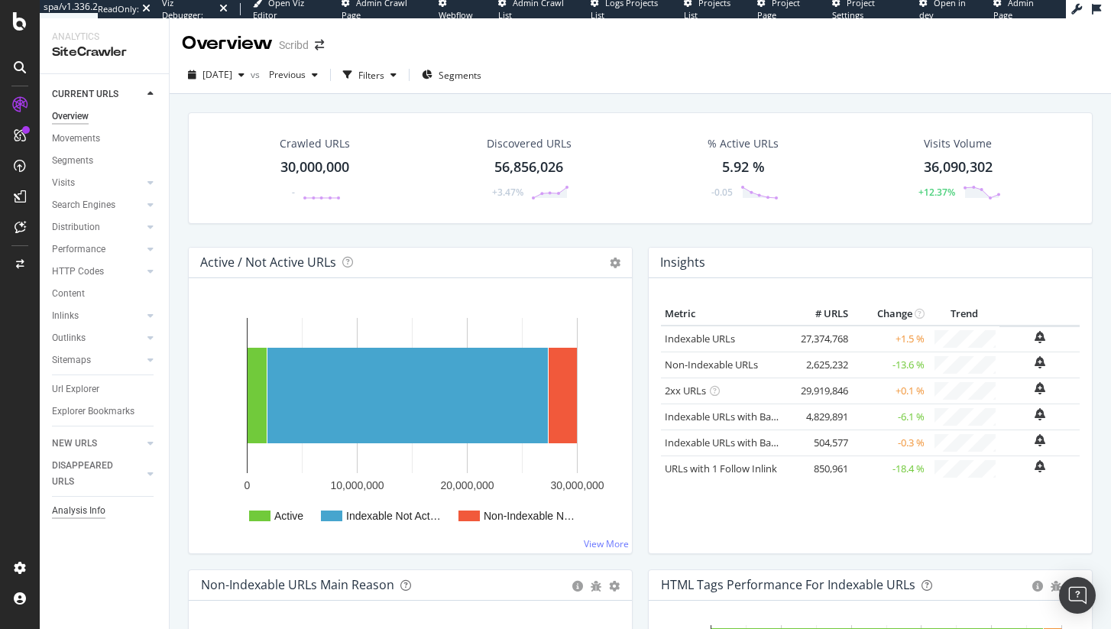
click at [87, 507] on div "Analysis Info" at bounding box center [78, 511] width 53 height 16
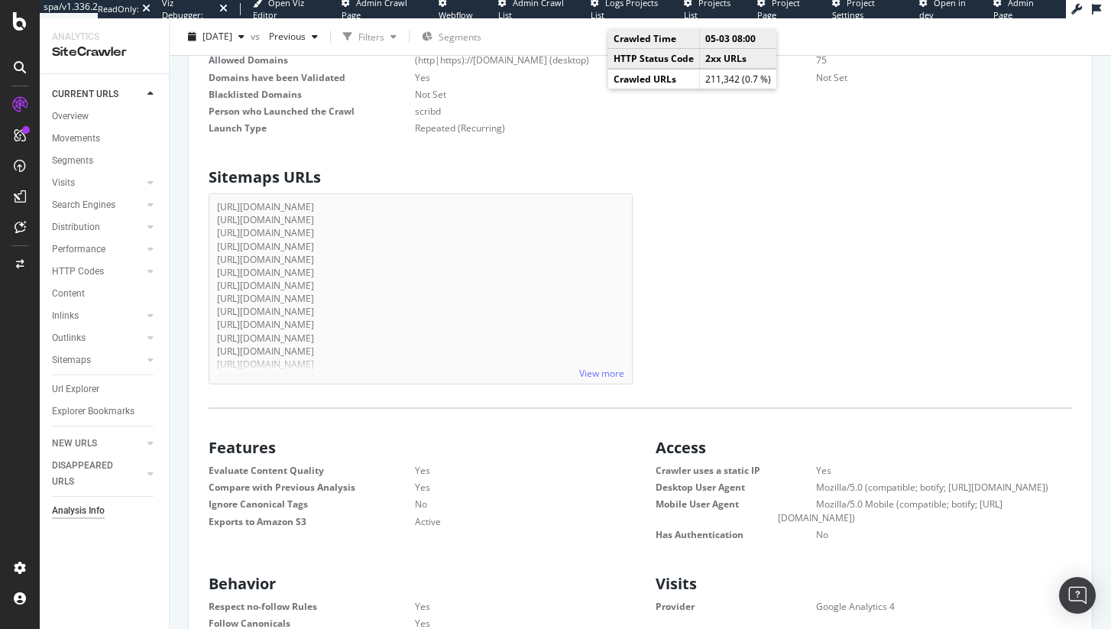
scroll to position [283, 0]
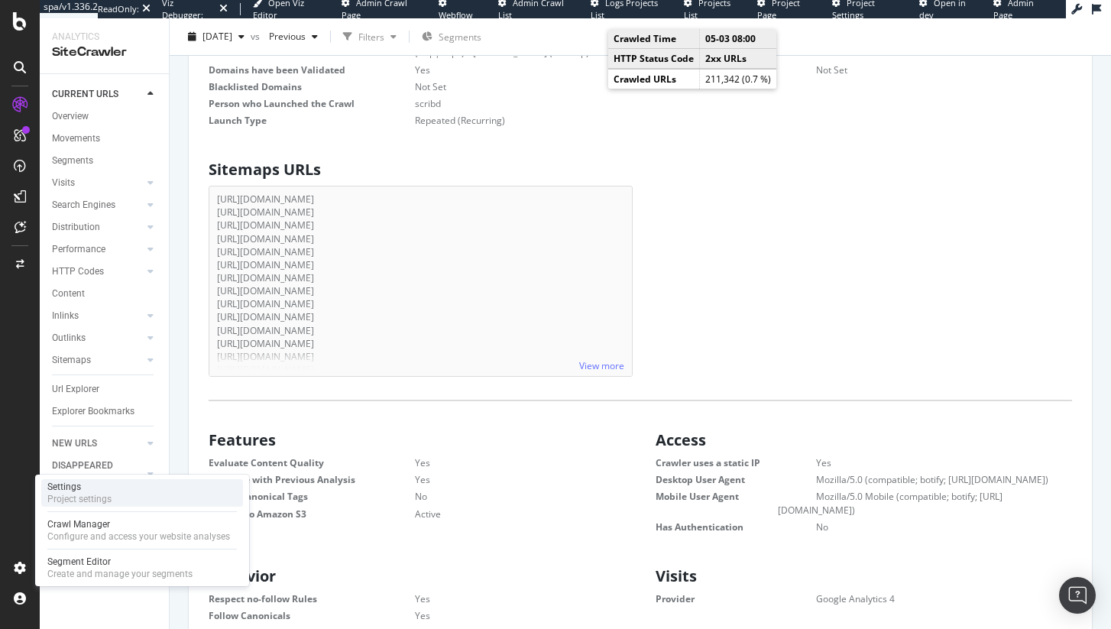
click at [119, 492] on div "Settings Project settings" at bounding box center [142, 493] width 202 height 28
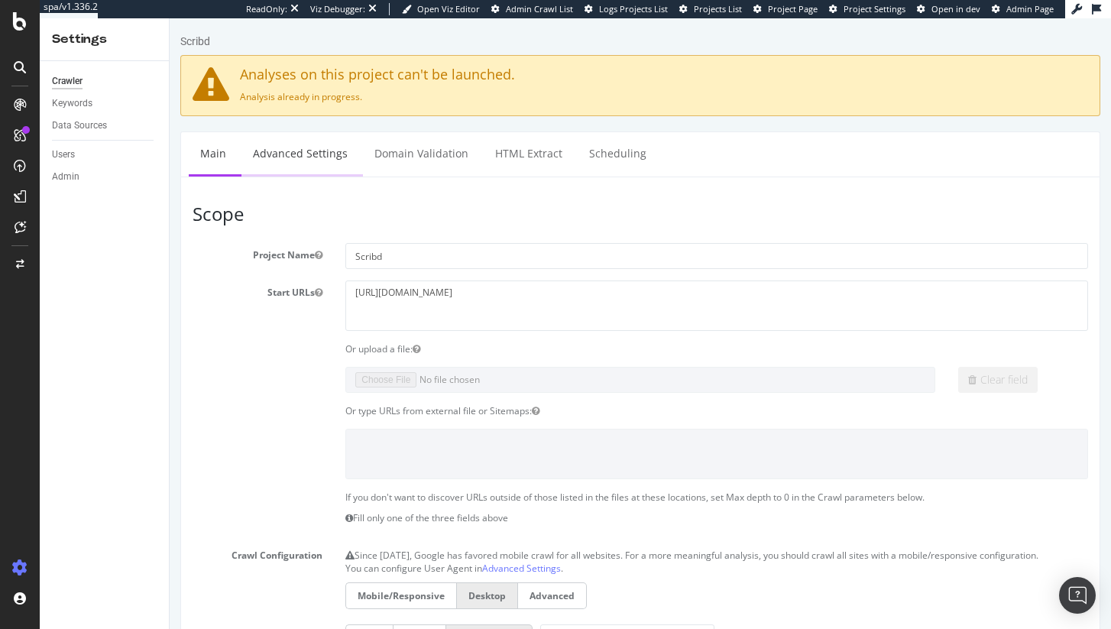
click at [291, 170] on link "Advanced Settings" at bounding box center [300, 153] width 118 height 42
